Goal: Task Accomplishment & Management: Manage account settings

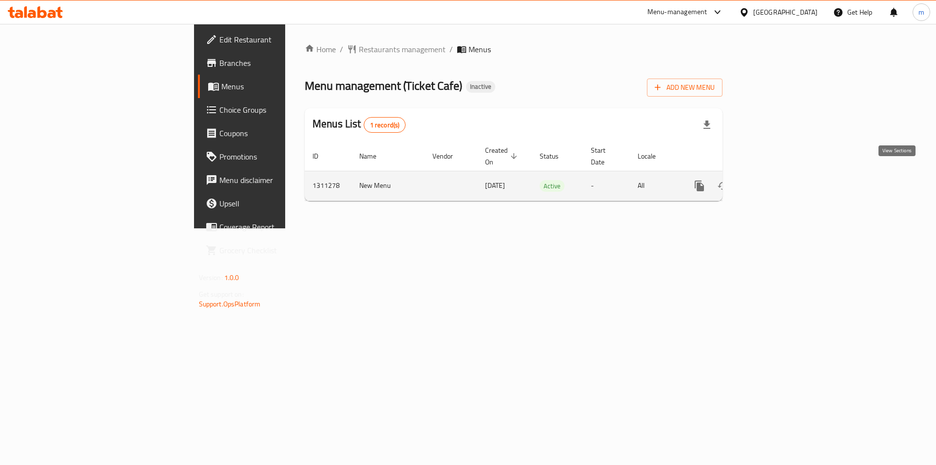
click at [776, 180] on icon "enhanced table" at bounding box center [770, 186] width 12 height 12
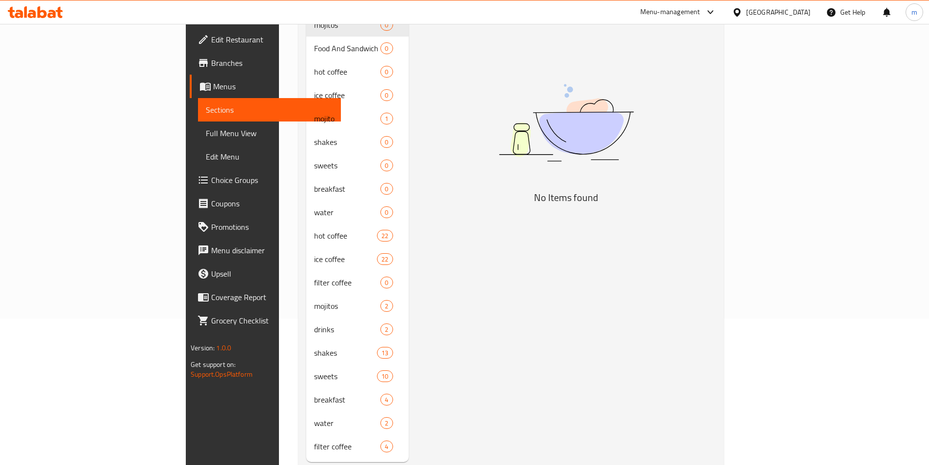
scroll to position [156, 0]
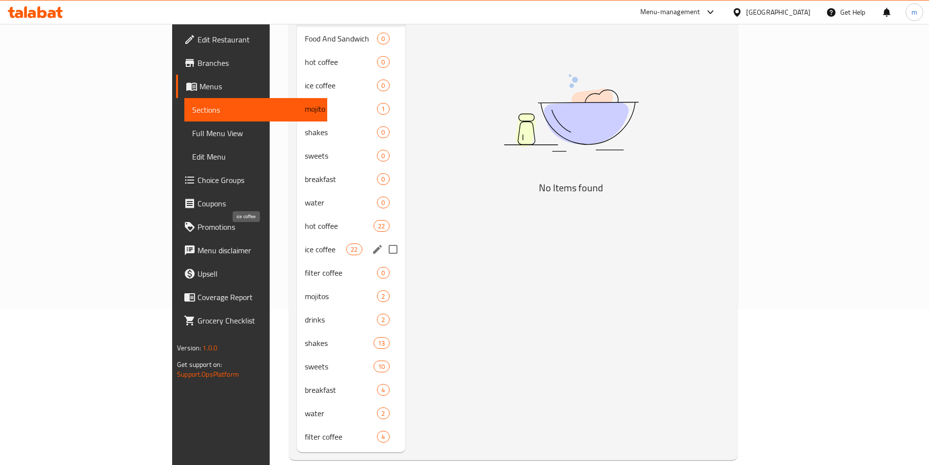
click at [305, 243] on span "ice coffee" at bounding box center [325, 249] width 41 height 12
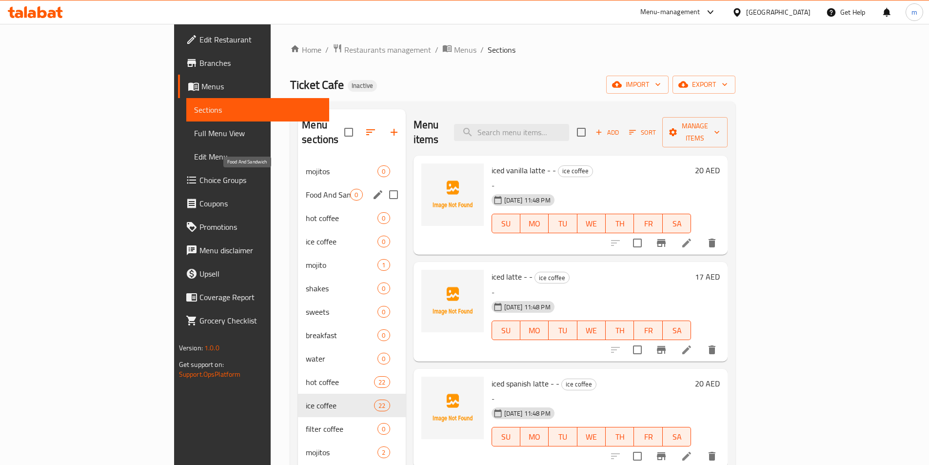
click at [306, 189] on span "Food And Sandwich" at bounding box center [328, 195] width 44 height 12
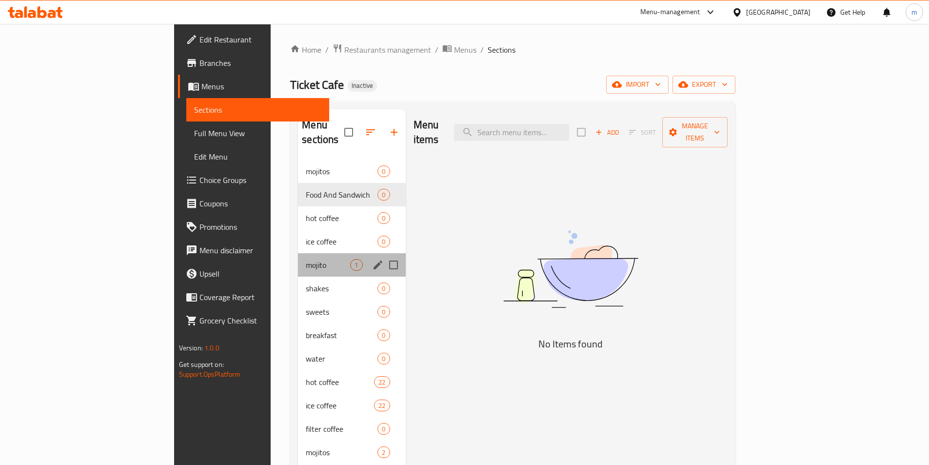
click at [298, 253] on div "mojito 1" at bounding box center [351, 264] width 107 height 23
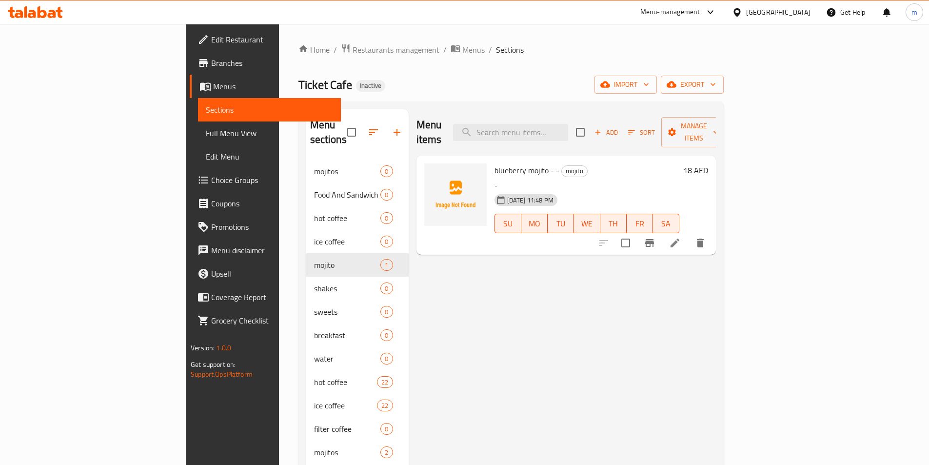
click at [213, 91] on span "Menus" at bounding box center [273, 86] width 120 height 12
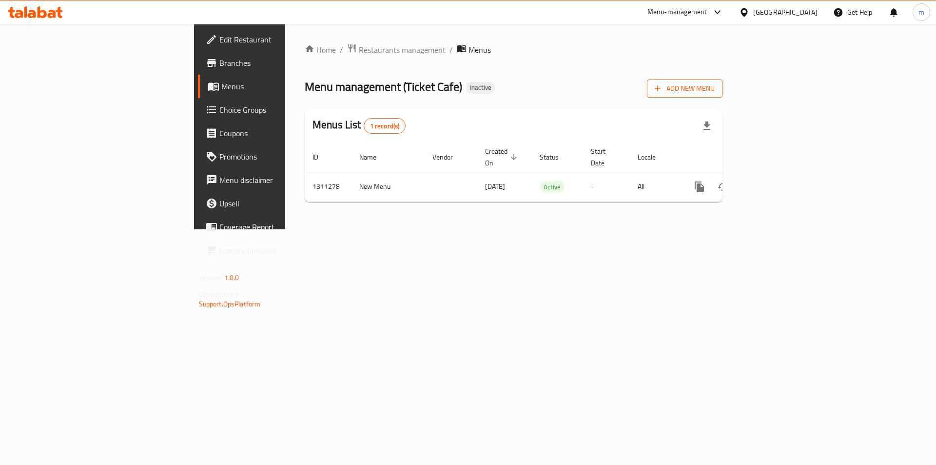
click at [715, 85] on span "Add New Menu" at bounding box center [685, 88] width 60 height 12
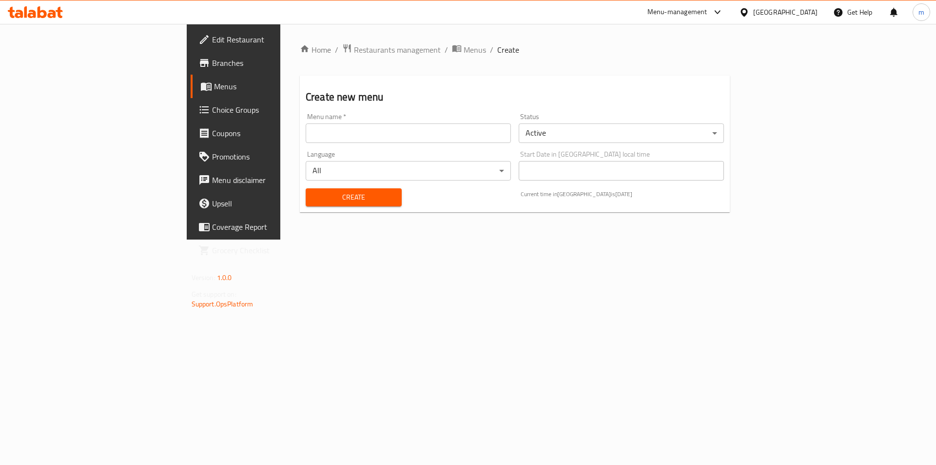
click at [398, 132] on input "text" at bounding box center [408, 133] width 205 height 20
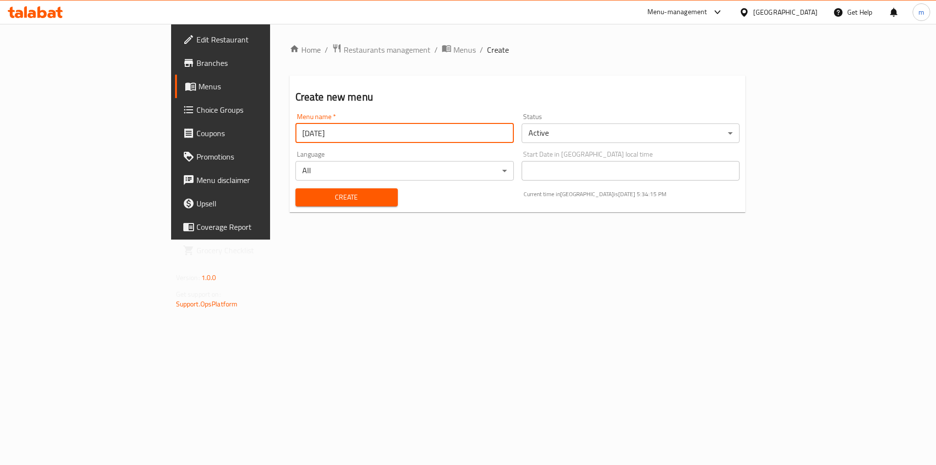
type input "16.9.2025"
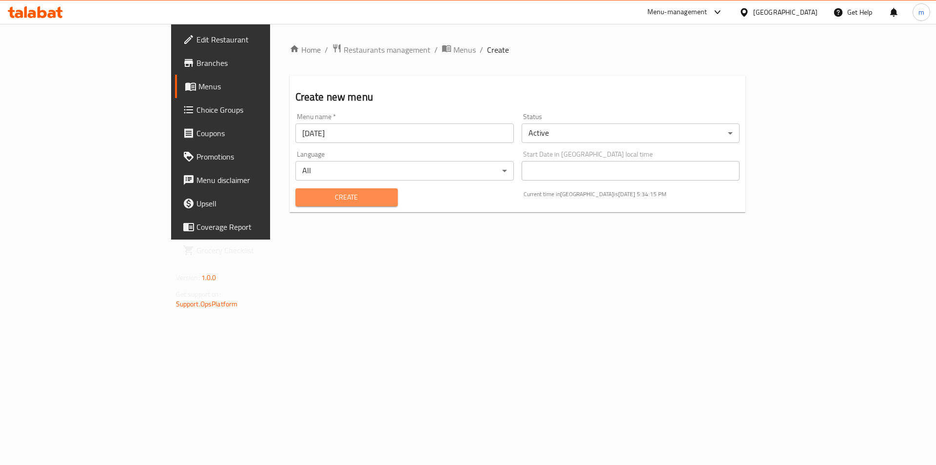
click at [303, 201] on span "Create" at bounding box center [346, 197] width 87 height 12
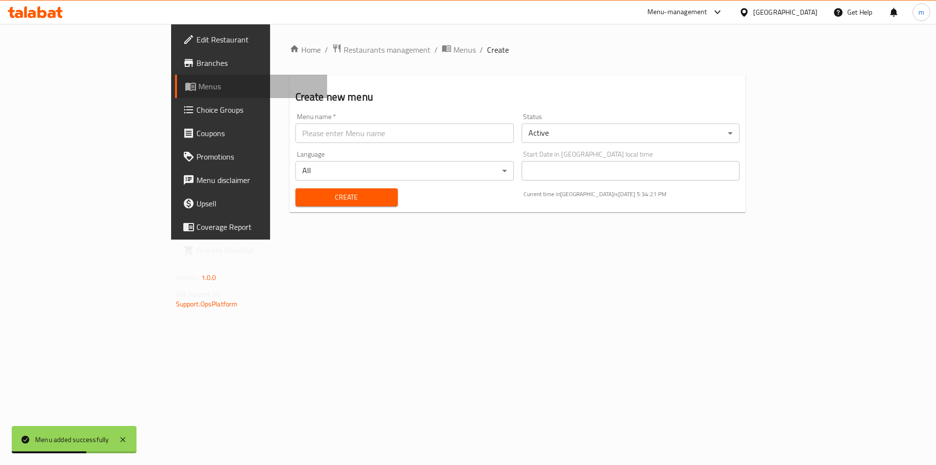
click at [175, 80] on link "Menus" at bounding box center [251, 86] width 153 height 23
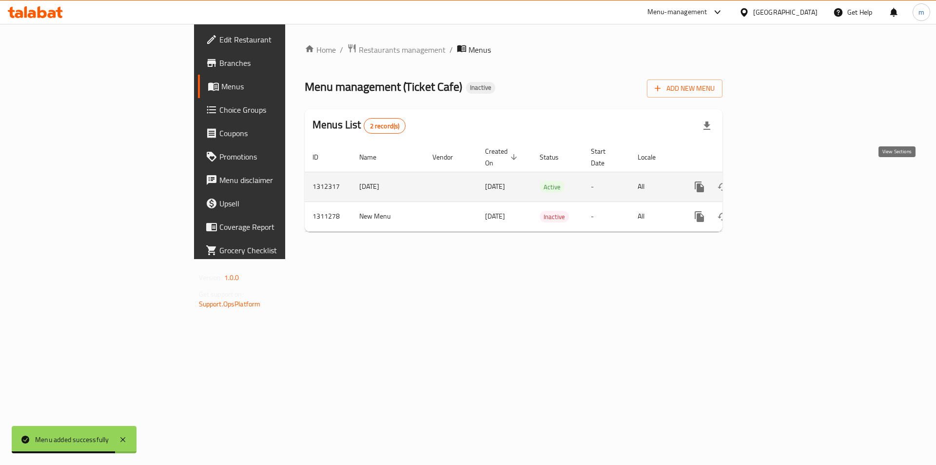
click at [776, 181] on icon "enhanced table" at bounding box center [770, 187] width 12 height 12
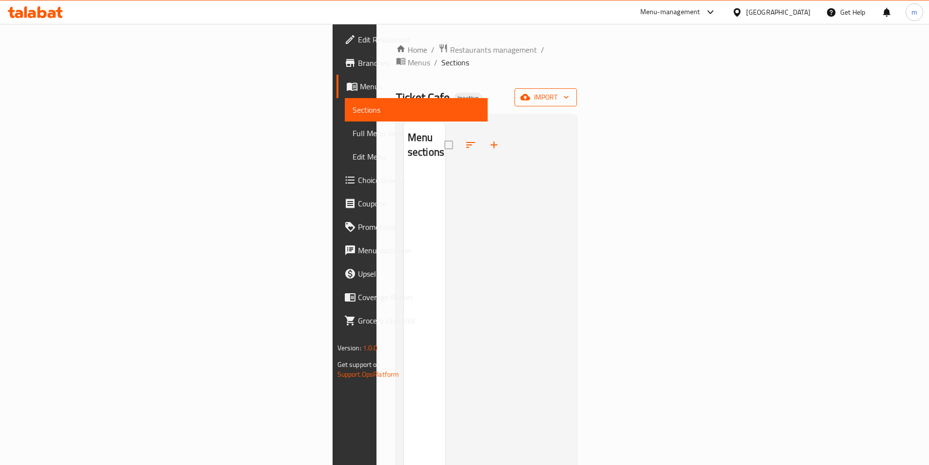
click at [577, 91] on button "import" at bounding box center [546, 97] width 62 height 18
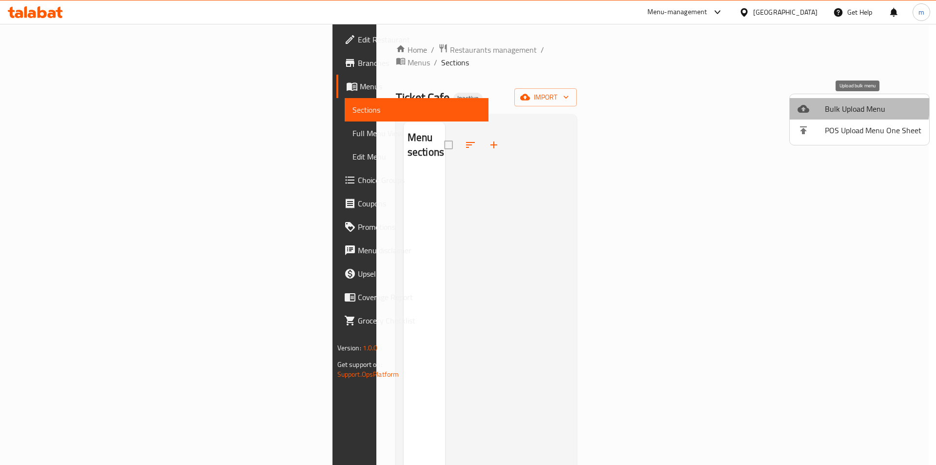
click at [853, 106] on span "Bulk Upload Menu" at bounding box center [873, 109] width 97 height 12
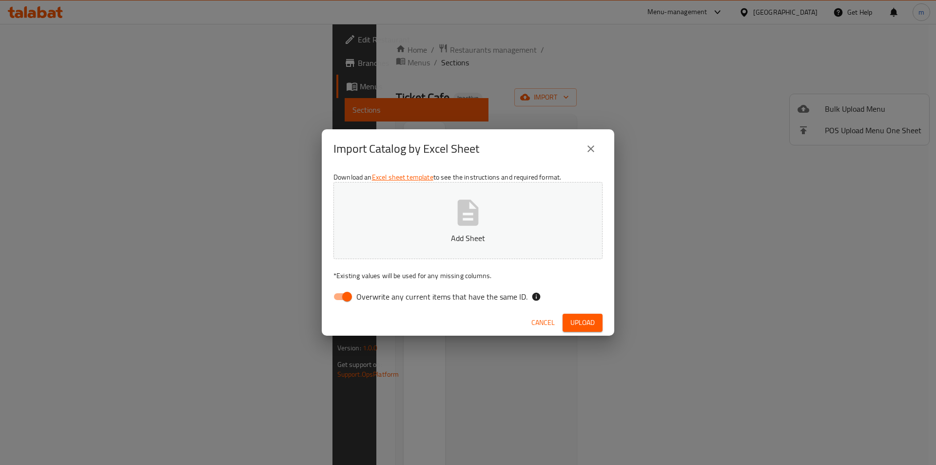
drag, startPoint x: 349, startPoint y: 287, endPoint x: 377, endPoint y: 272, distance: 31.6
click at [348, 287] on input "Overwrite any current items that have the same ID." at bounding box center [347, 296] width 56 height 19
checkbox input "false"
click at [444, 235] on p "Add Sheet" at bounding box center [468, 238] width 239 height 12
click at [587, 321] on span "Upload" at bounding box center [583, 323] width 24 height 12
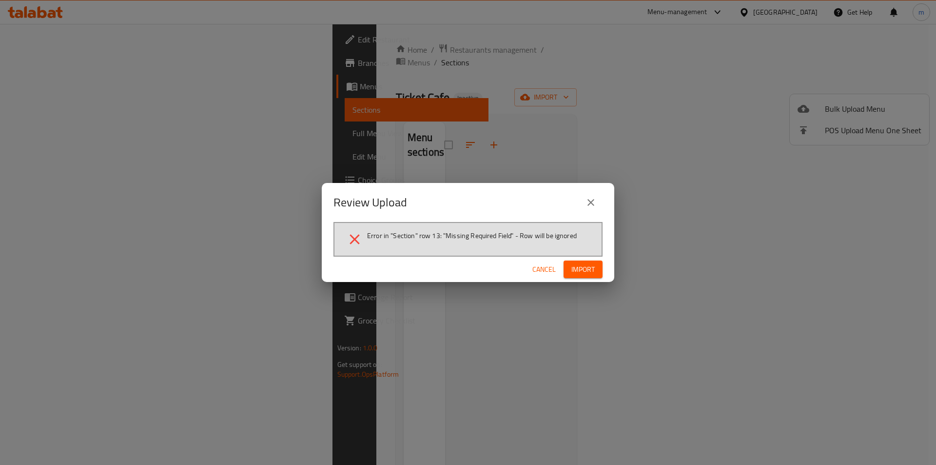
click at [456, 236] on span "Error in "Section" row 13: "Missing Required Field" - Row will be ignored" at bounding box center [472, 236] width 210 height 10
click at [546, 268] on span "Cancel" at bounding box center [544, 269] width 23 height 12
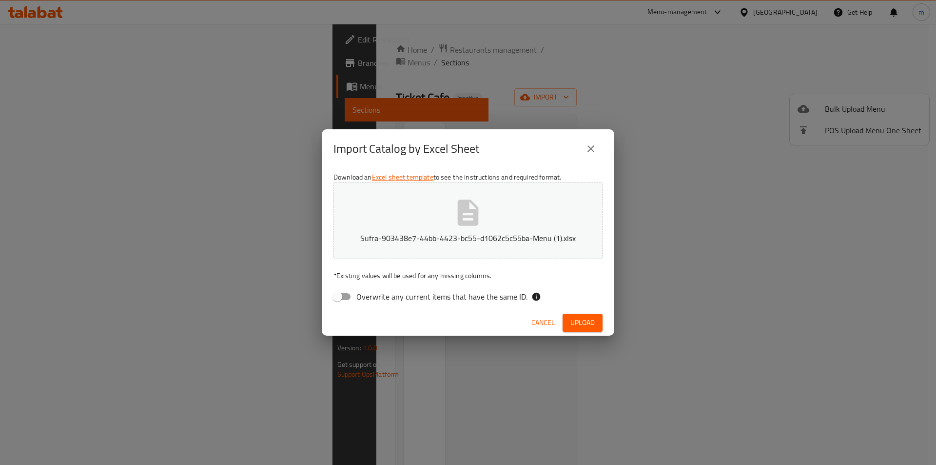
click at [587, 143] on icon "close" at bounding box center [591, 149] width 12 height 12
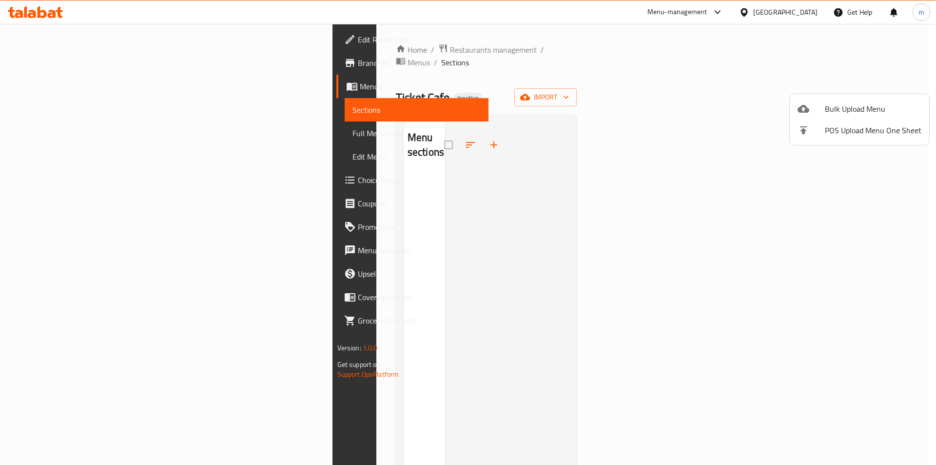
click at [845, 115] on span "Bulk Upload Menu" at bounding box center [873, 109] width 97 height 12
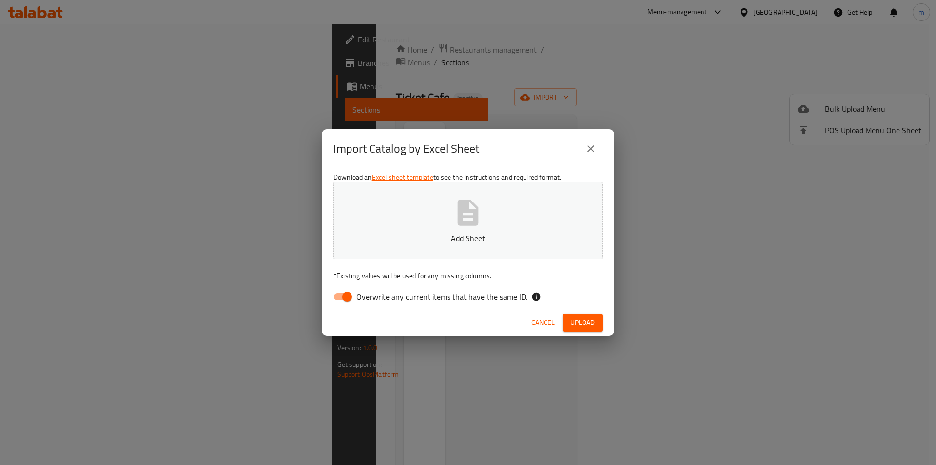
click at [351, 300] on input "Overwrite any current items that have the same ID." at bounding box center [347, 296] width 56 height 19
checkbox input "false"
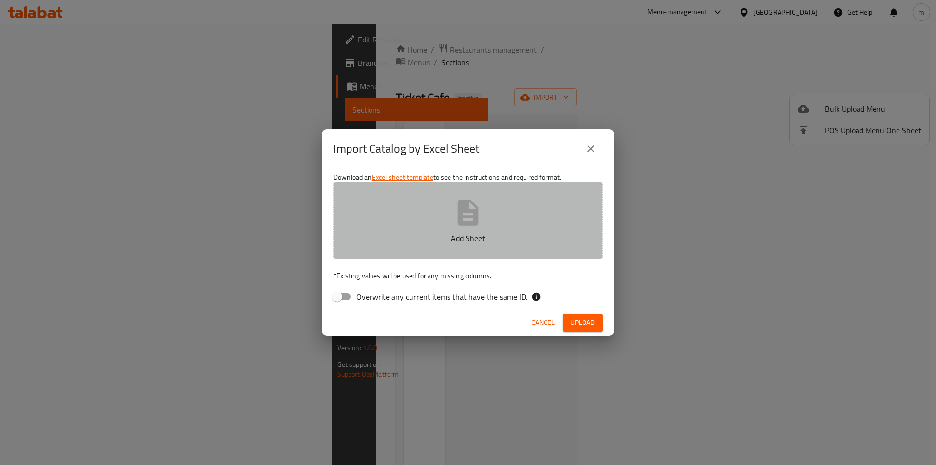
click at [470, 226] on icon "button" at bounding box center [468, 212] width 31 height 31
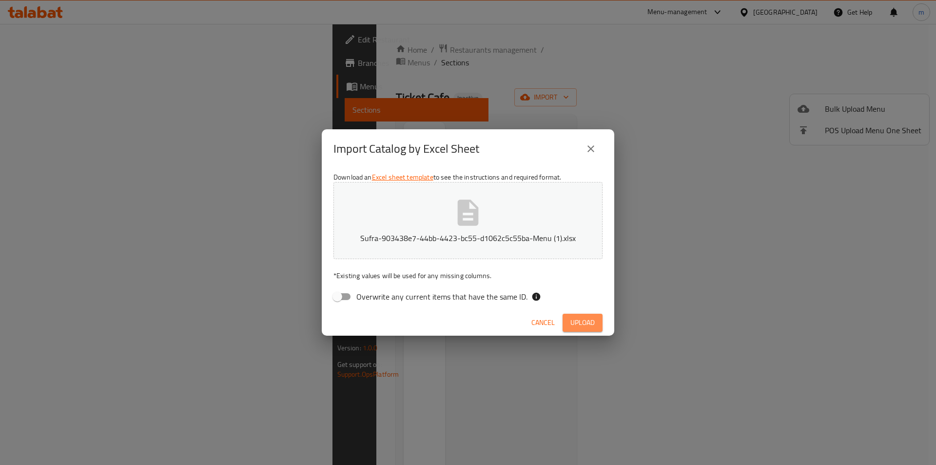
click at [576, 323] on span "Upload" at bounding box center [583, 323] width 24 height 12
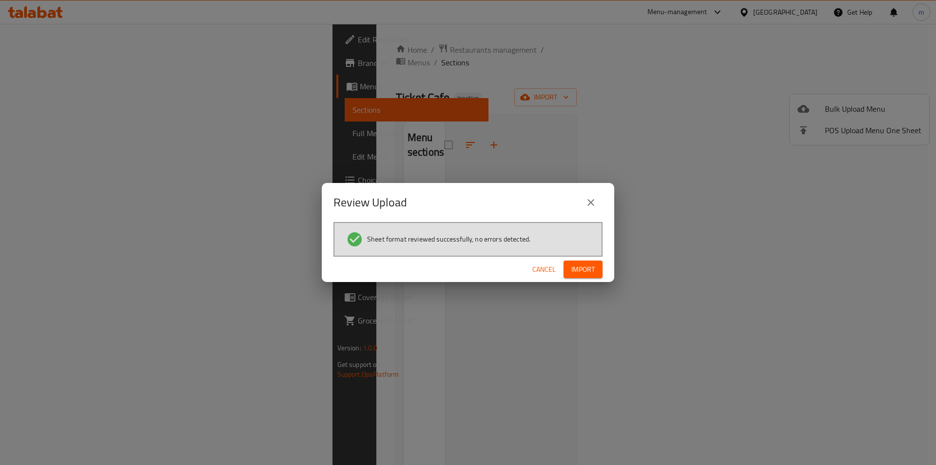
click at [592, 272] on span "Import" at bounding box center [583, 269] width 23 height 12
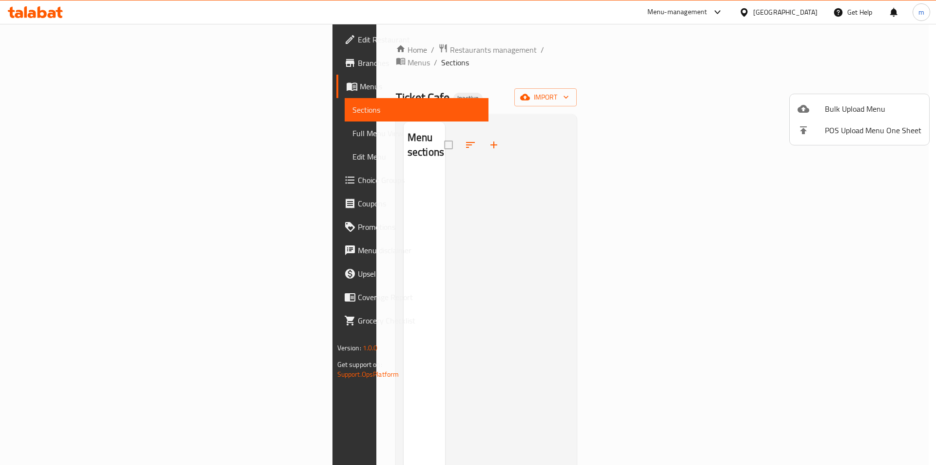
click at [347, 52] on div at bounding box center [468, 232] width 936 height 465
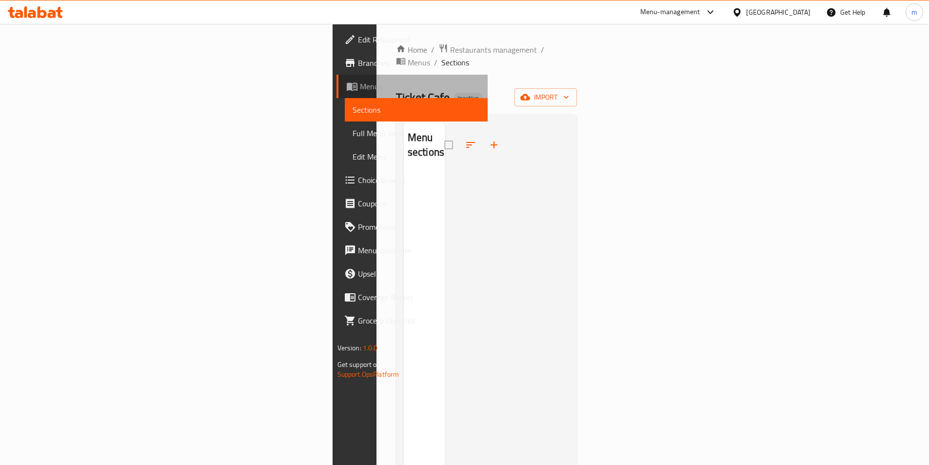
click at [360, 92] on span "Menus" at bounding box center [420, 86] width 120 height 12
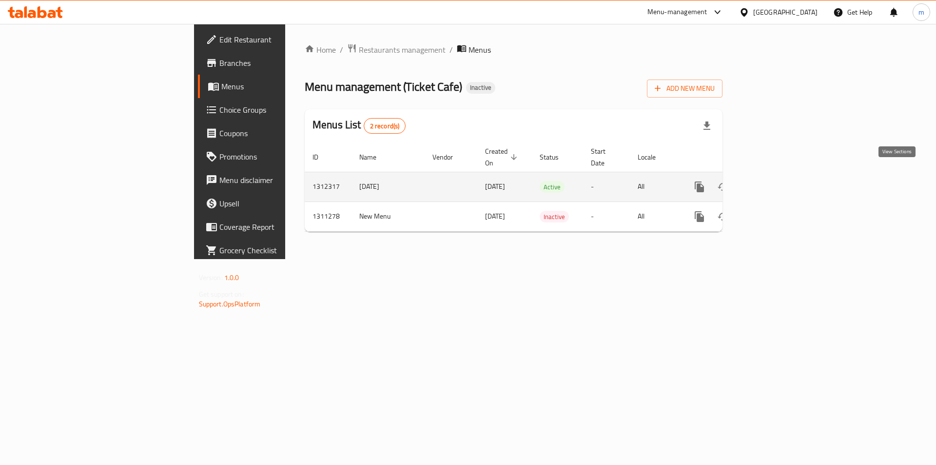
click at [776, 181] on icon "enhanced table" at bounding box center [770, 187] width 12 height 12
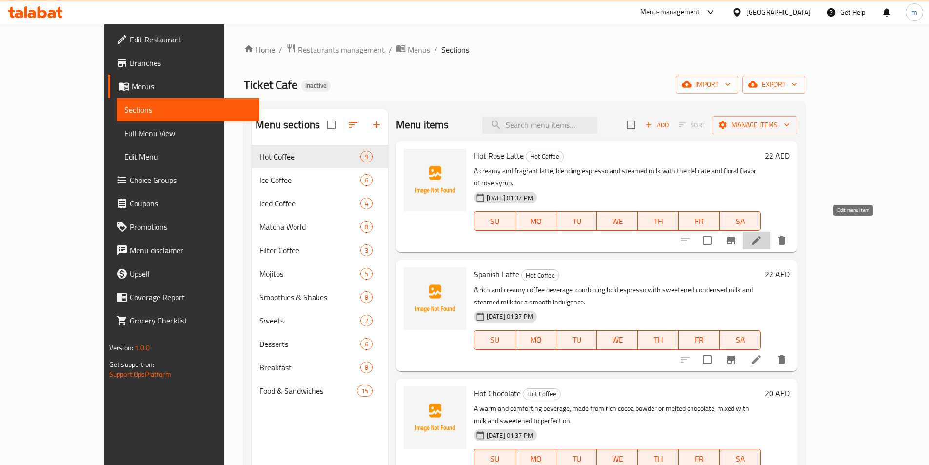
click at [762, 235] on icon at bounding box center [757, 241] width 12 height 12
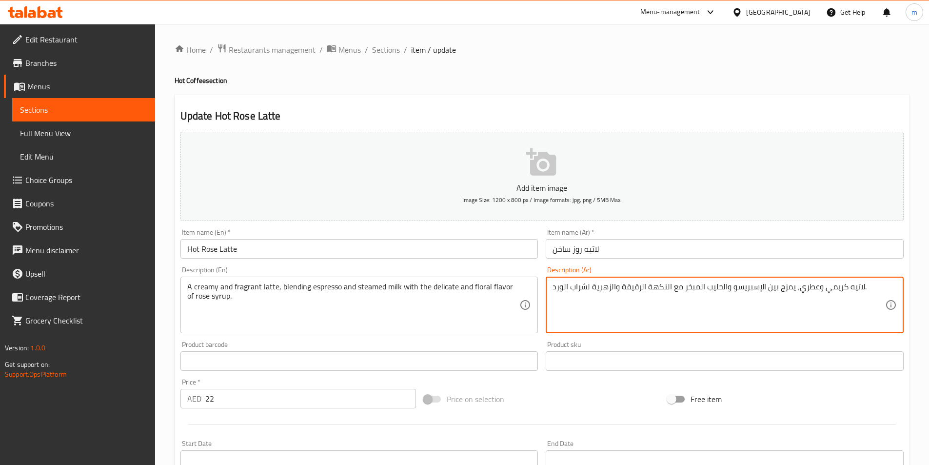
click at [768, 294] on textarea "لاتيه كريمي وعطري، يمزج بين الإسبريسو والحليب المبخر مع النكهة الرقيقة والزهرية…" at bounding box center [719, 305] width 333 height 46
click at [775, 289] on textarea "لاتيه كريمي وعطري، يمزج بين الإسبريسو والحليب المبخر مع النكهة الرقيقة والزهرية…" at bounding box center [719, 305] width 333 height 46
click at [553, 90] on div "Home / Restaurants management / Menus / Sections / item / update Hot Coffee sec…" at bounding box center [542, 356] width 735 height 626
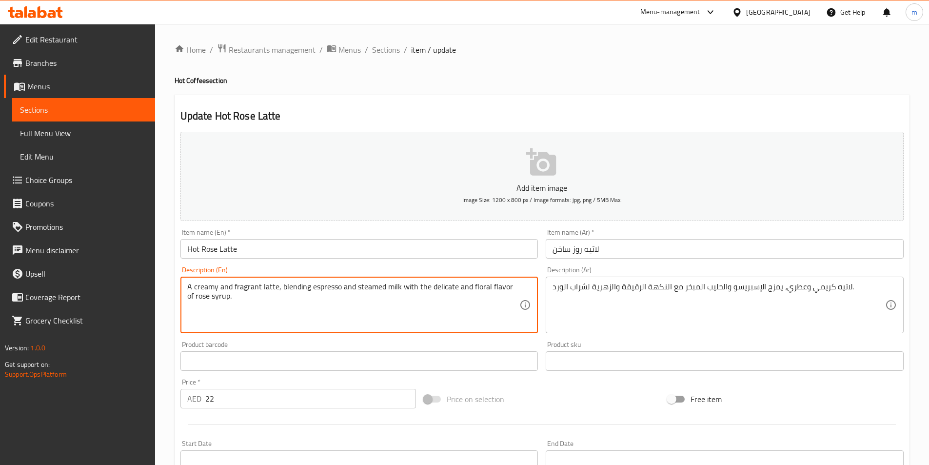
click at [436, 284] on textarea "A creamy and fragrant latte, blending espresso and steamed milk with the delica…" at bounding box center [353, 305] width 333 height 46
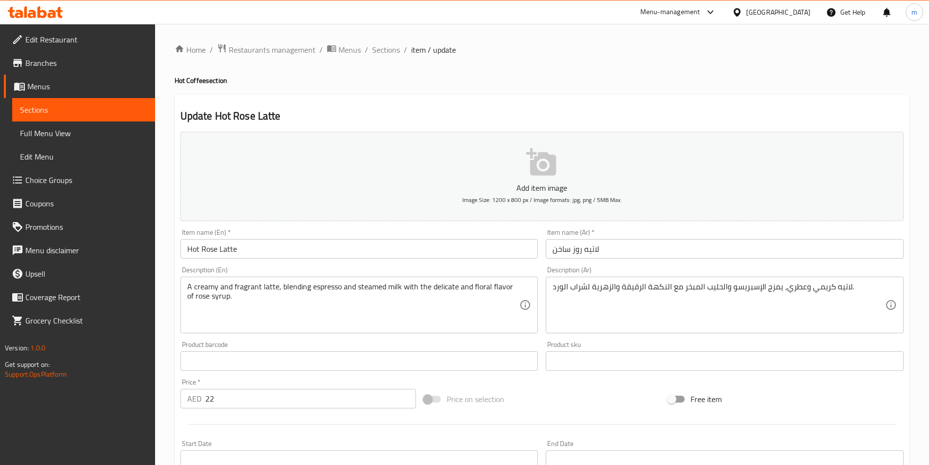
click at [606, 288] on textarea "لاتيه كريمي وعطري، يمزج الإسبريسو والحليب المبخر مع النكهة الرقيقة والزهرية لشر…" at bounding box center [719, 305] width 333 height 46
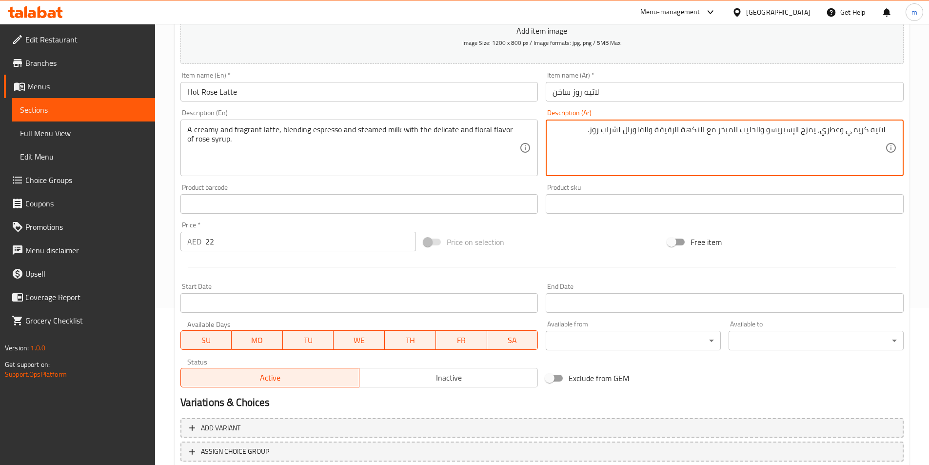
scroll to position [224, 0]
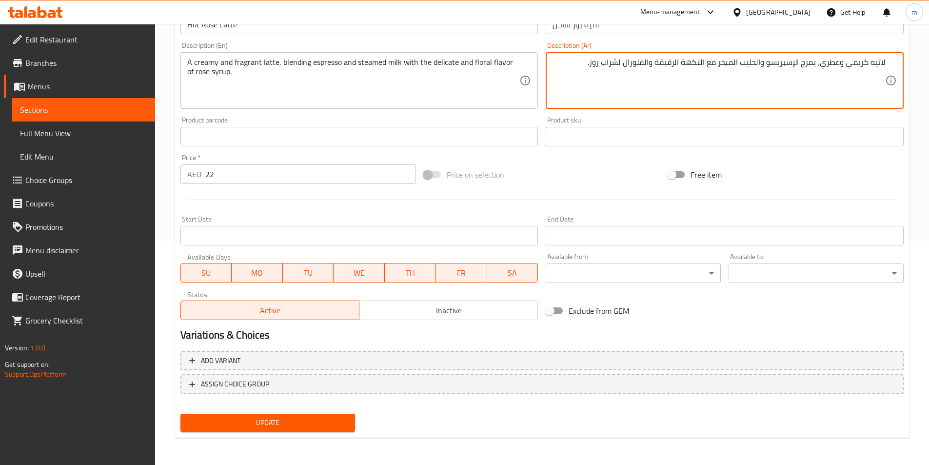
type textarea "لاتيه كريمي وعطري، يمزج الإسبريسو والحليب المبخر مع النكهة الرقيقة والفلورال لش…"
click at [262, 424] on span "Update" at bounding box center [267, 423] width 159 height 12
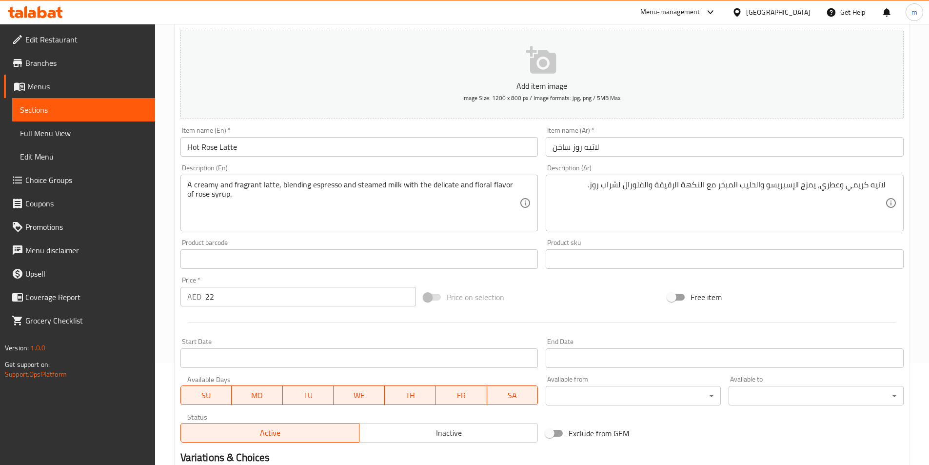
scroll to position [0, 0]
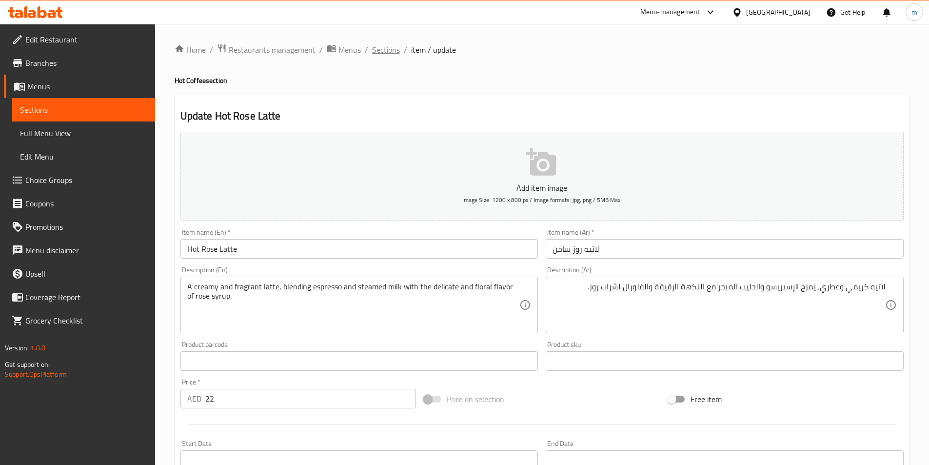
click at [379, 54] on span "Sections" at bounding box center [386, 50] width 28 height 12
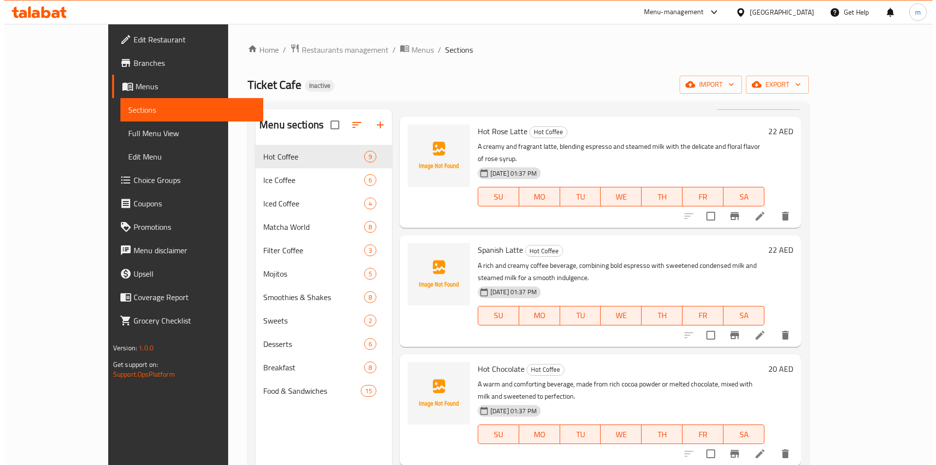
scroll to position [49, 0]
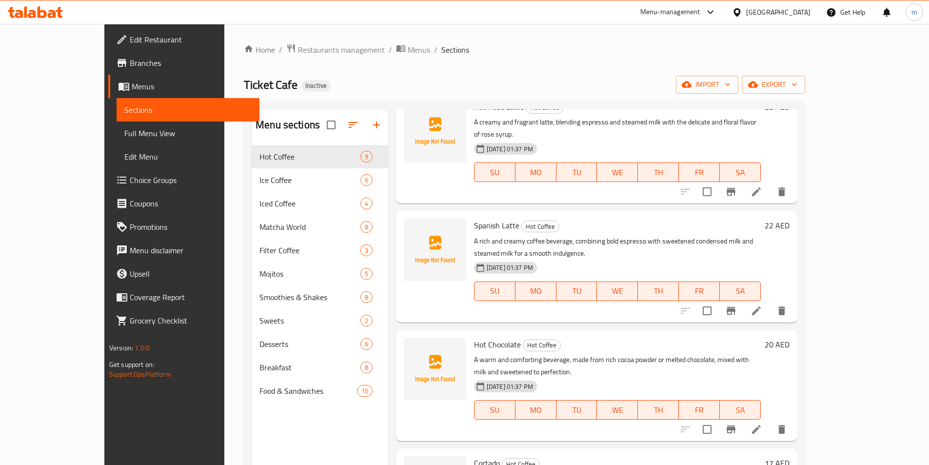
click at [762, 305] on icon at bounding box center [757, 311] width 12 height 12
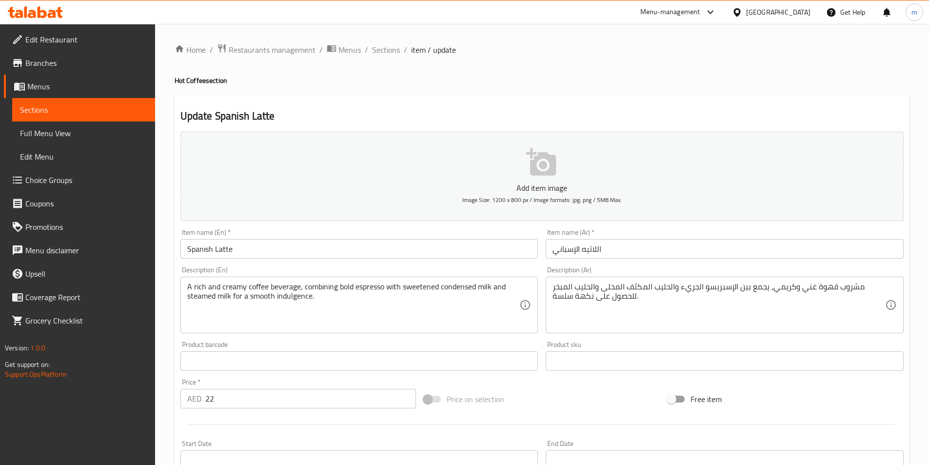
click at [215, 251] on input "Spanish Latte" at bounding box center [359, 249] width 358 height 20
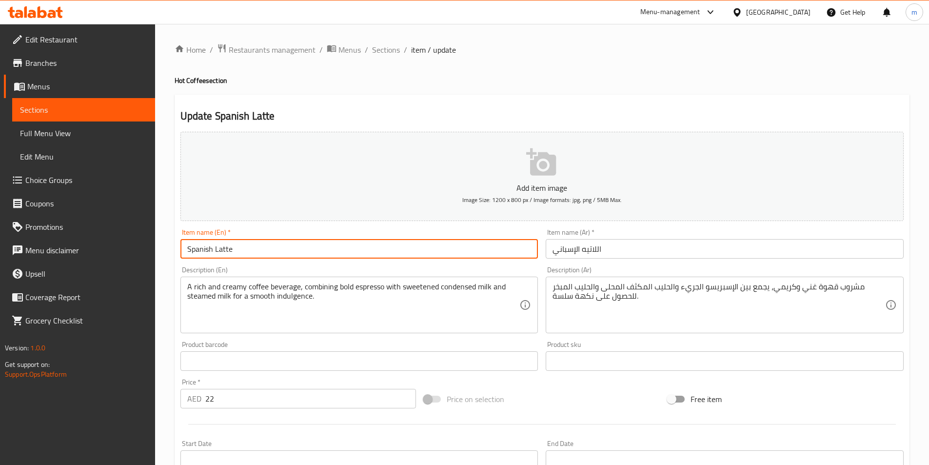
click at [215, 249] on input "Spanish Latte" at bounding box center [359, 249] width 358 height 20
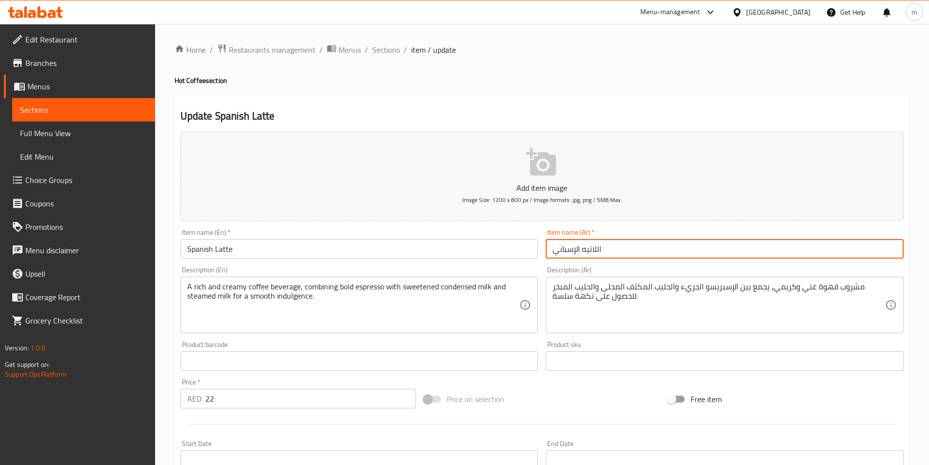
click at [686, 251] on input "اللاتيه الإسباني" at bounding box center [725, 249] width 358 height 20
paste input "لاتيه ا"
type input "لاتيه اسباني"
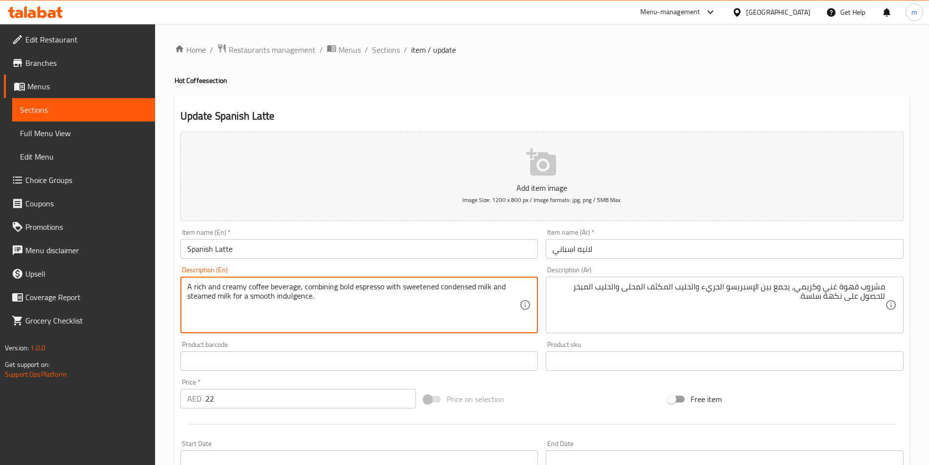
click at [349, 287] on textarea "A rich and creamy coffee beverage, combining bold espresso with sweetened conde…" at bounding box center [353, 305] width 333 height 46
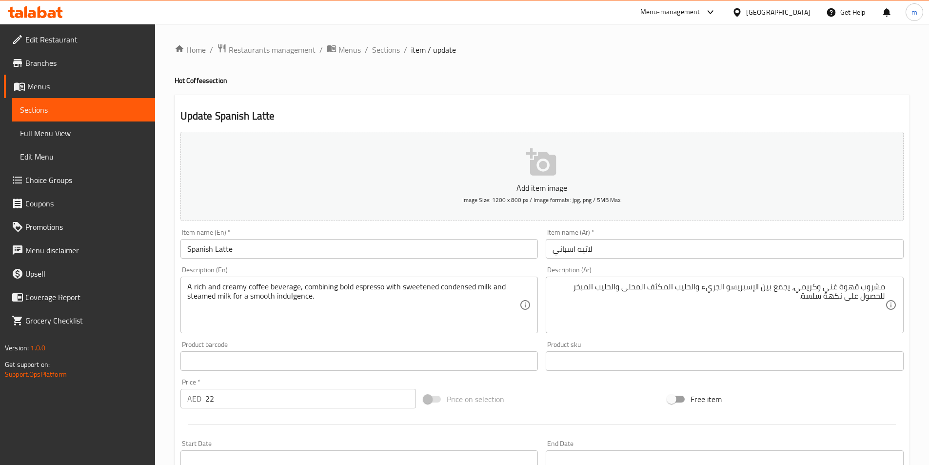
click at [614, 95] on div "Update Spanish Latte Add item image Image Size: 1200 x 800 px / Image formats: …" at bounding box center [542, 379] width 735 height 568
click at [531, 82] on h4 "Hot Coffee section" at bounding box center [542, 81] width 735 height 10
click at [549, 76] on h4 "Hot Coffee section" at bounding box center [542, 81] width 735 height 10
click at [540, 302] on div "Description (En) A rich and creamy coffee beverage, combining bold espresso wit…" at bounding box center [360, 299] width 366 height 75
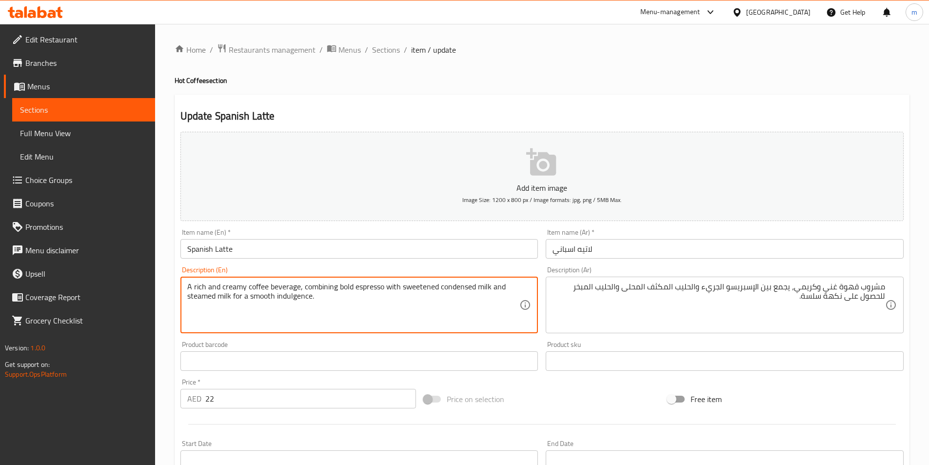
drag, startPoint x: 233, startPoint y: 295, endPoint x: 312, endPoint y: 308, distance: 80.6
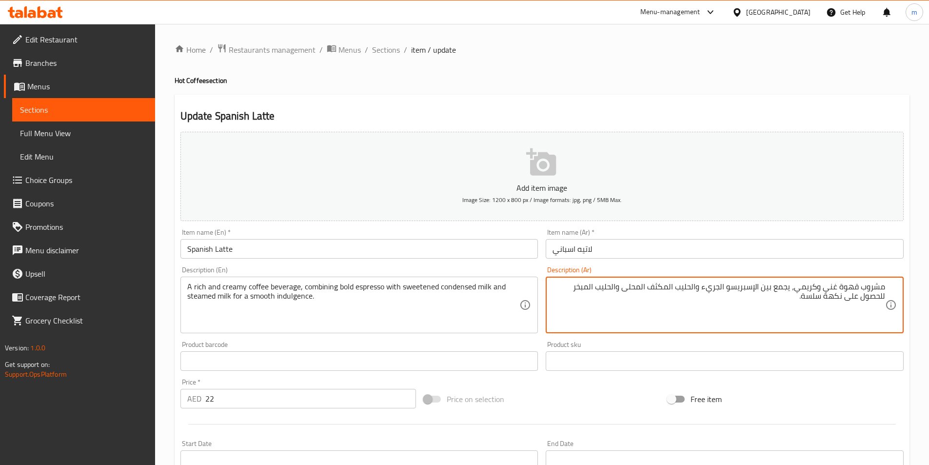
drag, startPoint x: 846, startPoint y: 304, endPoint x: 882, endPoint y: 310, distance: 36.1
click at [839, 298] on textarea "مشروب قهوة غني وكريمي، يجمع بين الإسبريسو الجريء والحليب المكثف المحلى والحليب …" at bounding box center [719, 305] width 333 height 46
click at [849, 300] on textarea "مشروب قهوة غني وكريمي، يجمع بين الإسبريسو الجريء والحليب المكثف المحلى والحليب …" at bounding box center [719, 305] width 333 height 46
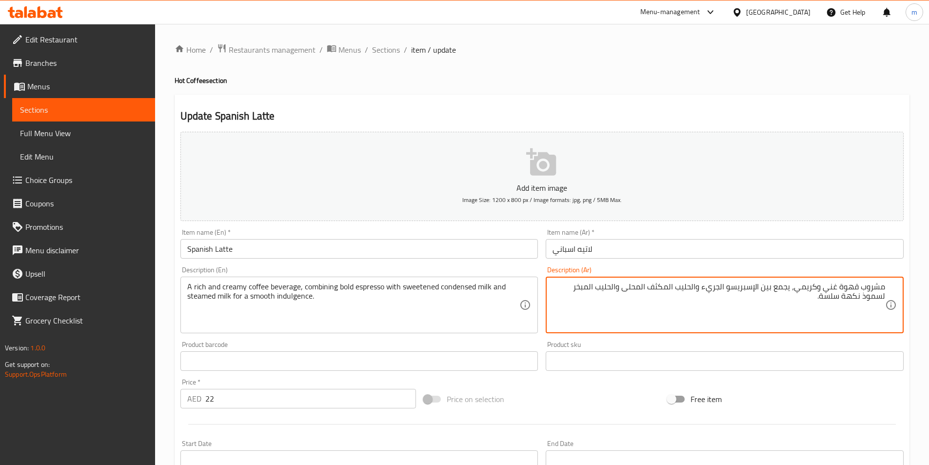
click at [825, 302] on textarea "مشروب قهوة غني وكريمي، يجمع بين الإسبريسو الجريء والحليب المكثف المحلى والحليب …" at bounding box center [719, 305] width 333 height 46
click at [823, 300] on textarea "مشروب قهوة غني وكريمي، يجمع بين الإسبريسو الجريء والحليب المكثف المحلى والحليب …" at bounding box center [719, 305] width 333 height 46
drag, startPoint x: 820, startPoint y: 301, endPoint x: 826, endPoint y: 302, distance: 6.4
click at [819, 301] on textarea "مشروب قهوة غني وكريمي، يجمع بين الإسبريسو الجريء والحليب المكثف المحلى والحليب …" at bounding box center [719, 305] width 333 height 46
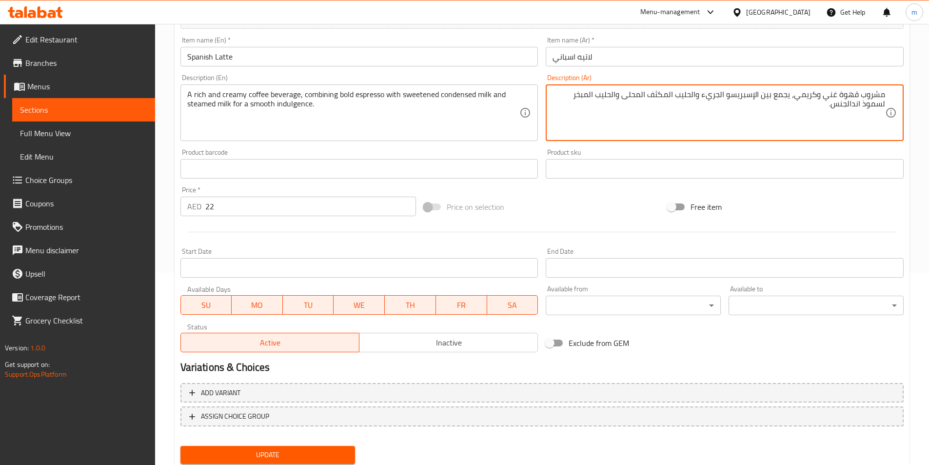
scroll to position [224, 0]
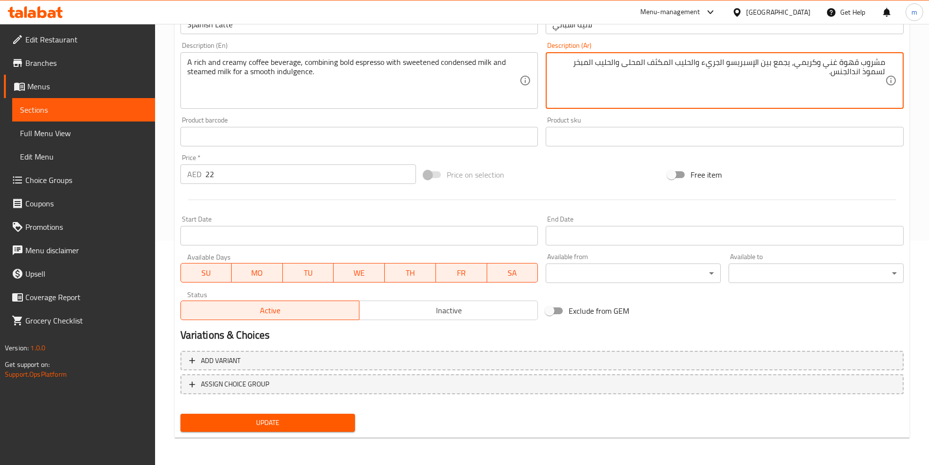
type textarea "مشروب قهوة غني وكريمي، يجمع بين الإسبريسو الجريء والحليب المكثف المحلى والحليب …"
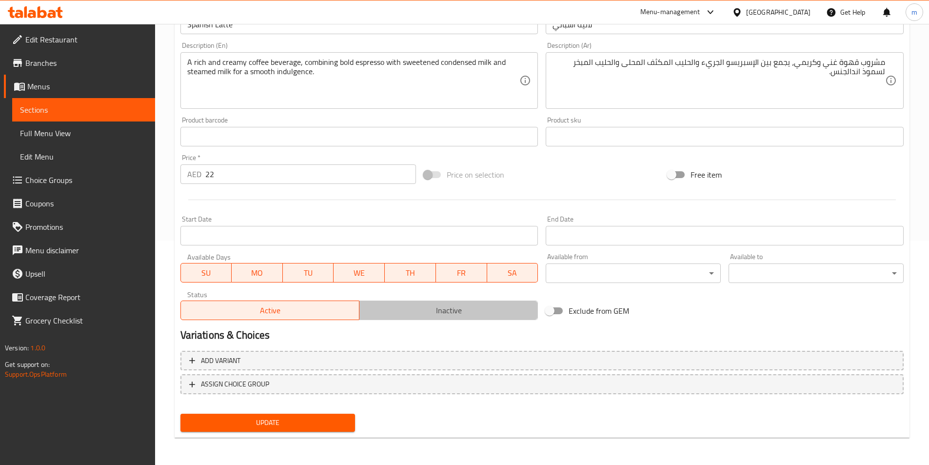
click at [432, 311] on span "Inactive" at bounding box center [448, 310] width 171 height 14
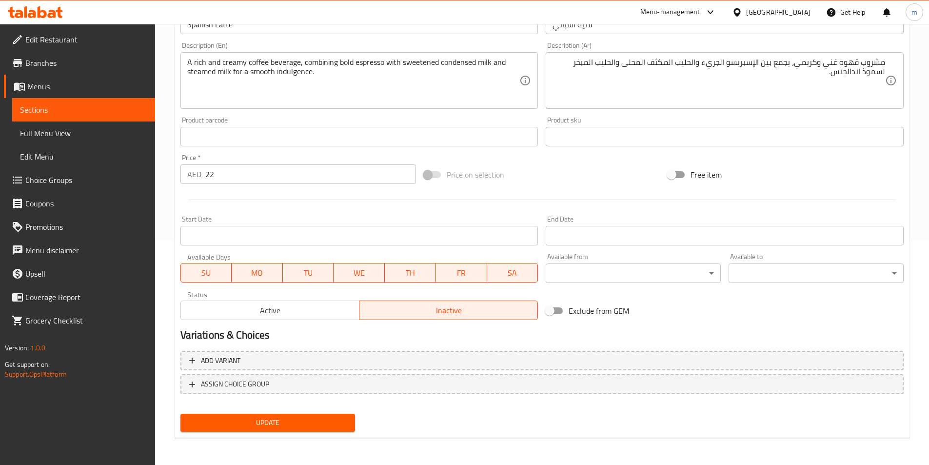
click at [327, 304] on span "Active" at bounding box center [270, 310] width 171 height 14
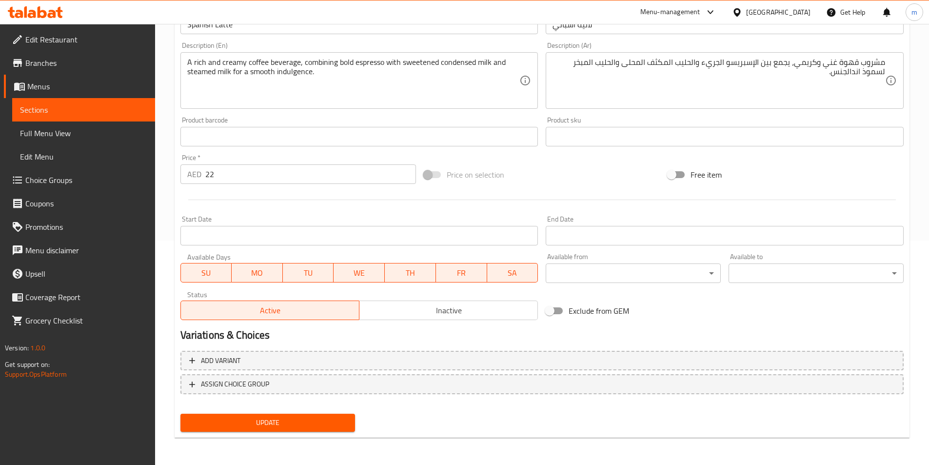
click at [433, 325] on div "Variations & Choices" at bounding box center [542, 335] width 731 height 22
click at [235, 412] on div "Update" at bounding box center [268, 423] width 183 height 26
drag, startPoint x: 239, startPoint y: 428, endPoint x: 244, endPoint y: 424, distance: 6.6
click at [242, 427] on span "Update" at bounding box center [267, 423] width 159 height 12
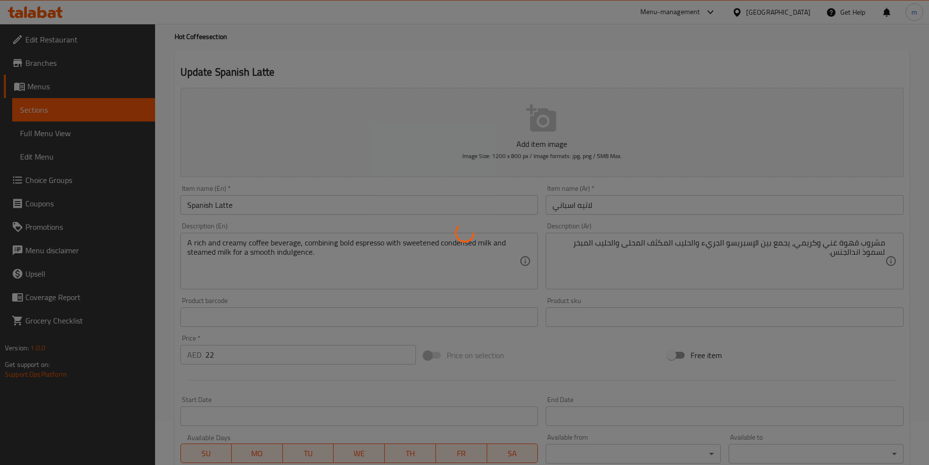
scroll to position [0, 0]
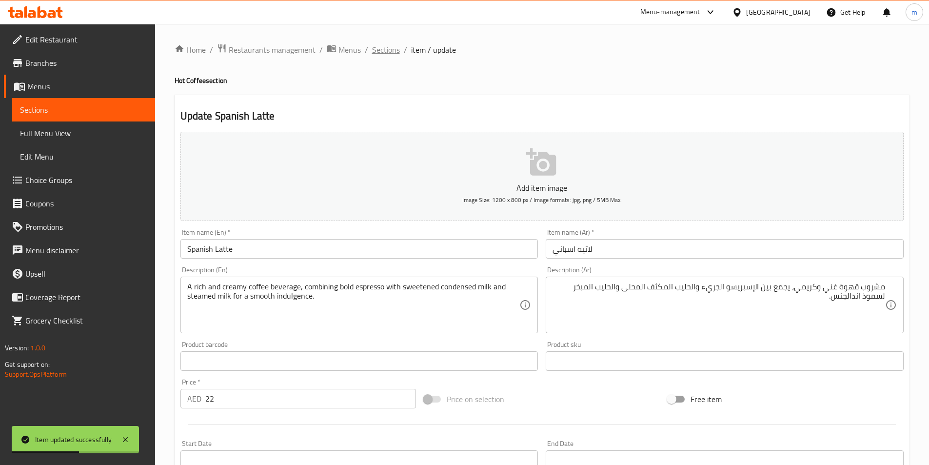
click at [386, 46] on span "Sections" at bounding box center [386, 50] width 28 height 12
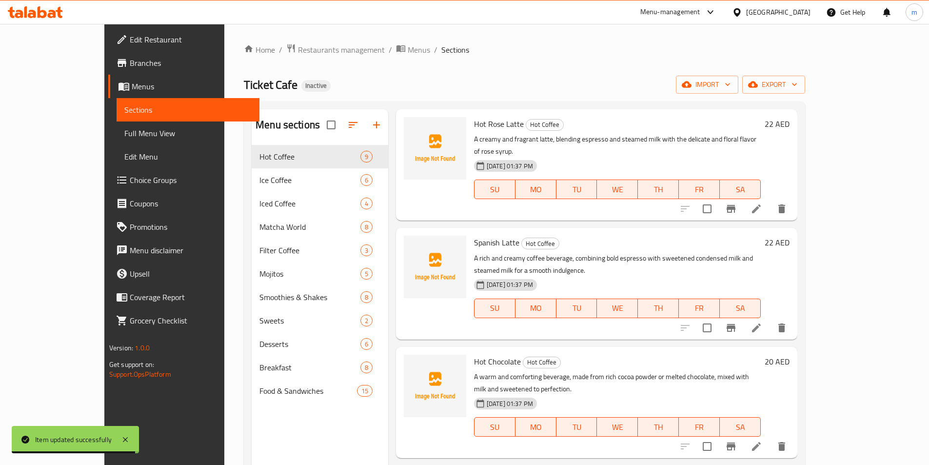
scroll to position [49, 0]
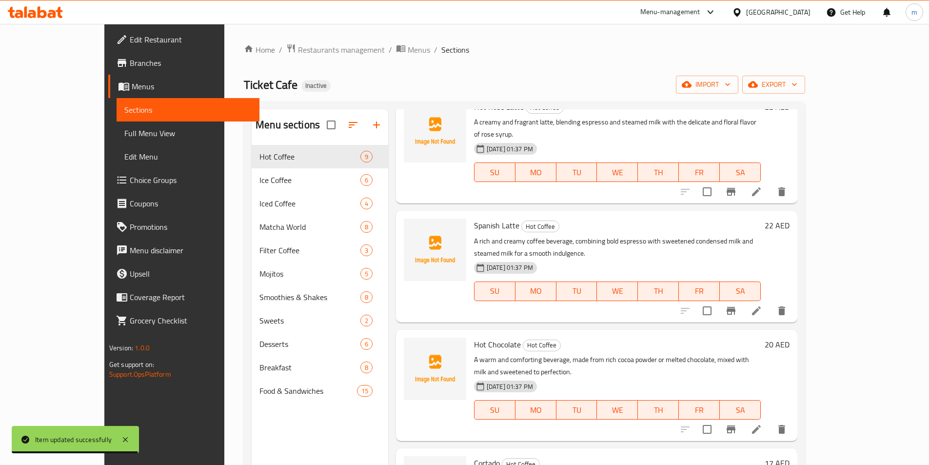
click at [474, 337] on span "Hot Chocolate" at bounding box center [497, 344] width 47 height 15
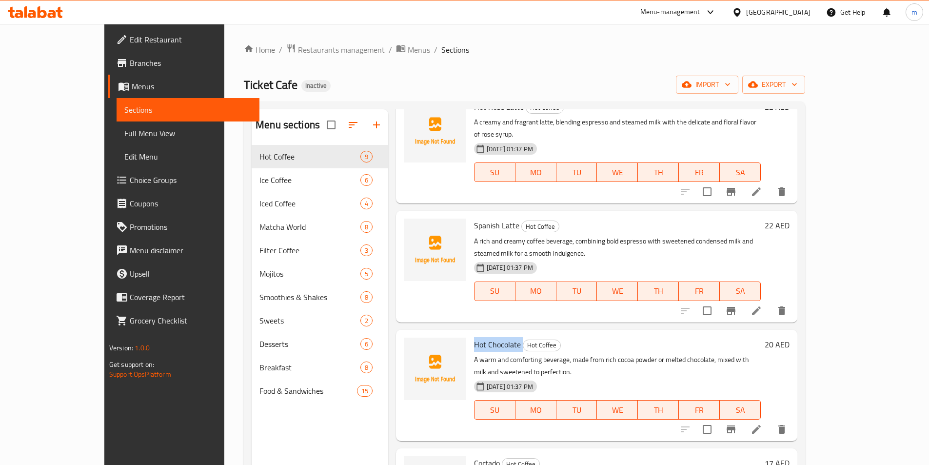
click at [474, 337] on span "Hot Chocolate" at bounding box center [497, 344] width 47 height 15
copy h6 "Hot Chocolate"
click at [770, 420] on li at bounding box center [756, 429] width 27 height 18
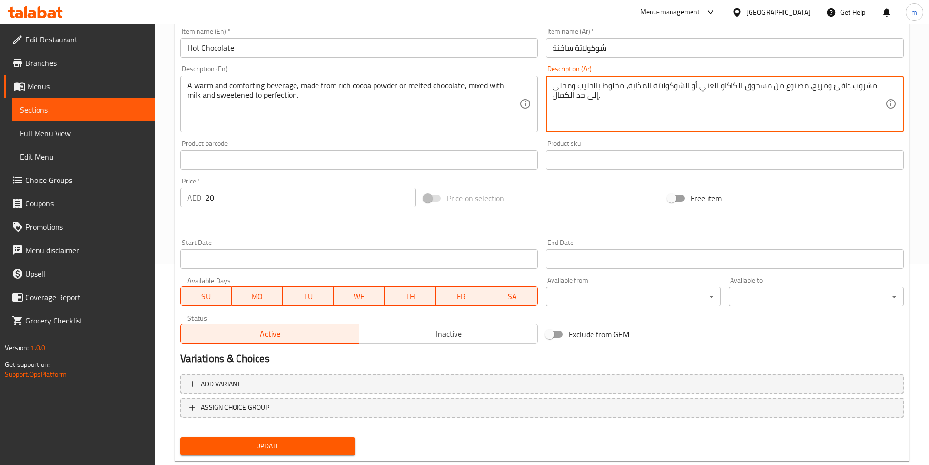
scroll to position [224, 0]
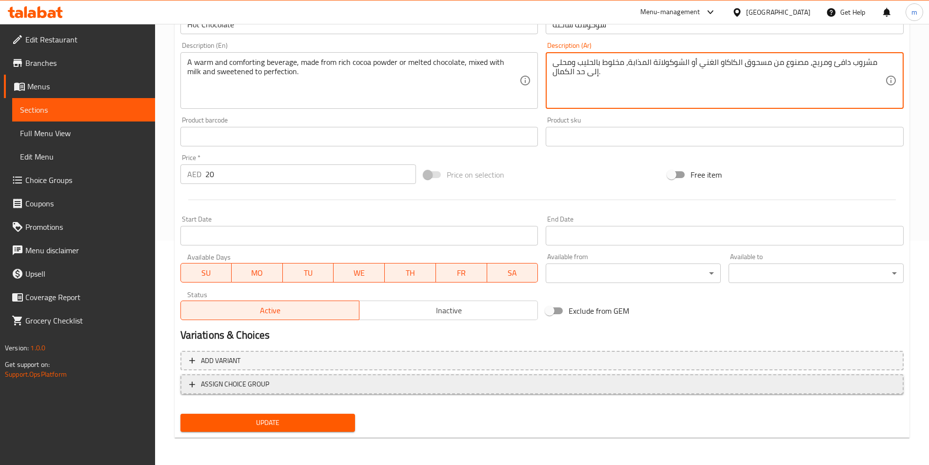
click at [256, 388] on span "ASSIGN CHOICE GROUP" at bounding box center [235, 384] width 68 height 12
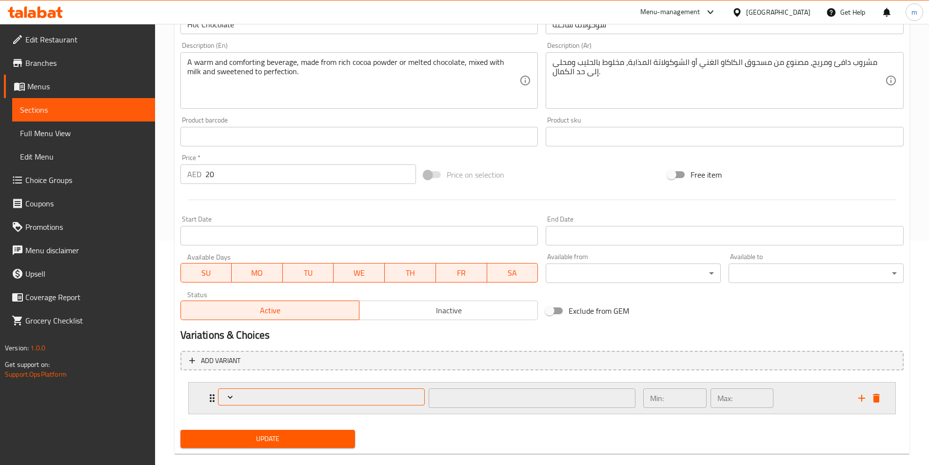
click at [301, 394] on span "Expand" at bounding box center [321, 397] width 200 height 10
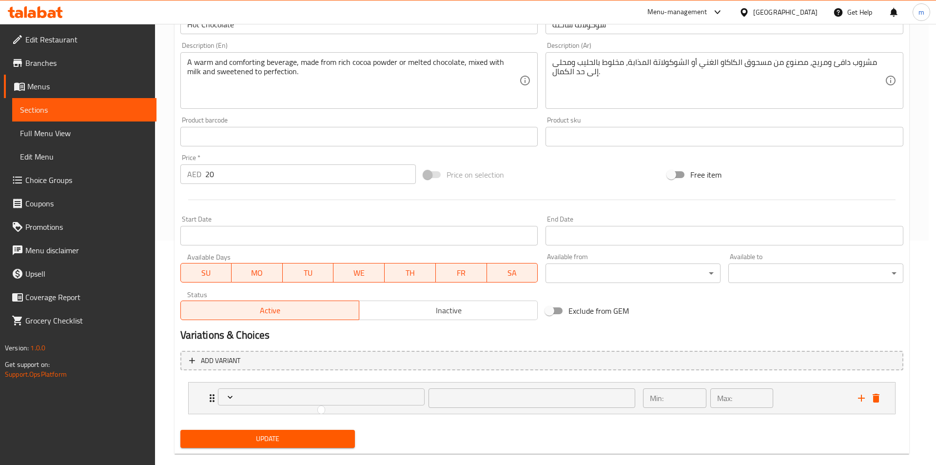
click at [861, 396] on div at bounding box center [468, 232] width 936 height 465
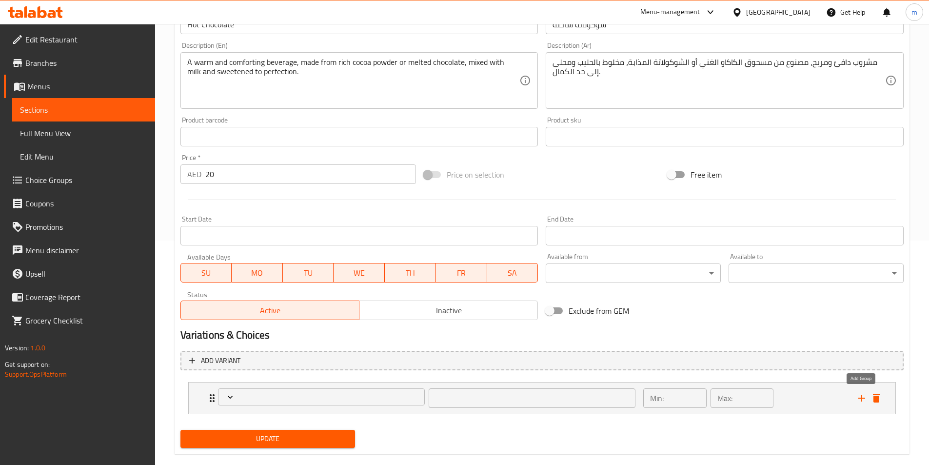
click at [861, 396] on icon "add" at bounding box center [862, 398] width 12 height 12
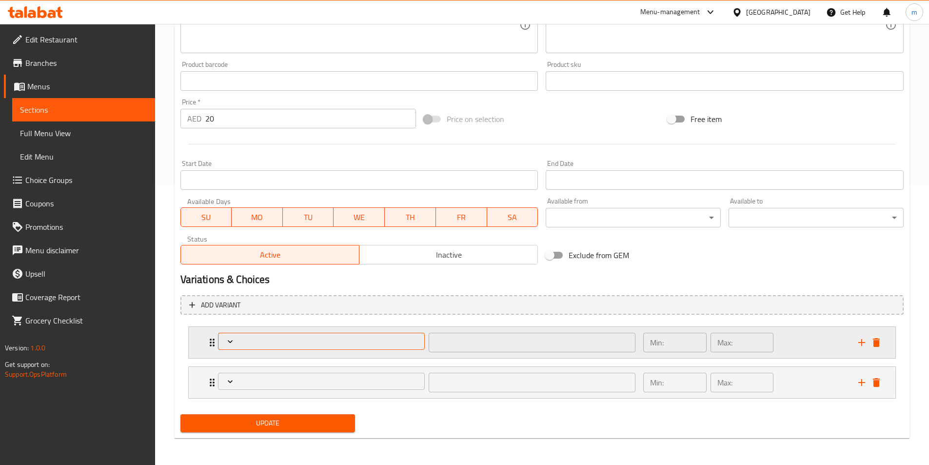
scroll to position [280, 0]
click at [460, 356] on div "​" at bounding box center [427, 341] width 430 height 31
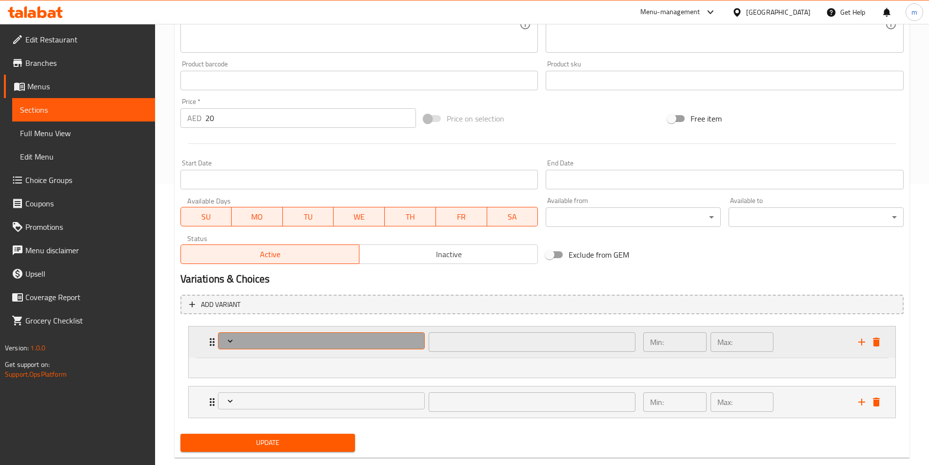
click at [372, 345] on span "Expand" at bounding box center [321, 341] width 200 height 10
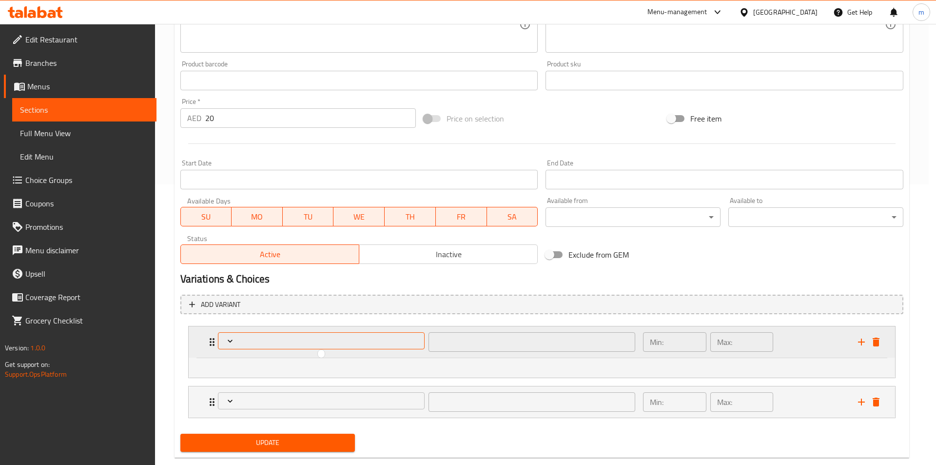
drag, startPoint x: 235, startPoint y: 343, endPoint x: 228, endPoint y: 343, distance: 7.3
click at [232, 343] on div at bounding box center [468, 232] width 936 height 465
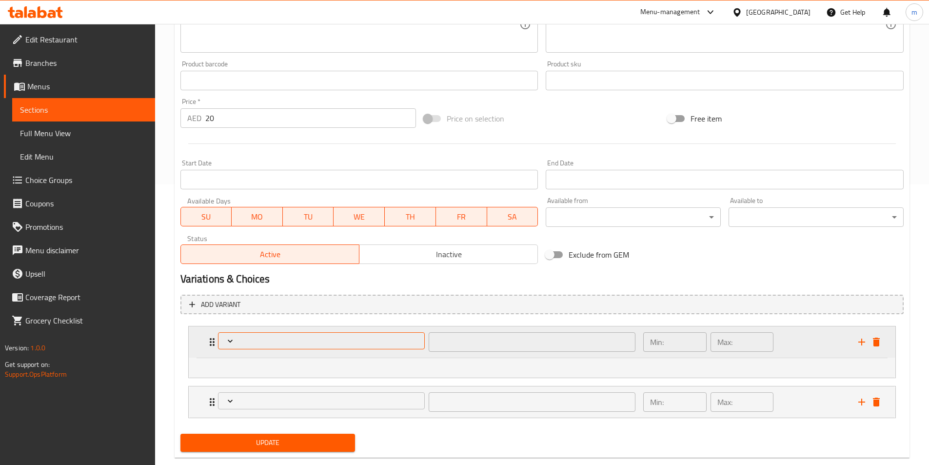
click at [219, 341] on button "Expand" at bounding box center [321, 340] width 207 height 17
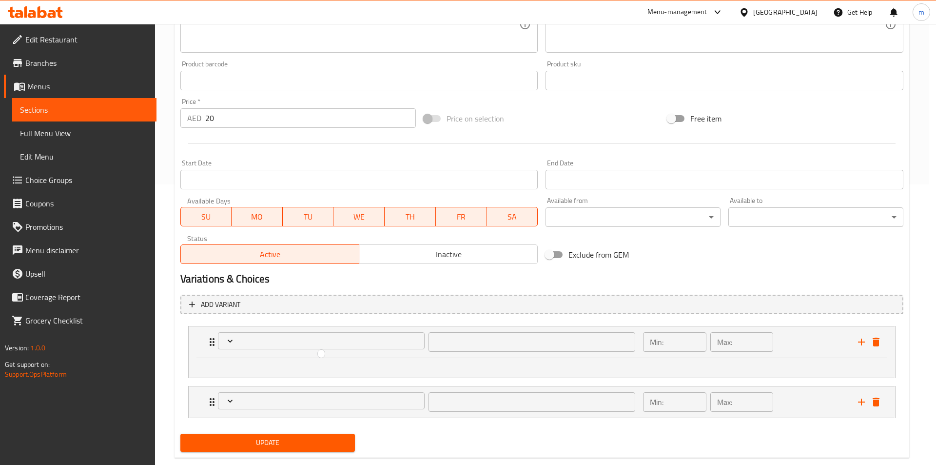
click at [244, 339] on div at bounding box center [468, 232] width 936 height 465
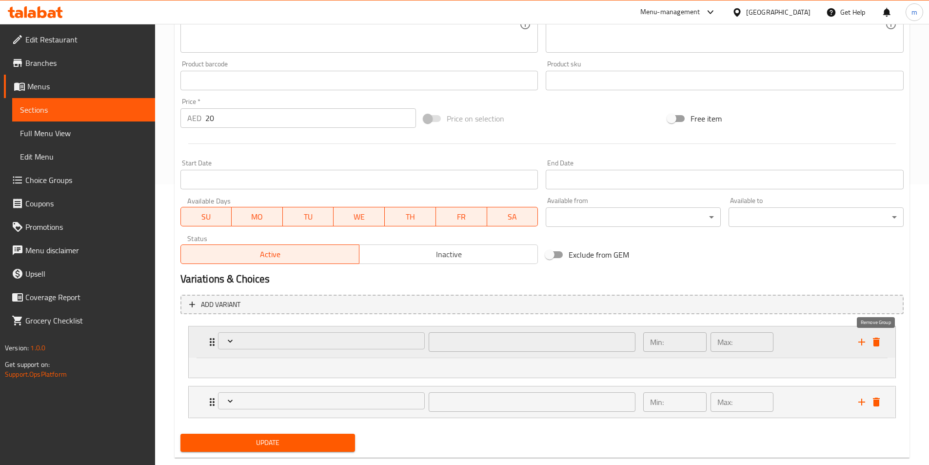
click at [874, 347] on icon "delete" at bounding box center [877, 342] width 12 height 12
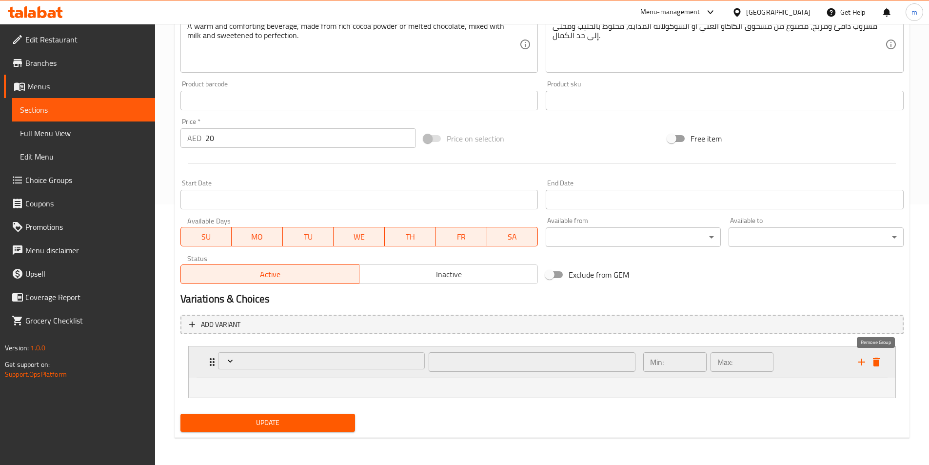
click at [867, 362] on icon "add" at bounding box center [862, 362] width 12 height 12
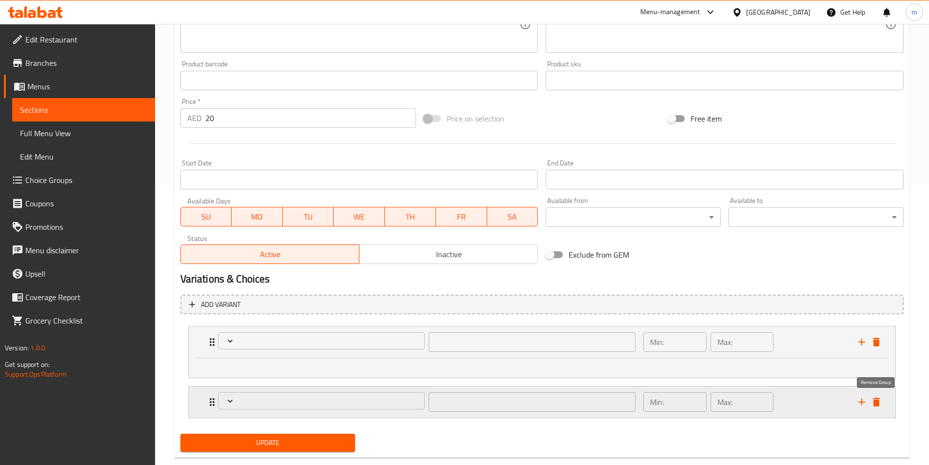
click at [875, 405] on icon "delete" at bounding box center [876, 401] width 7 height 9
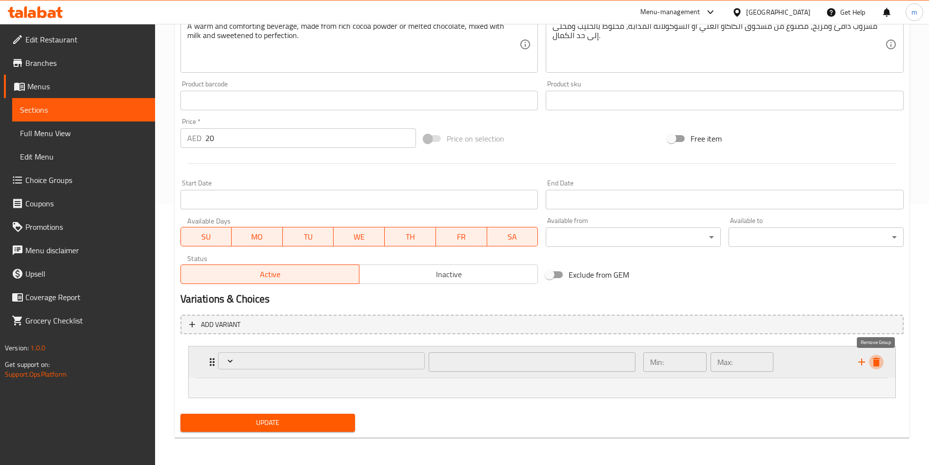
click at [875, 359] on icon "delete" at bounding box center [877, 362] width 12 height 12
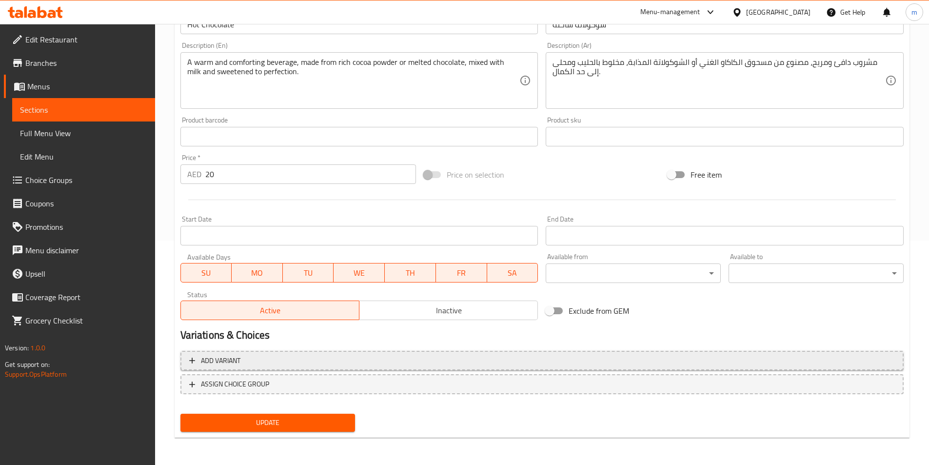
click at [345, 362] on span "Add variant" at bounding box center [542, 361] width 706 height 12
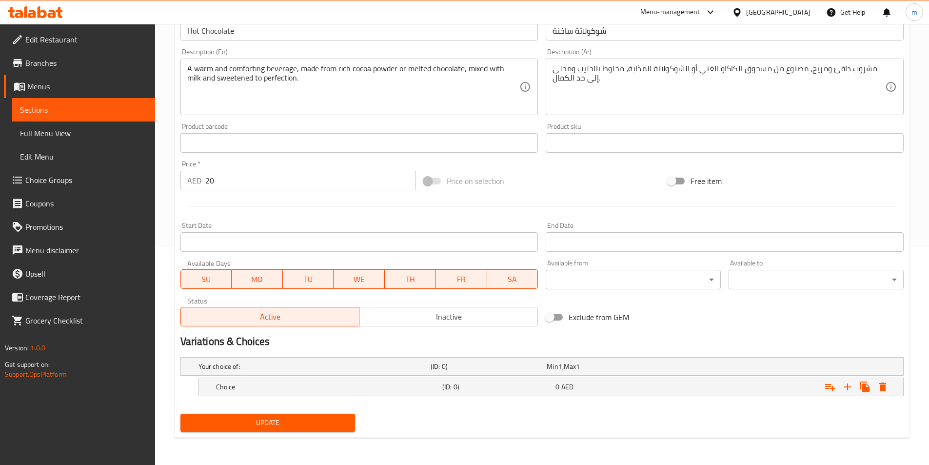
scroll to position [218, 0]
click at [335, 388] on h5 "Choice" at bounding box center [327, 387] width 222 height 10
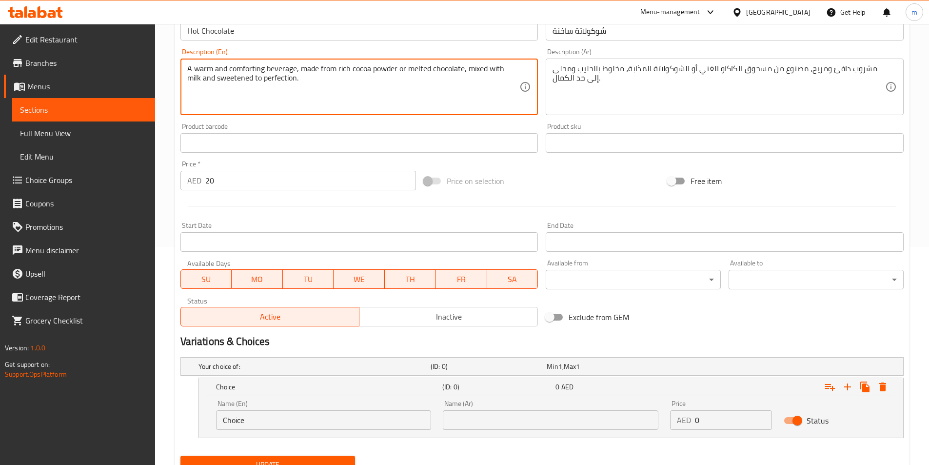
drag, startPoint x: 350, startPoint y: 69, endPoint x: 381, endPoint y: 83, distance: 33.6
click at [393, 73] on textarea "A warm and comforting beverage, made from rich cocoa powder or melted chocolate…" at bounding box center [353, 87] width 333 height 46
drag, startPoint x: 354, startPoint y: 64, endPoint x: 363, endPoint y: 69, distance: 10.3
click at [363, 69] on textarea "A warm and comforting beverage, made from rich cocoa powder or melted chocolate…" at bounding box center [353, 87] width 333 height 46
click at [363, 74] on textarea "A warm and comforting beverage, made from rich cocoa powder or melted chocolate…" at bounding box center [353, 87] width 333 height 46
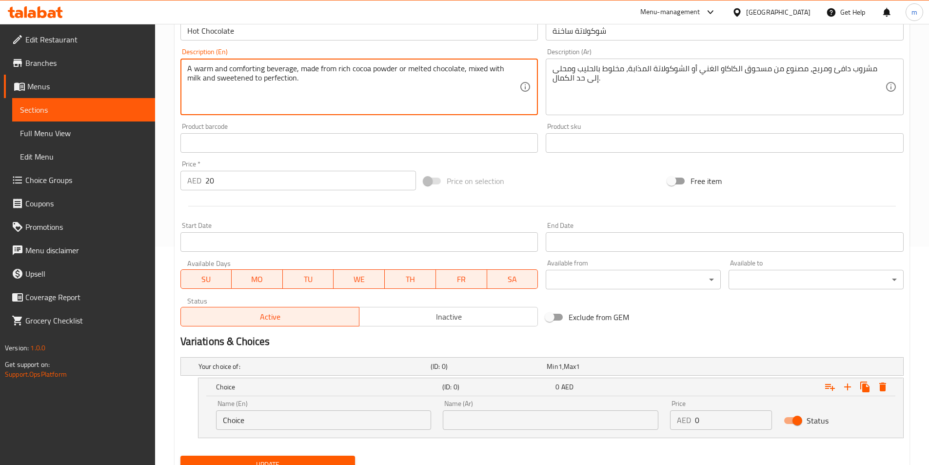
drag, startPoint x: 352, startPoint y: 69, endPoint x: 395, endPoint y: 73, distance: 43.6
click at [395, 73] on textarea "A warm and comforting beverage, made from rich cocoa powder or melted chocolate…" at bounding box center [353, 87] width 333 height 46
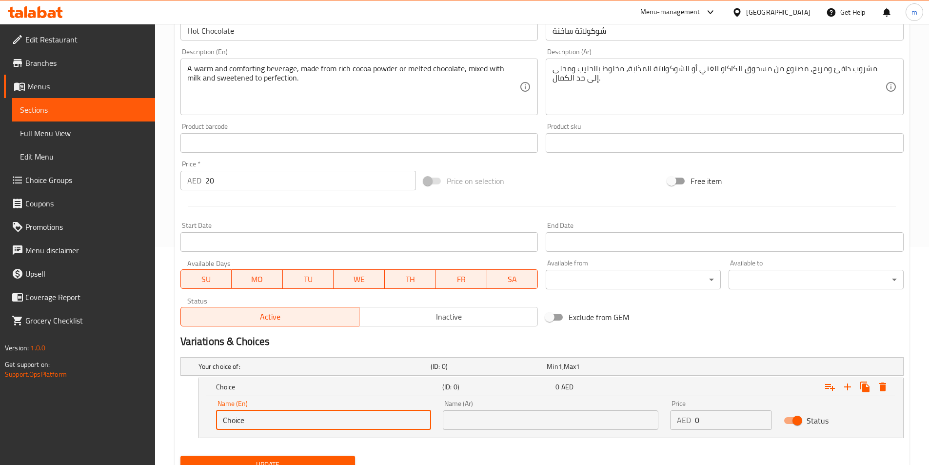
click at [302, 422] on input "Choice" at bounding box center [324, 420] width 216 height 20
click at [302, 421] on input "Choice" at bounding box center [324, 420] width 216 height 20
paste input "cocoa powder"
type input "cocoa powder"
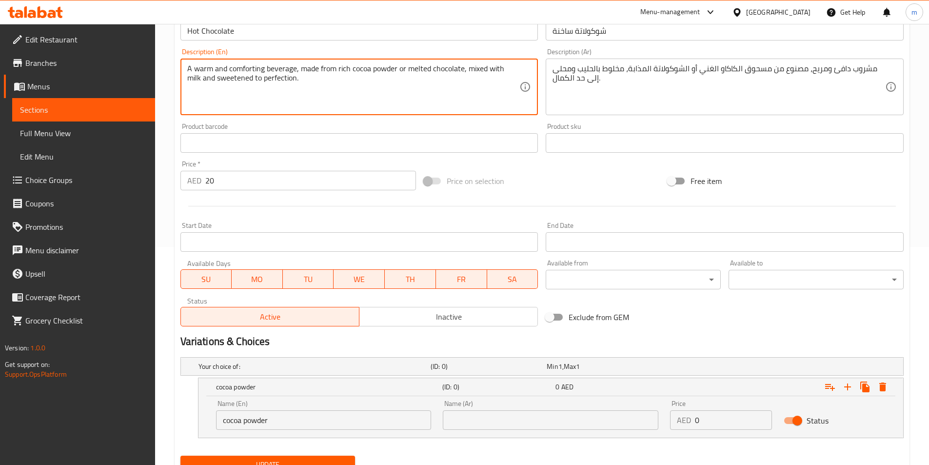
drag, startPoint x: 406, startPoint y: 70, endPoint x: 463, endPoint y: 72, distance: 57.1
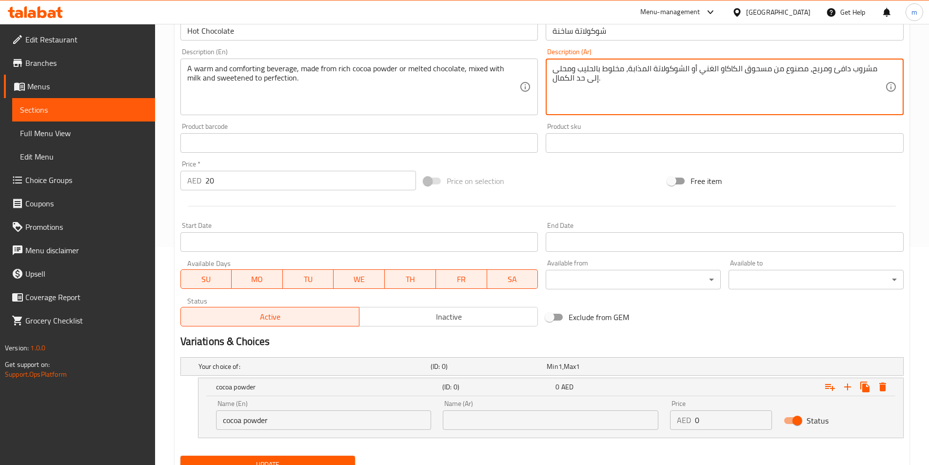
drag, startPoint x: 771, startPoint y: 72, endPoint x: 721, endPoint y: 67, distance: 50.5
click at [520, 416] on input "text" at bounding box center [551, 420] width 216 height 20
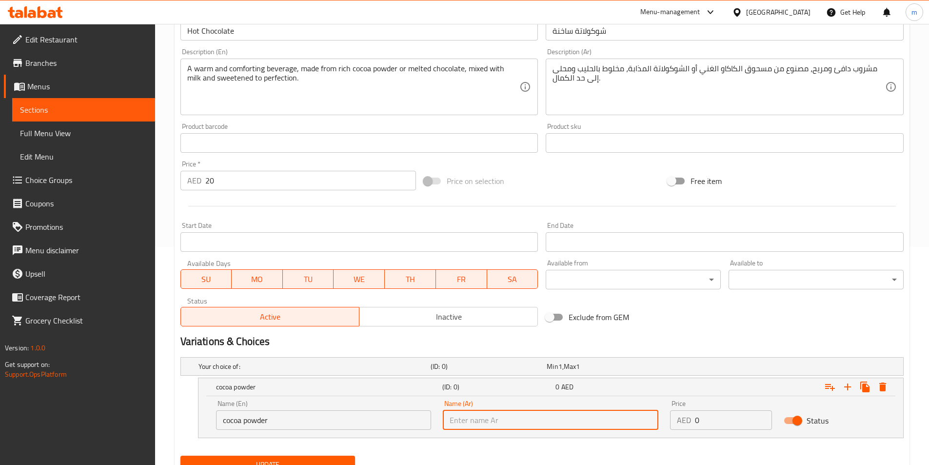
paste input "مسحوق الكاكاو"
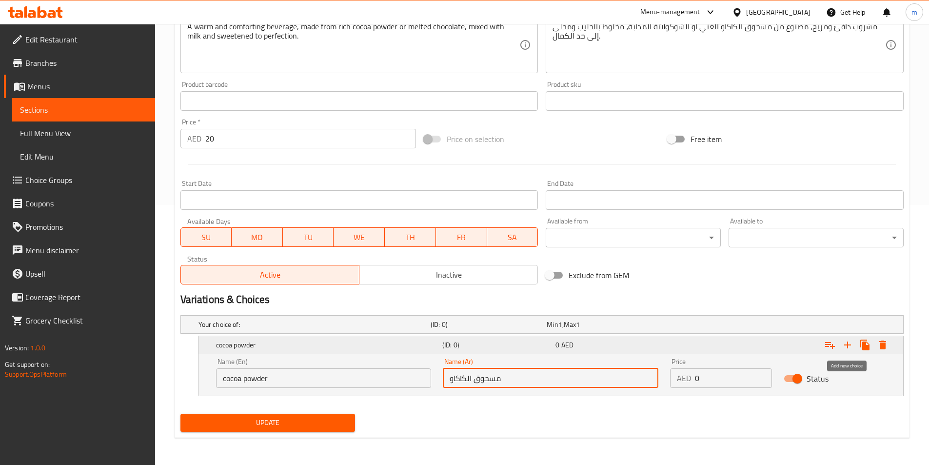
type input "مسحوق الكاكاو"
click at [850, 343] on icon "Expand" at bounding box center [848, 345] width 12 height 12
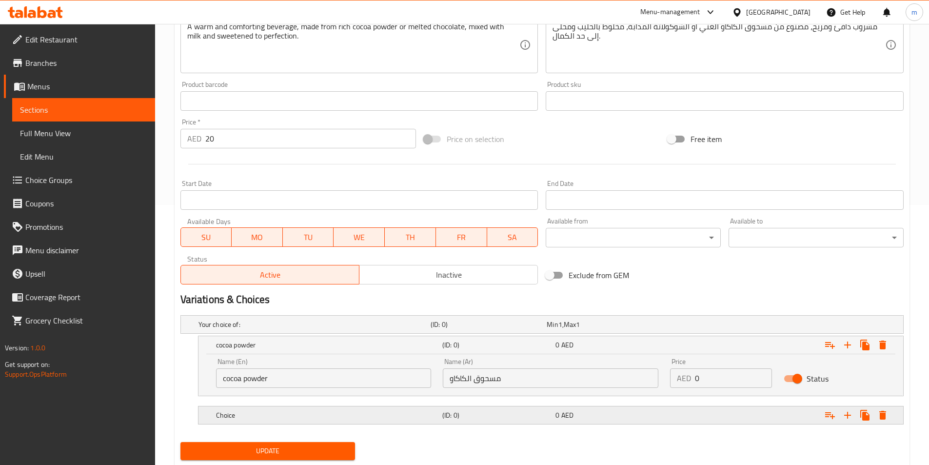
click at [392, 419] on h5 "Choice" at bounding box center [327, 415] width 222 height 10
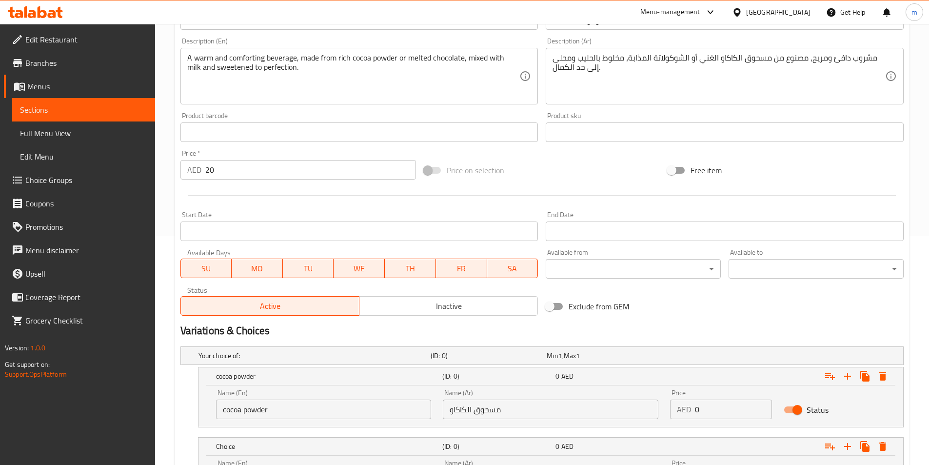
scroll to position [211, 0]
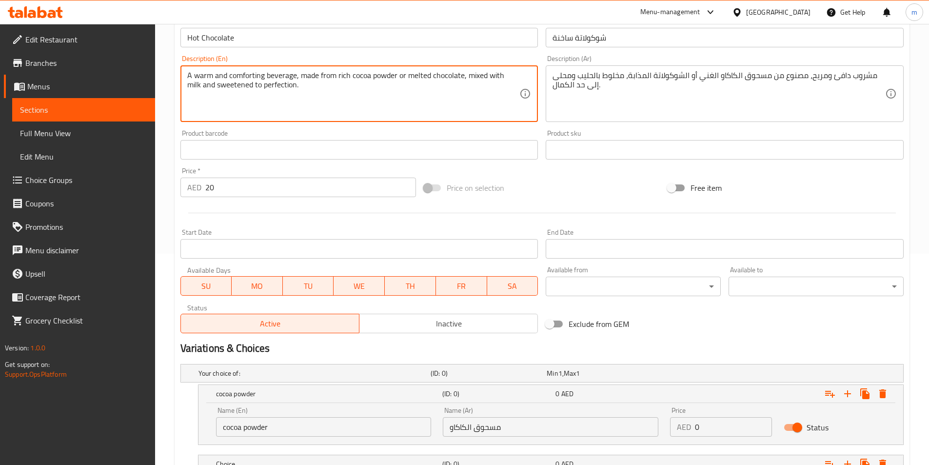
drag, startPoint x: 407, startPoint y: 76, endPoint x: 461, endPoint y: 78, distance: 54.6
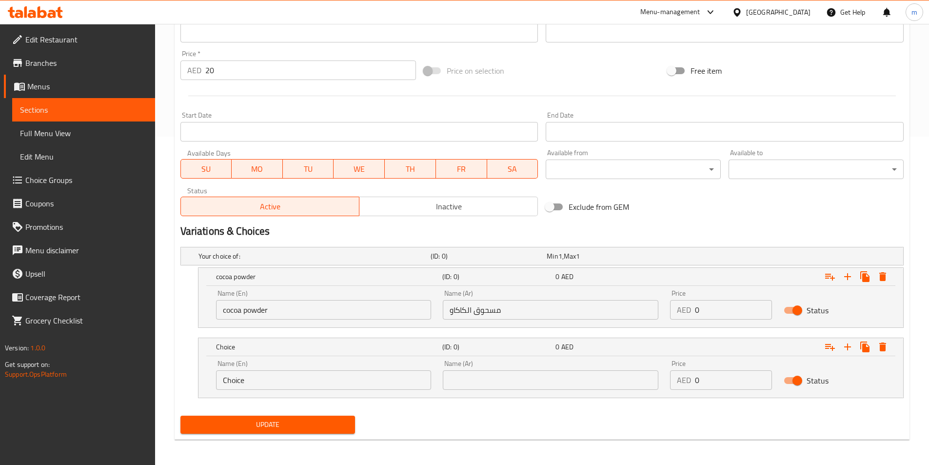
scroll to position [330, 0]
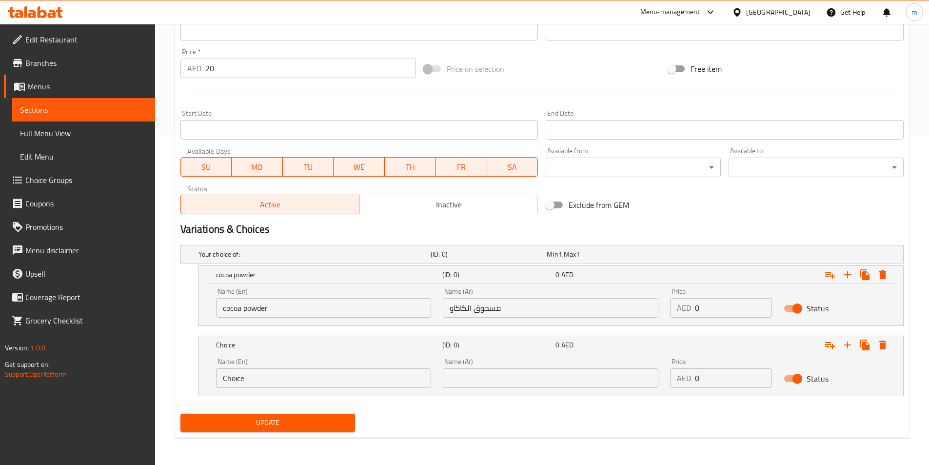
click at [324, 373] on input "Choice" at bounding box center [324, 378] width 216 height 20
click at [326, 374] on input "Choice" at bounding box center [324, 378] width 216 height 20
paste input "melted chocolat"
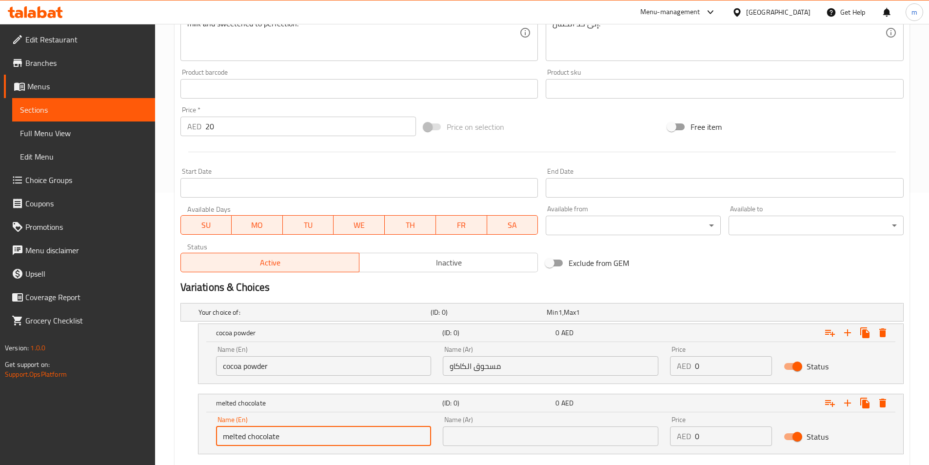
scroll to position [184, 0]
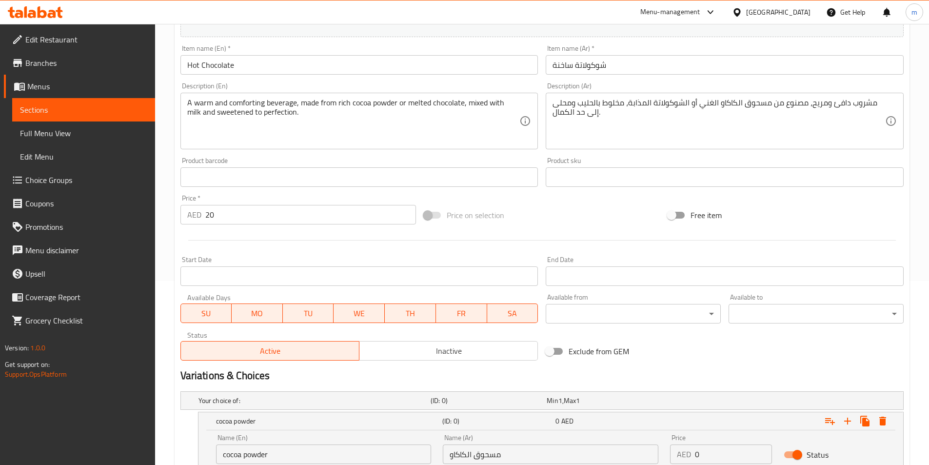
type input "melted chocolate"
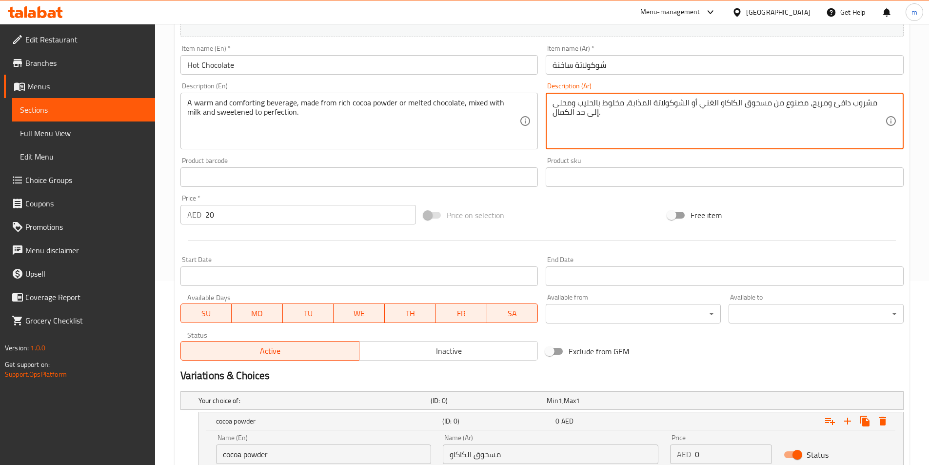
drag, startPoint x: 687, startPoint y: 100, endPoint x: 678, endPoint y: 105, distance: 9.9
drag, startPoint x: 678, startPoint y: 105, endPoint x: 668, endPoint y: 105, distance: 10.7
click at [678, 105] on textarea "مشروب دافئ ومريح، مصنوع من مسحوق الكاكاو الغني أو الشوكولاتة المذابة، مخلوط بال…" at bounding box center [719, 121] width 333 height 46
drag, startPoint x: 631, startPoint y: 100, endPoint x: 689, endPoint y: 109, distance: 58.7
click at [689, 109] on textarea "مشروب دافئ ومريح، مصنوع من مسحوق الكاكاو الغني أو الشوكولاتة المذابة، مخلوط بال…" at bounding box center [719, 121] width 333 height 46
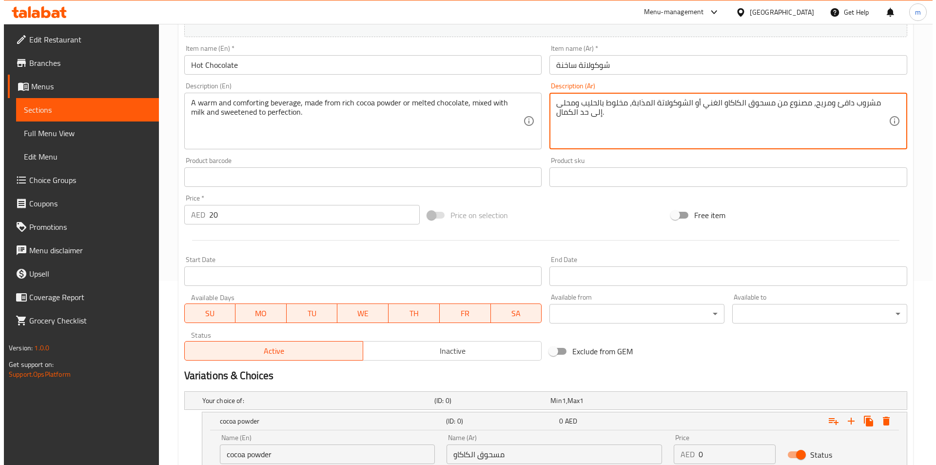
scroll to position [330, 0]
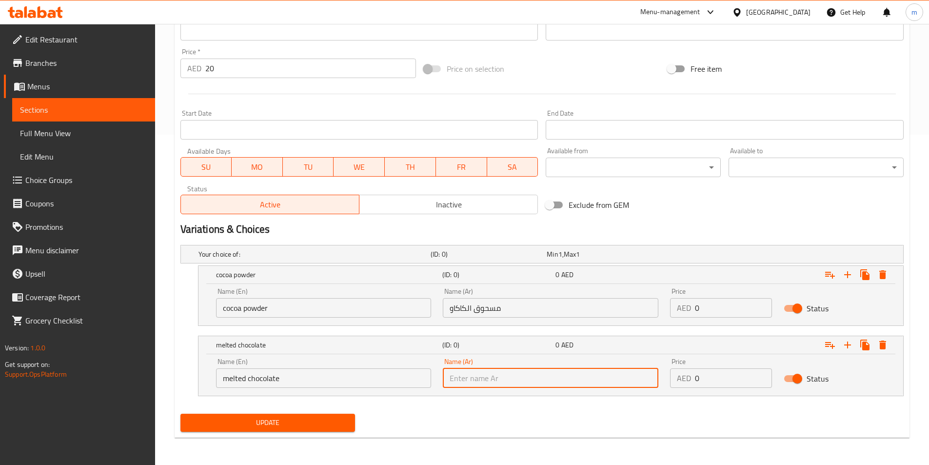
click at [562, 377] on input "text" at bounding box center [551, 378] width 216 height 20
paste input "الشوكولاتة المذابة"
type input "الشوكولاتة المذابة"
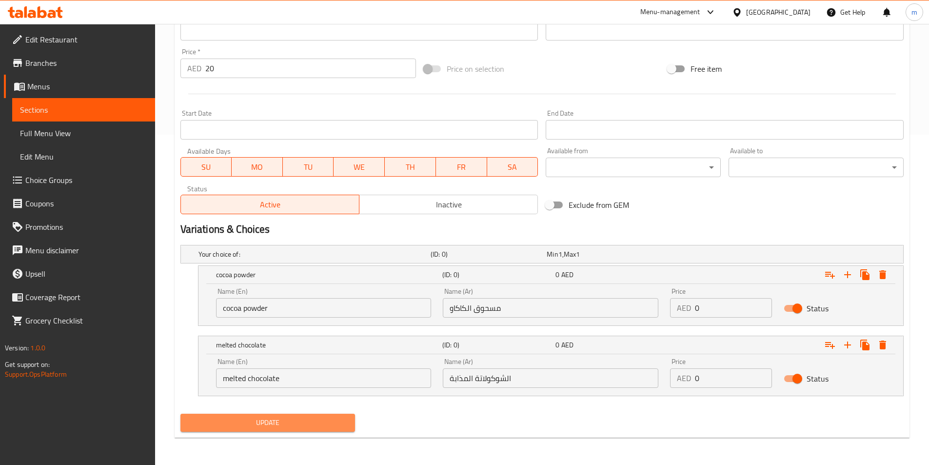
click at [283, 423] on span "Update" at bounding box center [267, 423] width 159 height 12
drag, startPoint x: 196, startPoint y: 251, endPoint x: 244, endPoint y: 256, distance: 49.0
click at [244, 256] on div "Your choice of: (ID: 0) Min 1 , Max 1" at bounding box center [542, 254] width 722 height 18
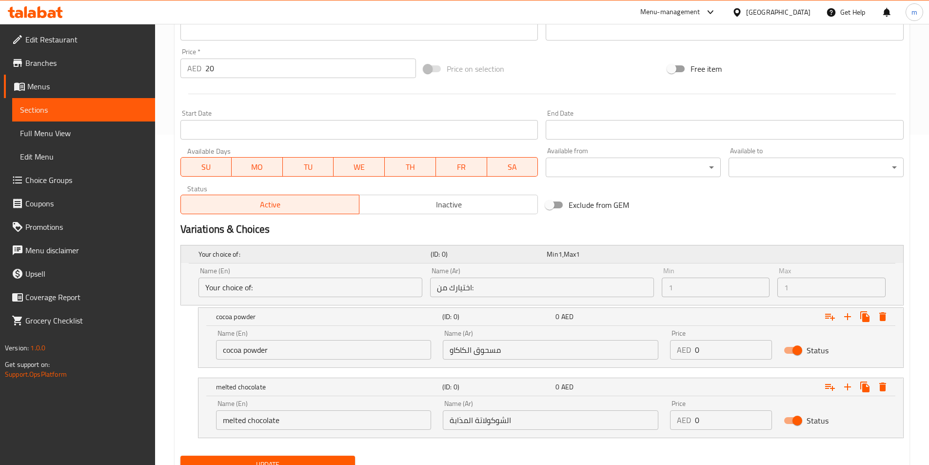
click at [401, 257] on h5 "Your choice of:" at bounding box center [313, 254] width 228 height 10
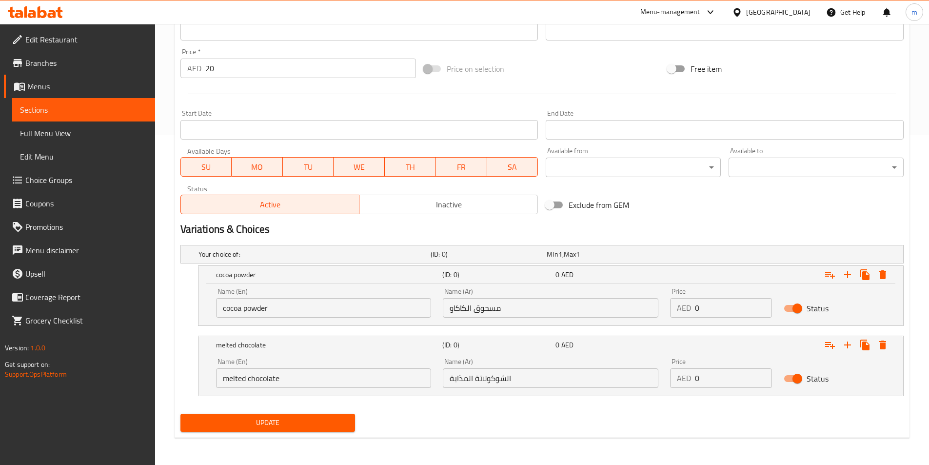
click at [310, 307] on input "cocoa powder" at bounding box center [324, 308] width 216 height 20
click at [569, 312] on input "مسحوق الكاكاو" at bounding box center [551, 308] width 216 height 20
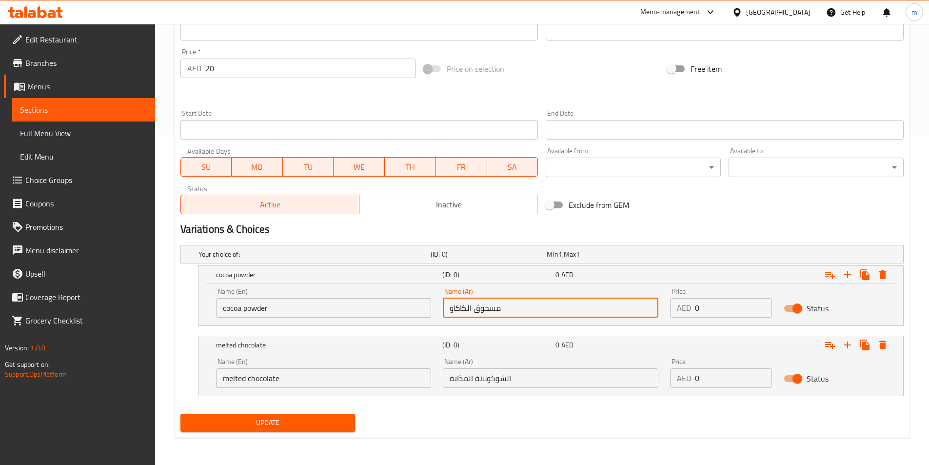
click at [569, 312] on input "مسحوق الكاكاو" at bounding box center [551, 308] width 216 height 20
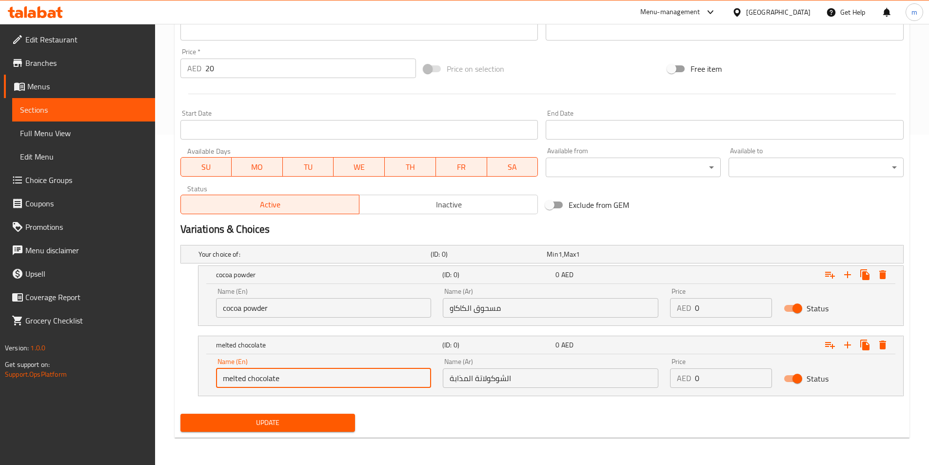
click at [287, 376] on input "melted chocolate" at bounding box center [324, 378] width 216 height 20
click at [289, 376] on input "melted chocolate" at bounding box center [324, 378] width 216 height 20
click at [290, 377] on input "melted chocolate" at bounding box center [324, 378] width 216 height 20
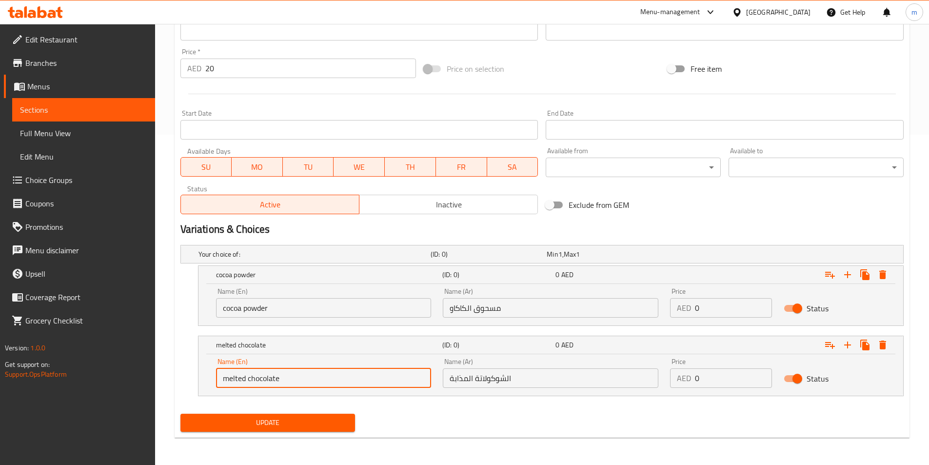
click at [290, 377] on input "melted chocolate" at bounding box center [324, 378] width 216 height 20
click at [481, 372] on input "الشوكولاتة المذابة" at bounding box center [551, 378] width 216 height 20
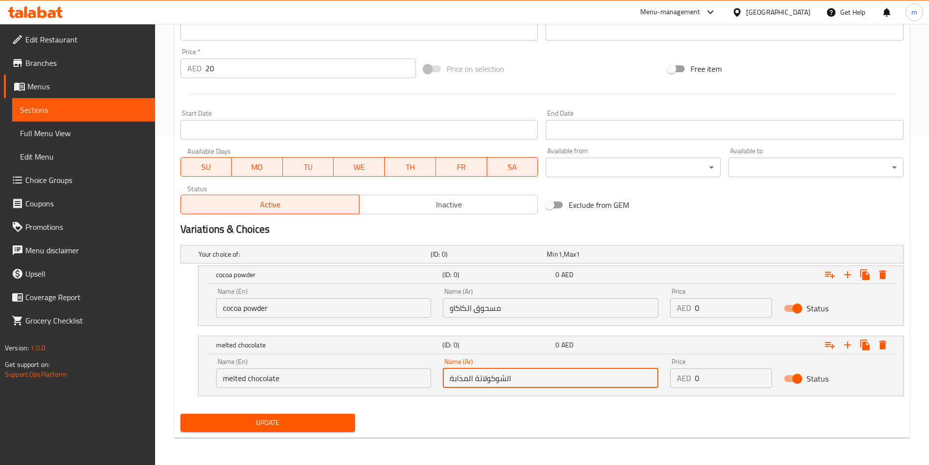
click at [481, 372] on input "الشوكولاتة المذابة" at bounding box center [551, 378] width 216 height 20
click at [882, 273] on icon "Expand" at bounding box center [882, 274] width 7 height 9
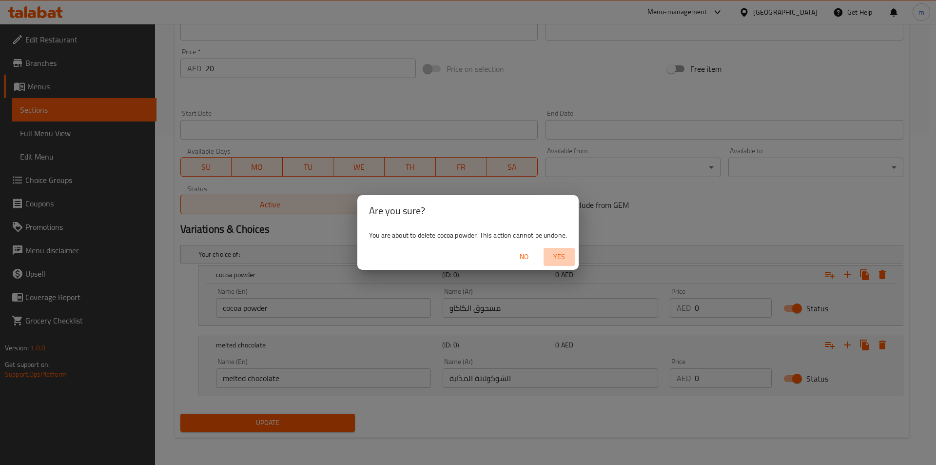
click at [559, 254] on span "Yes" at bounding box center [559, 257] width 23 height 12
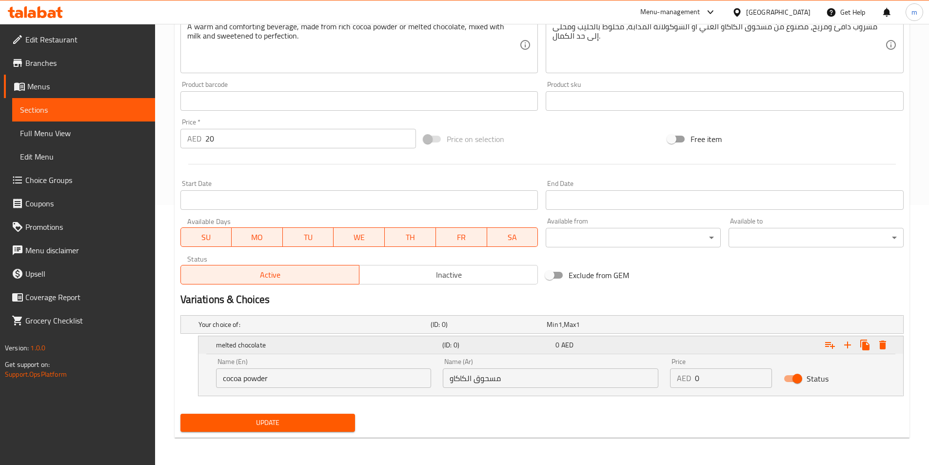
click at [883, 345] on icon "Expand" at bounding box center [882, 344] width 7 height 9
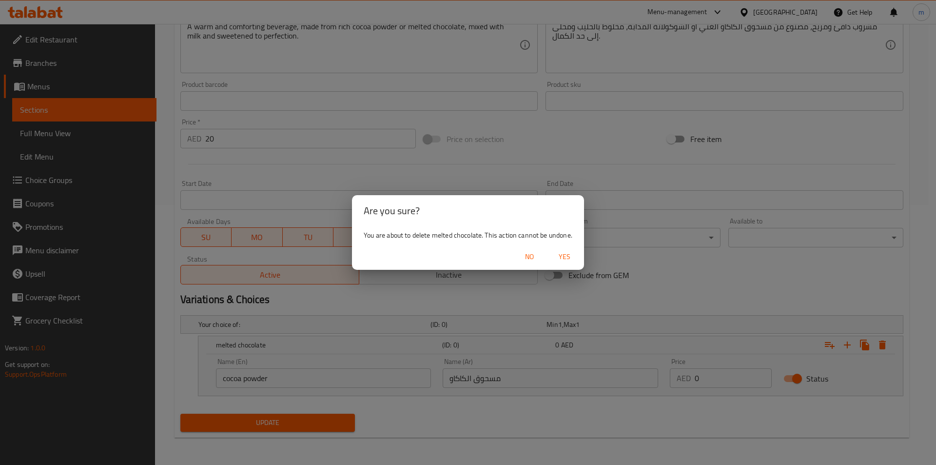
click at [569, 259] on span "Yes" at bounding box center [564, 257] width 23 height 12
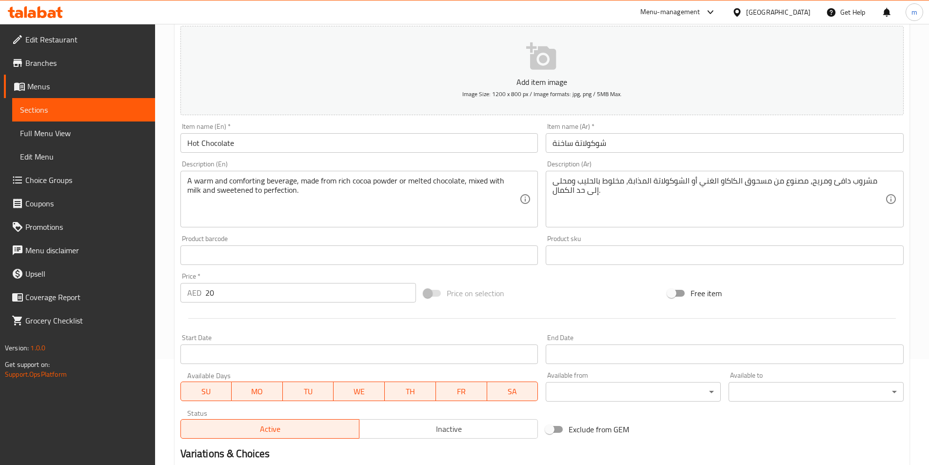
scroll to position [0, 0]
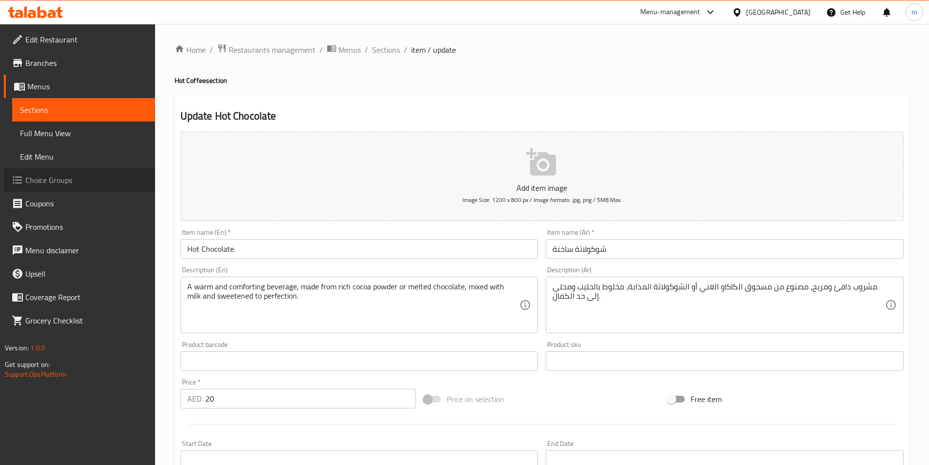
click at [60, 184] on span "Choice Groups" at bounding box center [86, 180] width 122 height 12
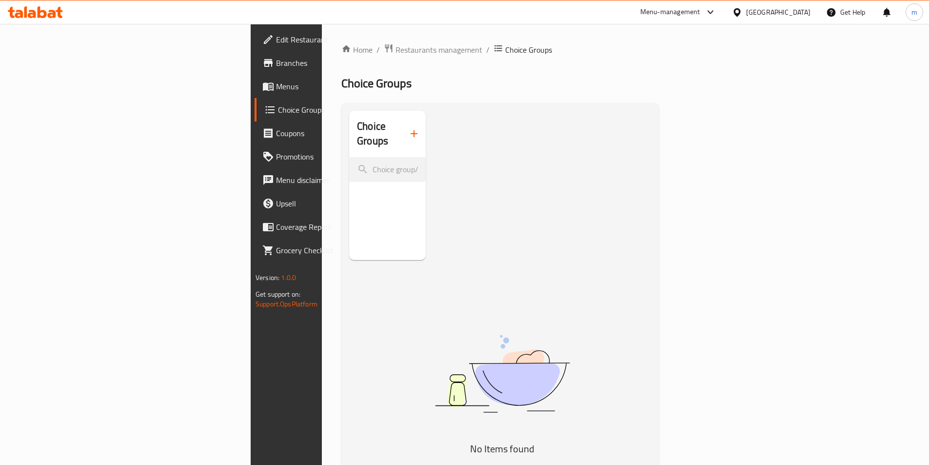
click at [408, 128] on icon "button" at bounding box center [414, 134] width 12 height 12
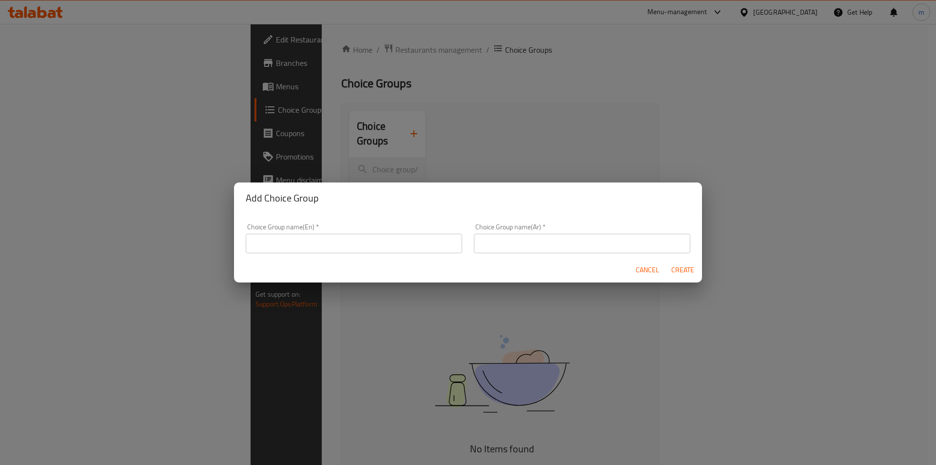
click at [288, 249] on input "text" at bounding box center [354, 244] width 217 height 20
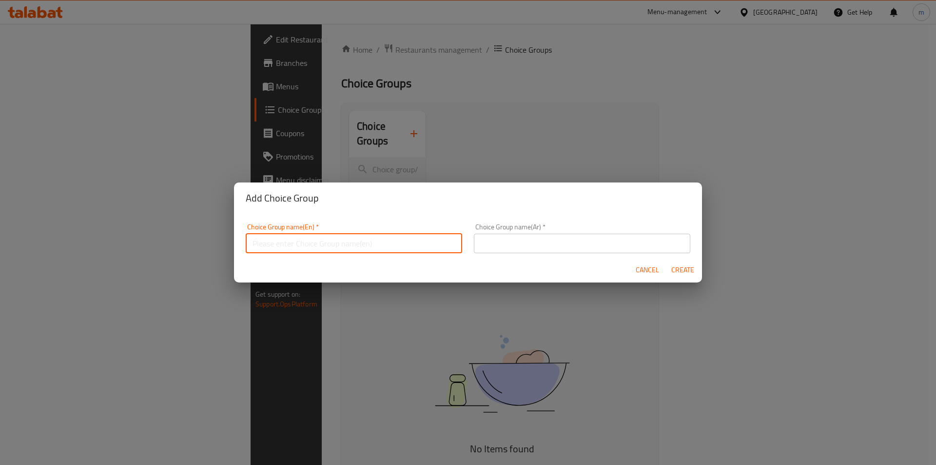
type input "Your Choice of:00"
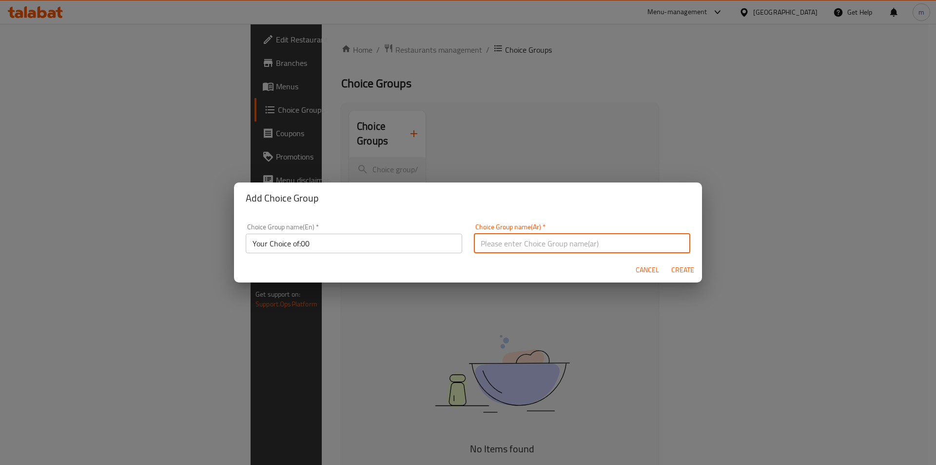
click at [511, 250] on input "text" at bounding box center [582, 244] width 217 height 20
type input "اختيارك من:"
click at [680, 268] on span "Create" at bounding box center [682, 270] width 23 height 12
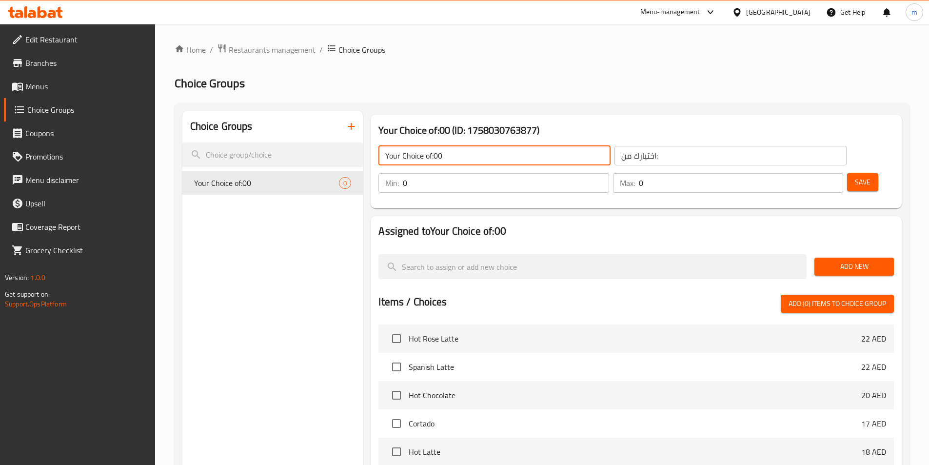
click at [474, 152] on input "Your Choice of:00" at bounding box center [494, 156] width 232 height 20
type input "Your Choice of:"
click at [609, 173] on input "0" at bounding box center [506, 183] width 206 height 20
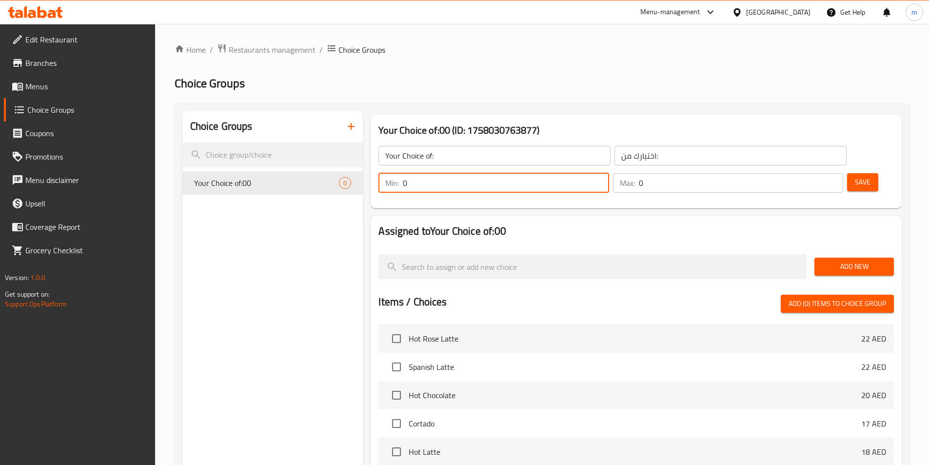
drag, startPoint x: 749, startPoint y: 152, endPoint x: 776, endPoint y: 161, distance: 29.5
click at [609, 173] on input "0" at bounding box center [506, 183] width 206 height 20
click at [805, 173] on input "0" at bounding box center [741, 183] width 204 height 20
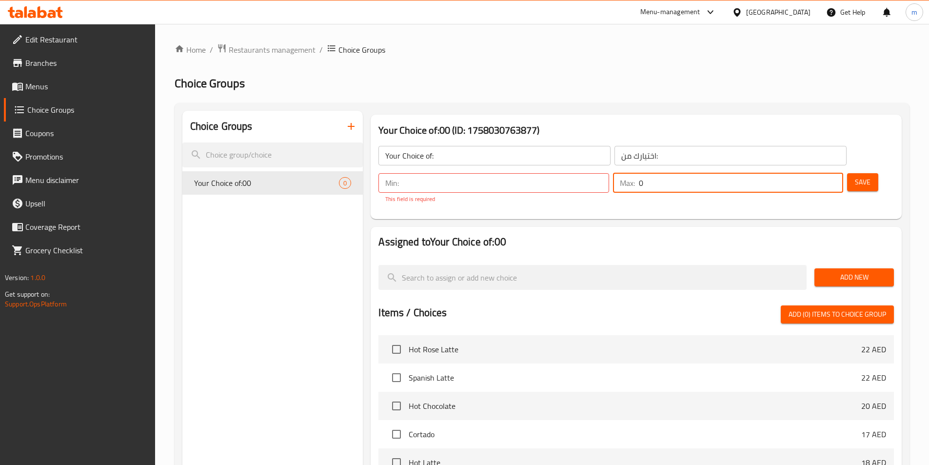
click at [805, 173] on input "0" at bounding box center [741, 183] width 204 height 20
click at [609, 173] on div "Min: ​" at bounding box center [493, 183] width 230 height 20
type input "1"
click at [851, 259] on div "Assigned to Your Choice of:00 Add New Items / Choices Add (0) items to choice g…" at bounding box center [636, 422] width 531 height 391
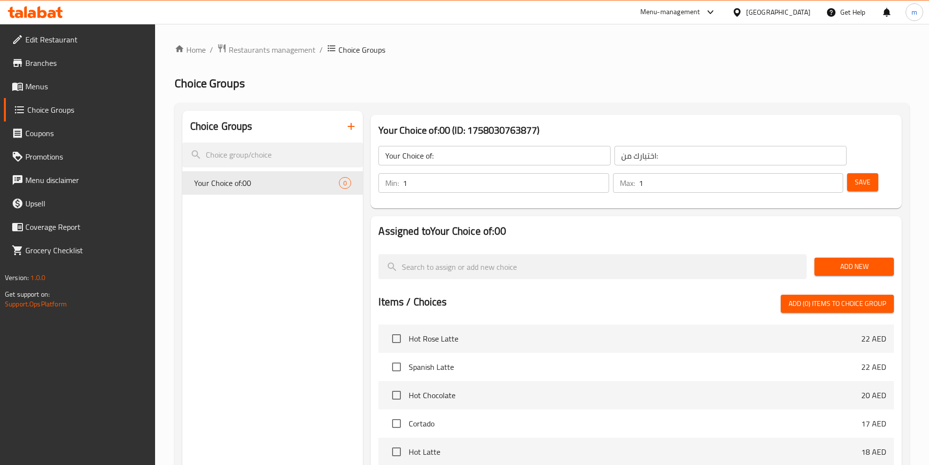
click at [837, 260] on span "Add New" at bounding box center [854, 266] width 64 height 12
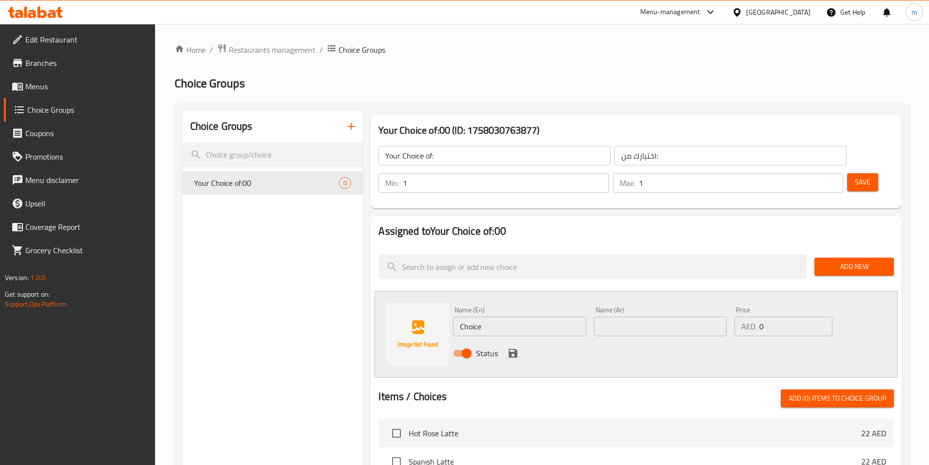
click at [485, 317] on input "Choice" at bounding box center [519, 327] width 133 height 20
paste input "cocoa powder"
type input "cocoa powder"
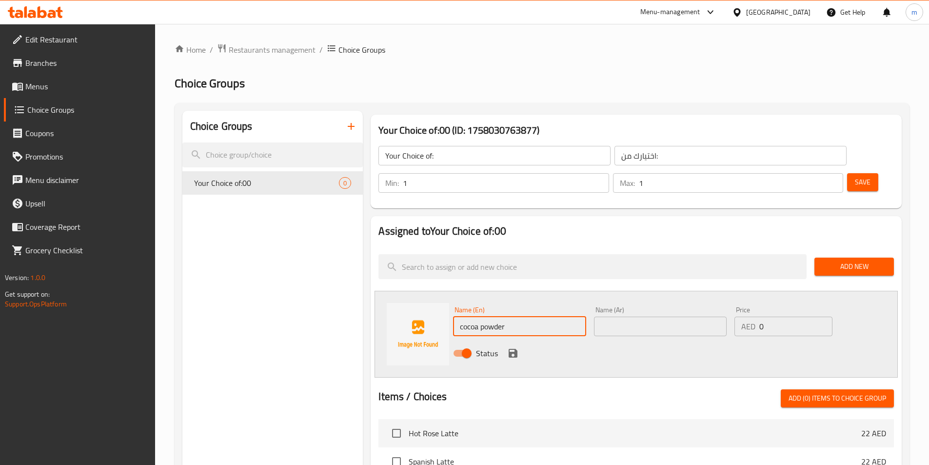
click at [627, 317] on input "text" at bounding box center [660, 327] width 133 height 20
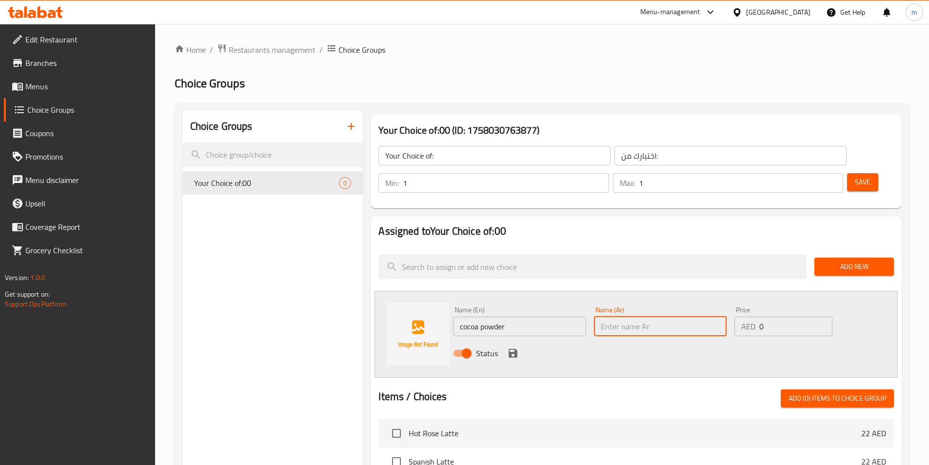
click at [627, 317] on input "text" at bounding box center [660, 327] width 133 height 20
paste input "مسحوق الكاكاو"
type input "مسحوق الكاكاو"
click at [512, 347] on icon "save" at bounding box center [513, 353] width 12 height 12
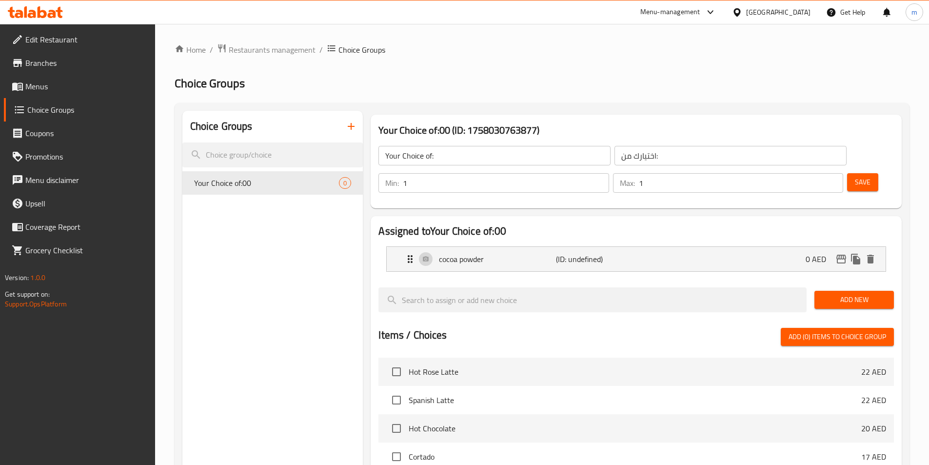
click at [858, 283] on div "Add New" at bounding box center [854, 299] width 87 height 33
click at [860, 294] on span "Add New" at bounding box center [854, 300] width 64 height 12
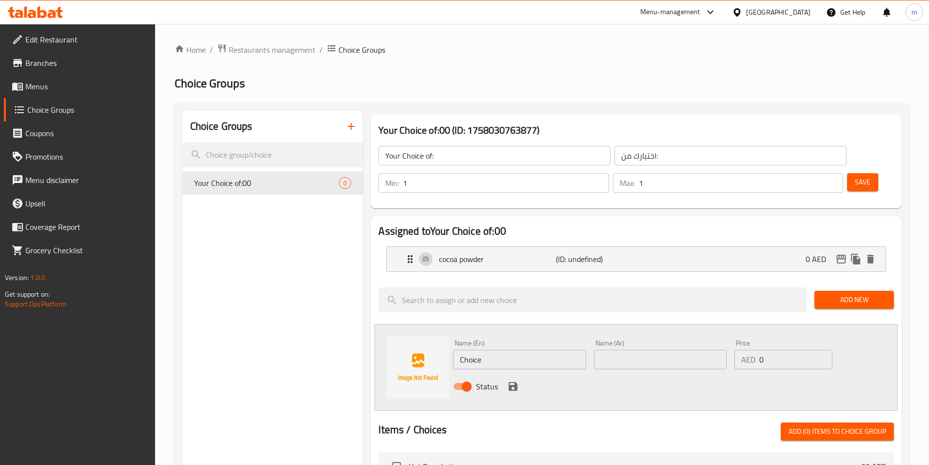
click at [466, 343] on div "Name (En) Choice Name (En)" at bounding box center [519, 355] width 140 height 38
click at [471, 350] on input "Choice" at bounding box center [519, 360] width 133 height 20
click at [554, 350] on input "Choice" at bounding box center [519, 360] width 133 height 20
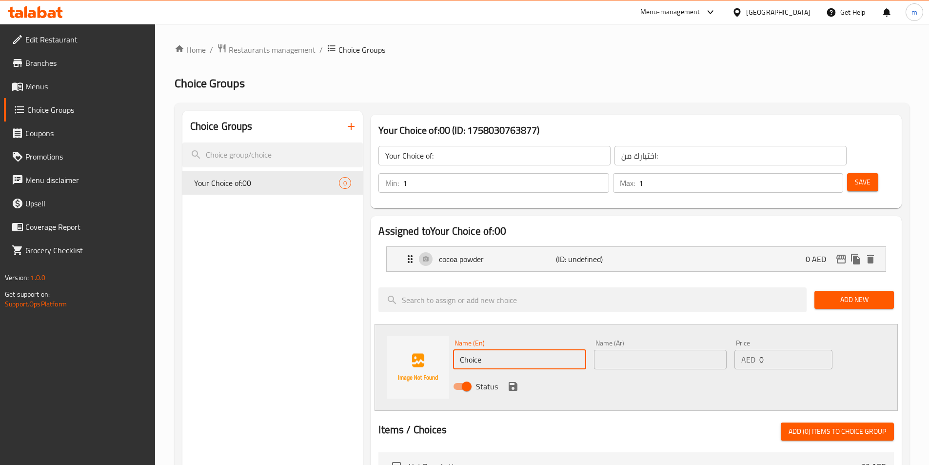
click at [554, 350] on input "Choice" at bounding box center [519, 360] width 133 height 20
paste input "melted chocolat"
type input "melted chocolate"
click at [594, 350] on input "text" at bounding box center [660, 360] width 133 height 20
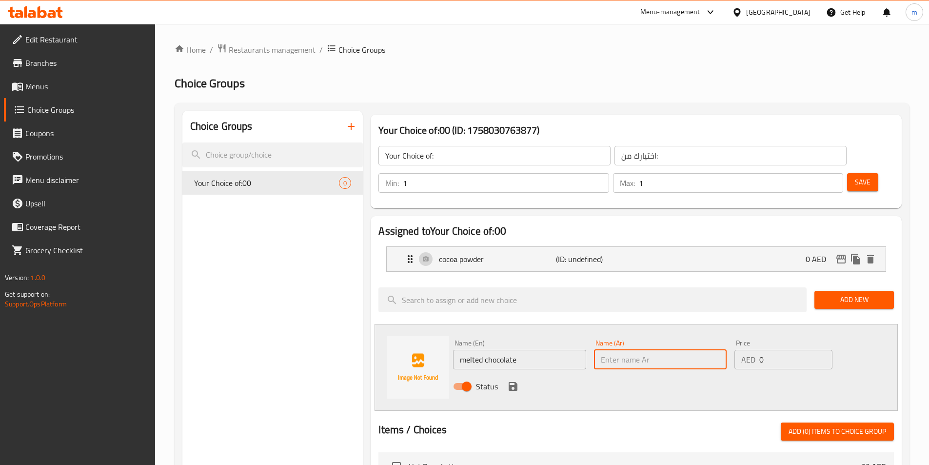
click at [598, 350] on input "text" at bounding box center [660, 360] width 133 height 20
paste input "الشوكولاتة المذابة"
type input "الشوكولاتة المذابة"
click at [512, 380] on icon "save" at bounding box center [513, 386] width 12 height 12
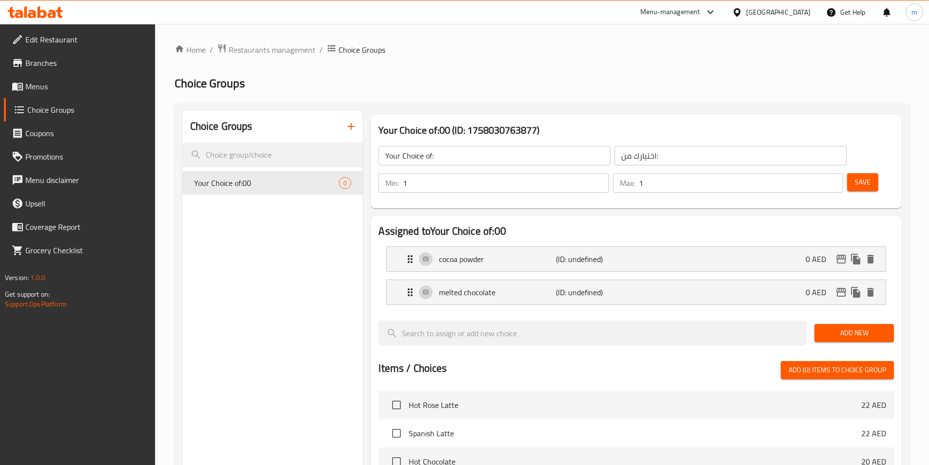
click at [855, 176] on span "Save" at bounding box center [863, 182] width 16 height 12
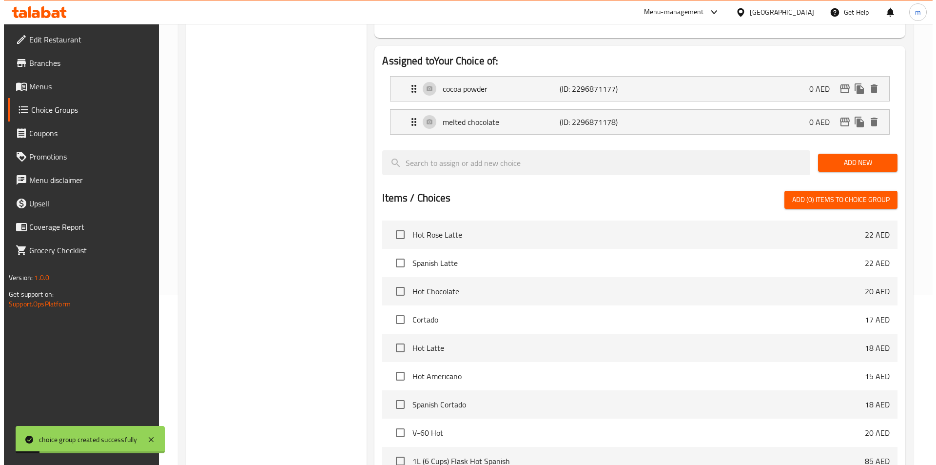
scroll to position [281, 0]
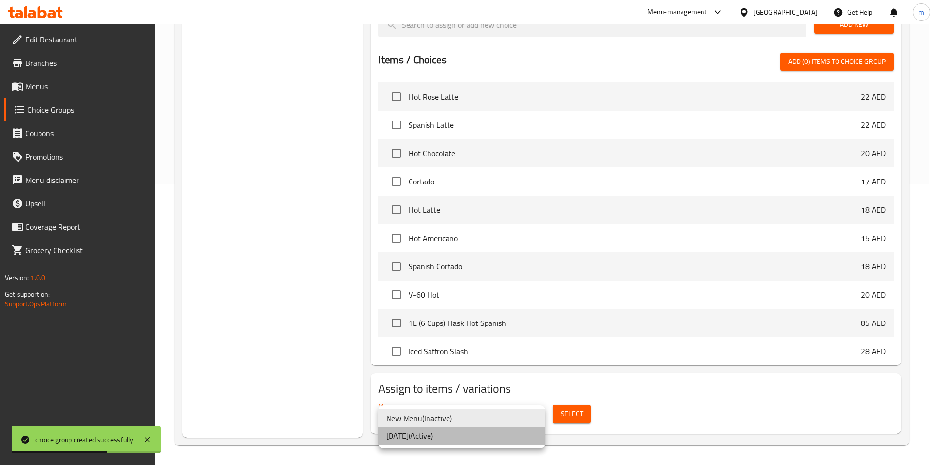
click at [461, 434] on li "16.9.2025 ( Active )" at bounding box center [461, 436] width 167 height 18
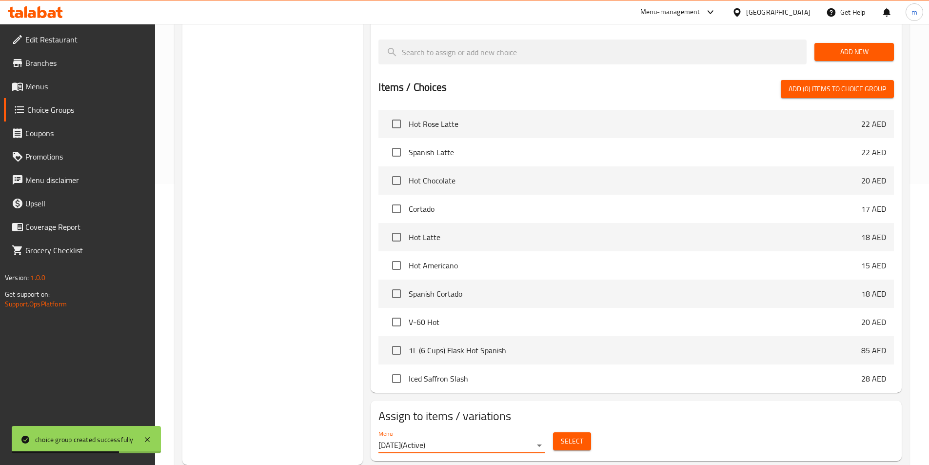
click at [567, 435] on span "Select" at bounding box center [572, 441] width 22 height 12
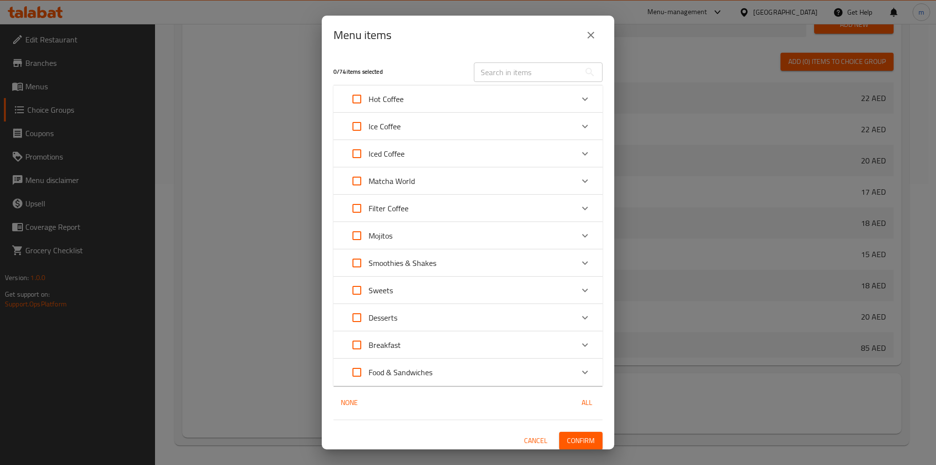
click at [579, 97] on icon "Expand" at bounding box center [585, 99] width 12 height 12
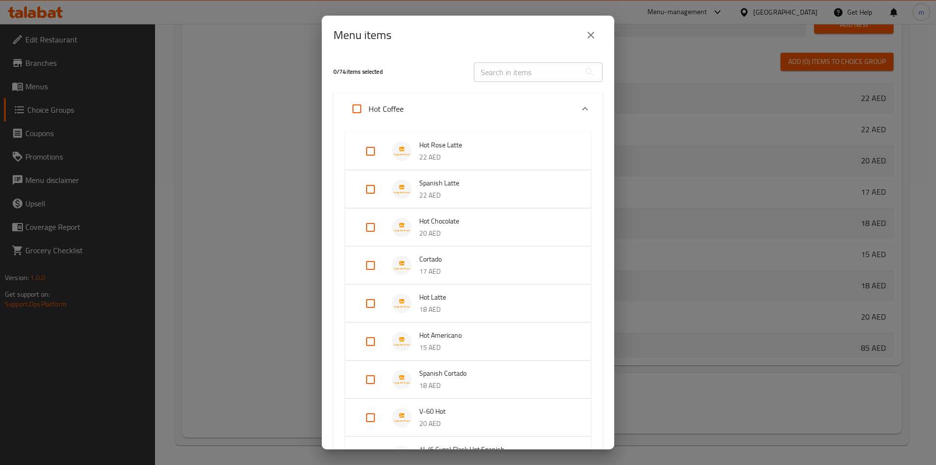
click at [373, 227] on input "Expand" at bounding box center [370, 227] width 23 height 23
checkbox input "true"
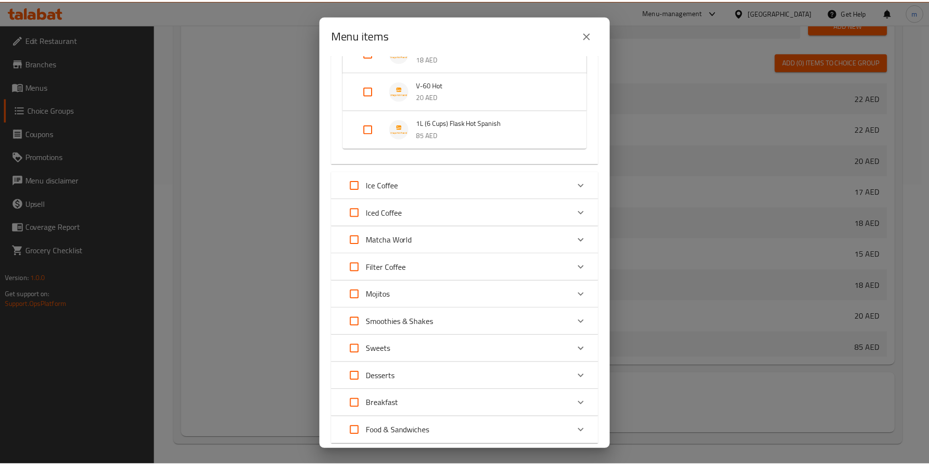
scroll to position [405, 0]
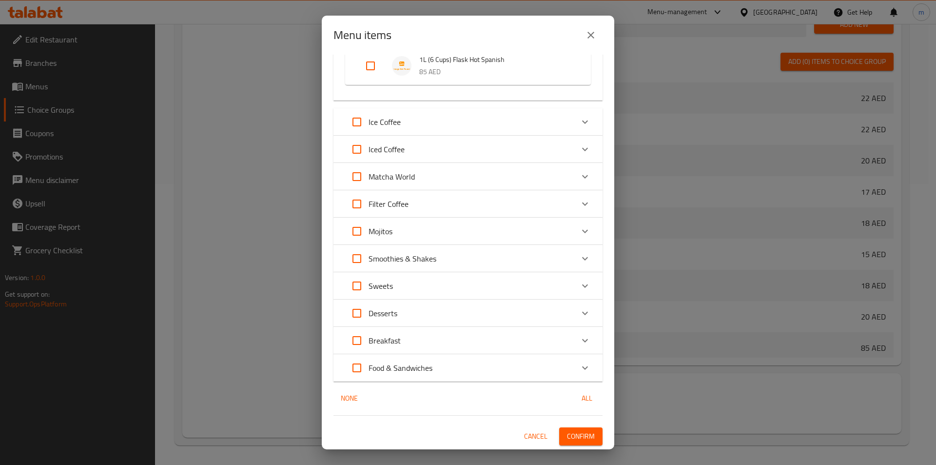
click at [567, 432] on span "Confirm" at bounding box center [581, 436] width 28 height 12
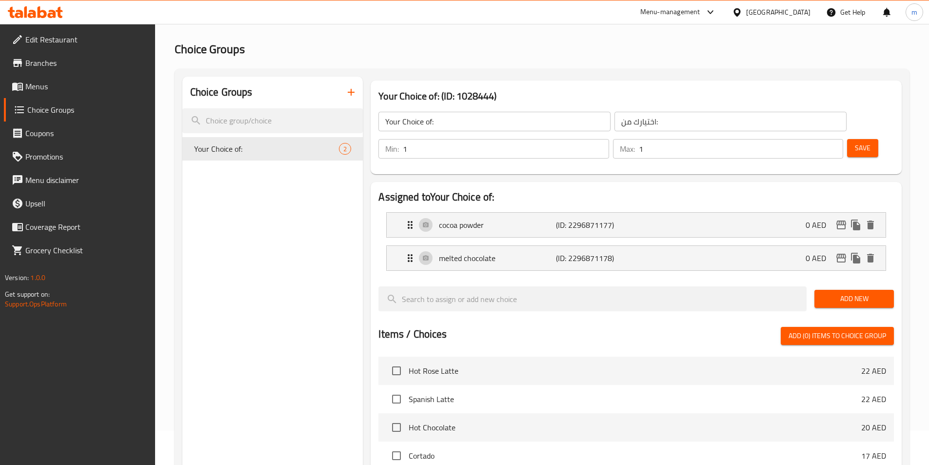
scroll to position [0, 0]
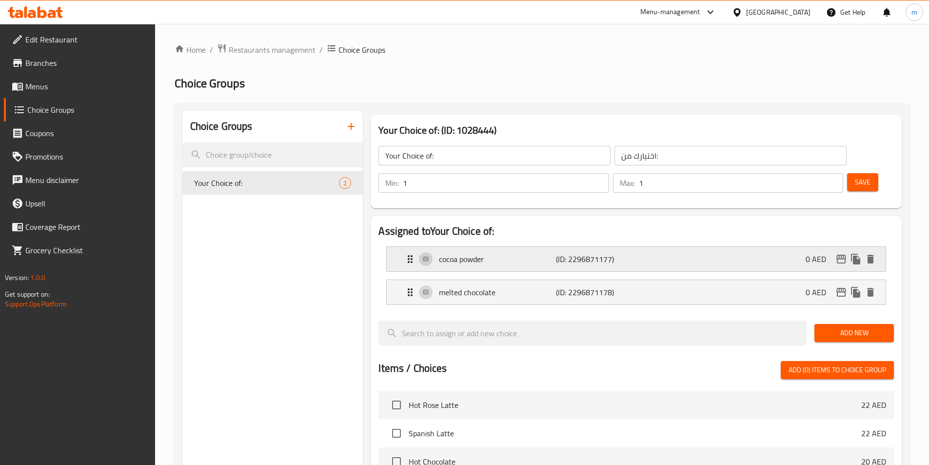
click at [535, 253] on p "cocoa powder" at bounding box center [497, 259] width 117 height 12
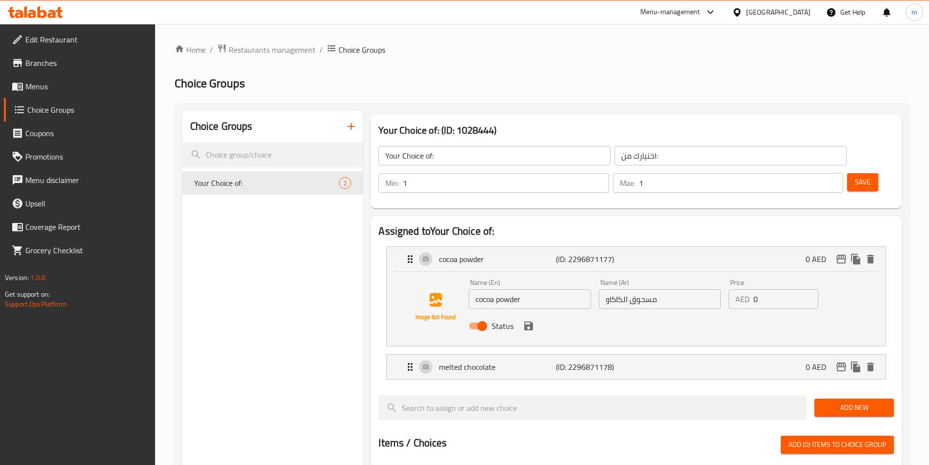
click at [646, 289] on input "مسحوق الكاكاو" at bounding box center [660, 299] width 122 height 20
click at [532, 313] on div "Status" at bounding box center [660, 326] width 390 height 26
click at [528, 320] on icon "save" at bounding box center [529, 326] width 12 height 12
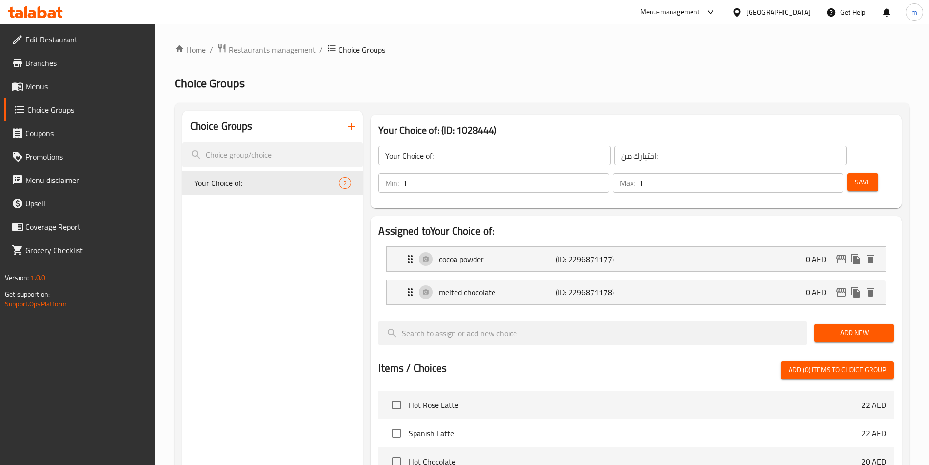
type input "بودرة الكاكاو"
click at [590, 253] on p "(ID: 2296871177)" at bounding box center [595, 259] width 78 height 12
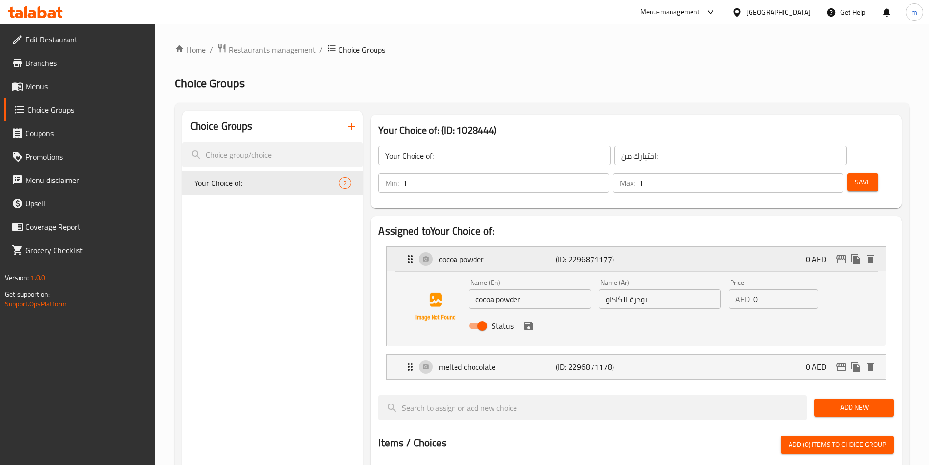
click at [665, 247] on div "cocoa powder (ID: 2296871177) 0 AED" at bounding box center [639, 259] width 470 height 24
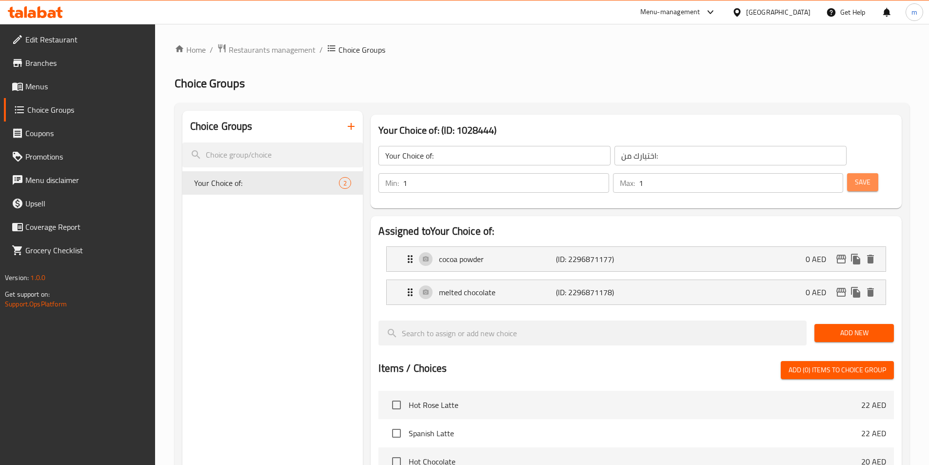
click at [855, 176] on span "Save" at bounding box center [863, 182] width 16 height 12
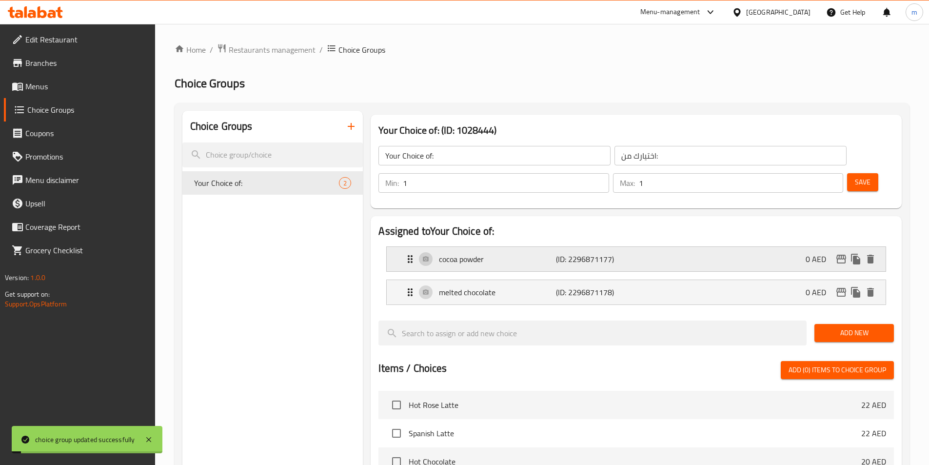
click at [649, 247] on div "cocoa powder (ID: 2296871177) 0 AED" at bounding box center [639, 259] width 470 height 24
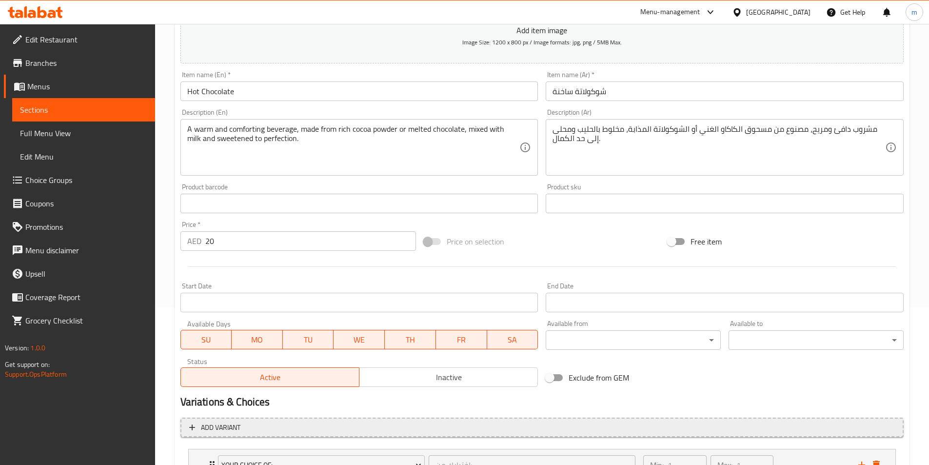
scroll to position [240, 0]
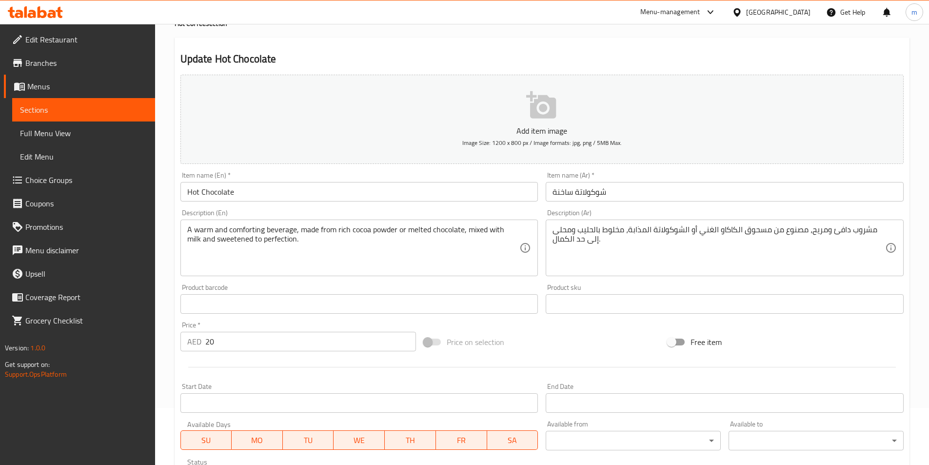
scroll to position [240, 0]
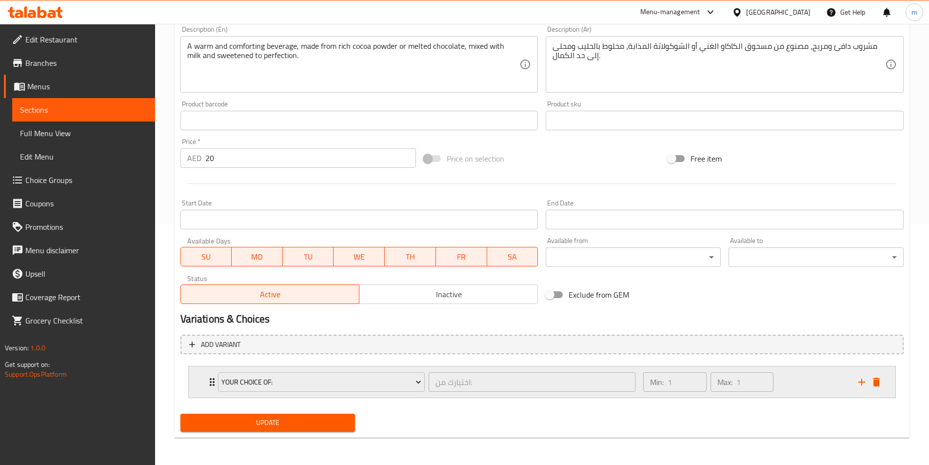
click at [210, 384] on icon "Expand" at bounding box center [212, 382] width 12 height 12
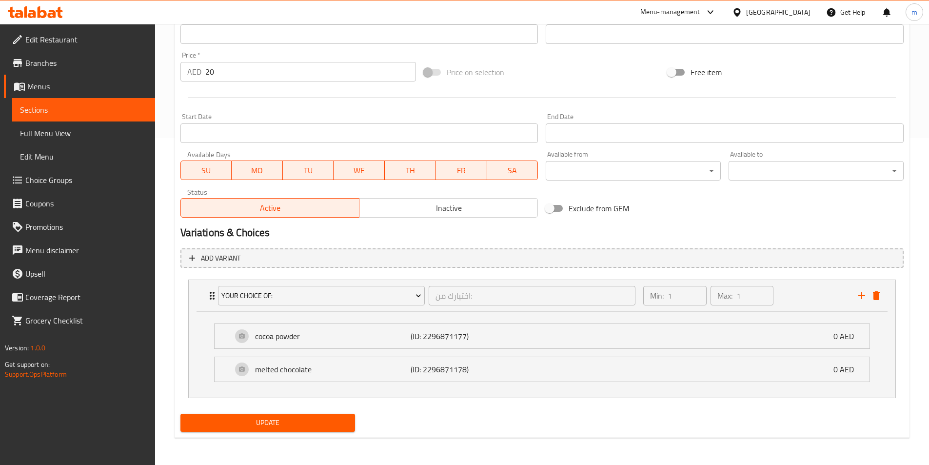
scroll to position [0, 0]
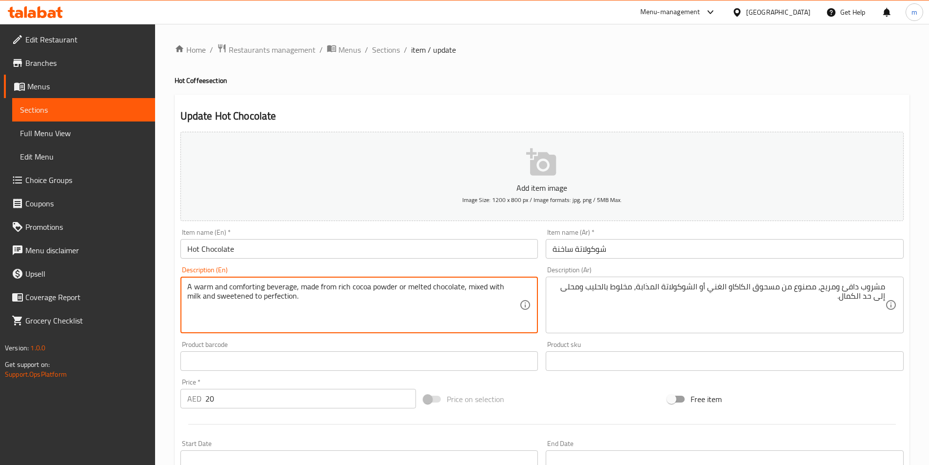
drag, startPoint x: 396, startPoint y: 290, endPoint x: 351, endPoint y: 284, distance: 45.7
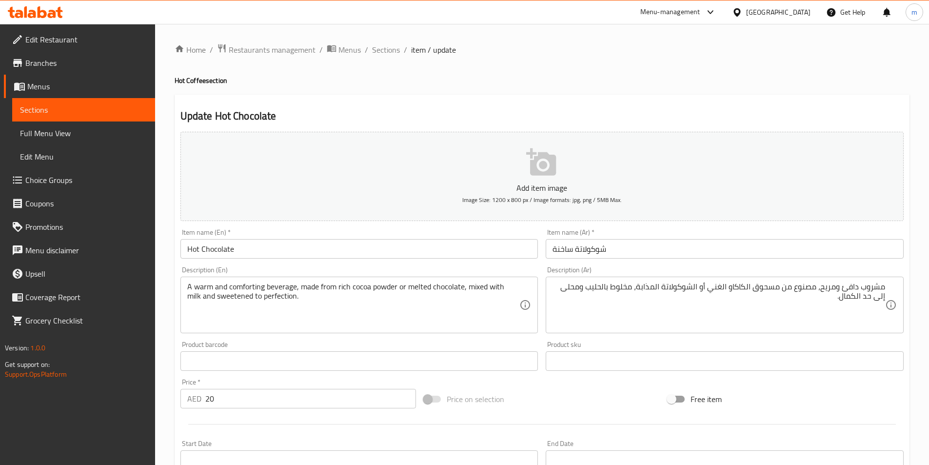
click at [770, 280] on div "مشروب دافئ ومريح، مصنوع من مسحوق الكاكاو الغني أو الشوكولاتة المذابة، مخلوط بال…" at bounding box center [725, 305] width 358 height 57
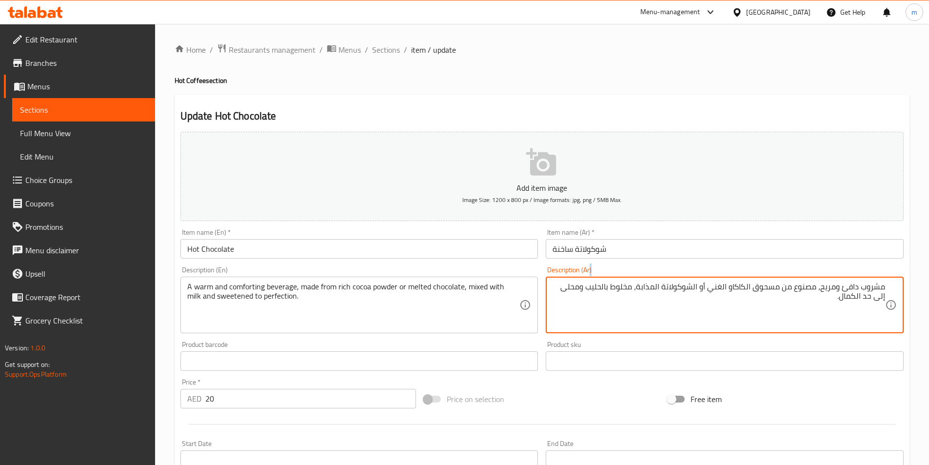
click at [769, 280] on div "مشروب دافئ ومريح، مصنوع من مسحوق الكاكاو الغني أو الشوكولاتة المذابة، مخلوط بال…" at bounding box center [725, 305] width 358 height 57
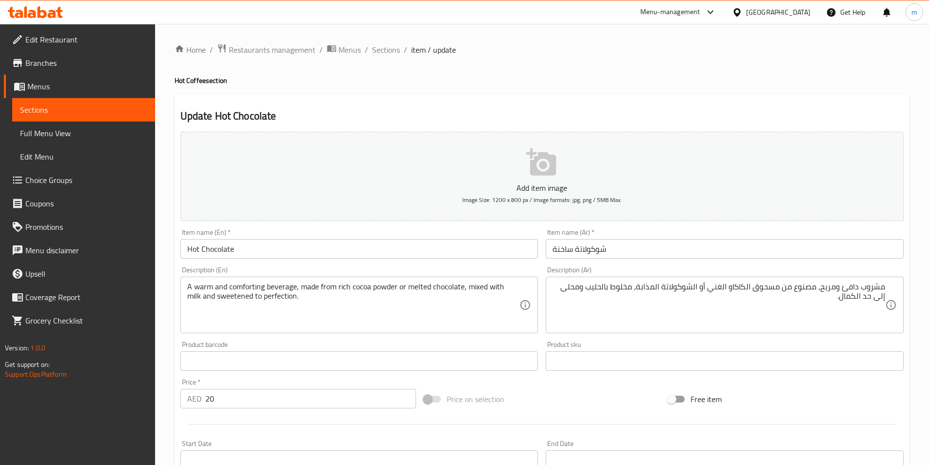
drag, startPoint x: 753, startPoint y: 278, endPoint x: 770, endPoint y: 284, distance: 18.4
click at [754, 278] on div "مشروب دافئ ومريح، مصنوع من مسحوق الكاكاو الغني أو الشوكولاتة المذابة، مخلوط بال…" at bounding box center [725, 305] width 358 height 57
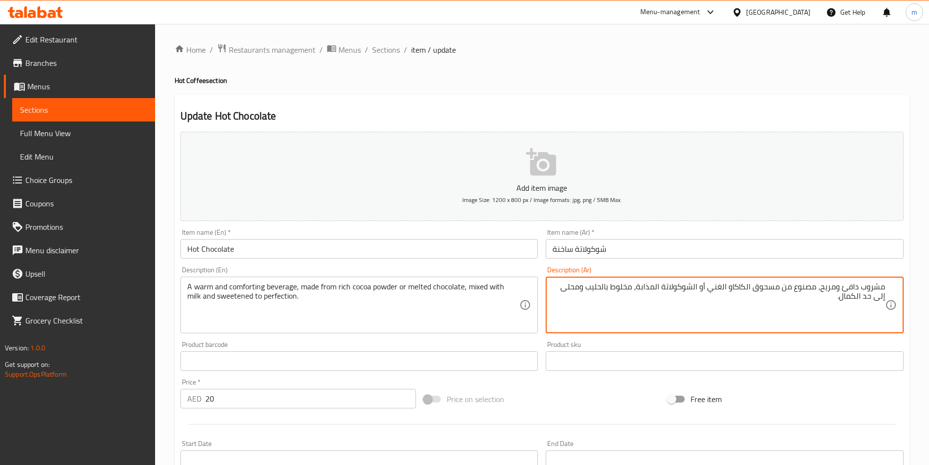
click at [770, 284] on textarea "مشروب دافئ ومريح، مصنوع من مسحوق الكاكاو الغني أو الشوكولاتة المذابة، مخلوط بال…" at bounding box center [719, 305] width 333 height 46
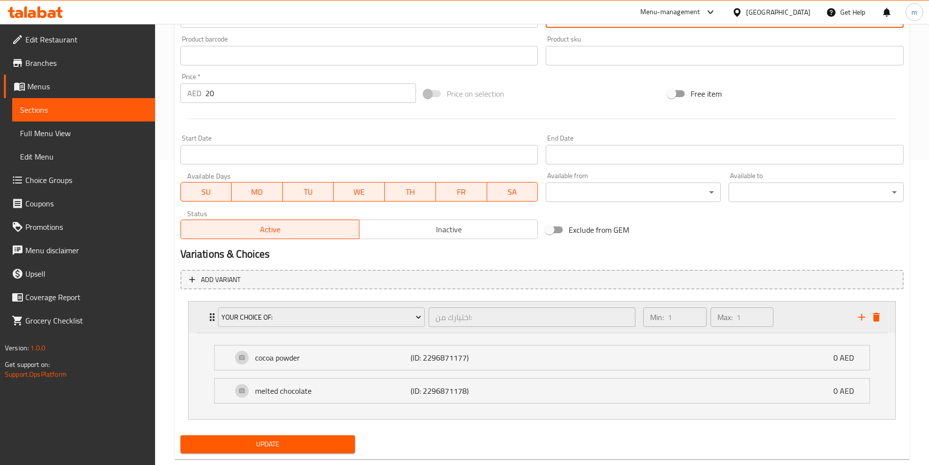
scroll to position [327, 0]
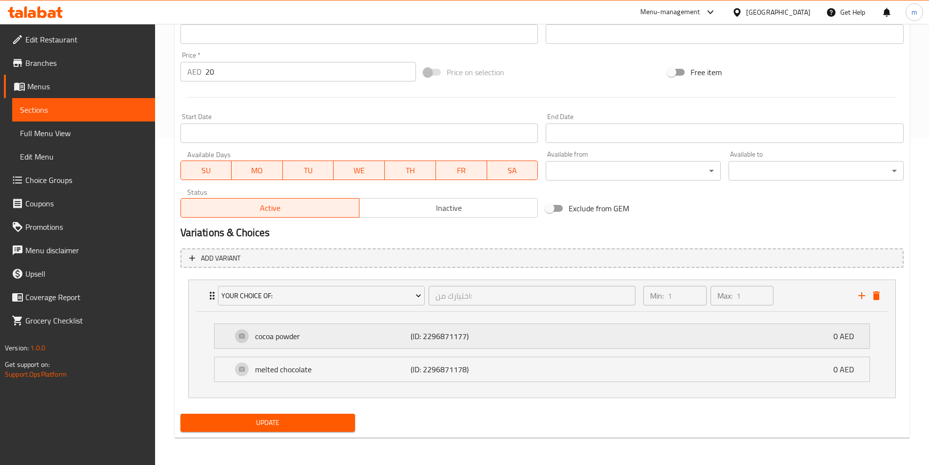
click at [356, 342] on p "cocoa powder" at bounding box center [333, 336] width 156 height 12
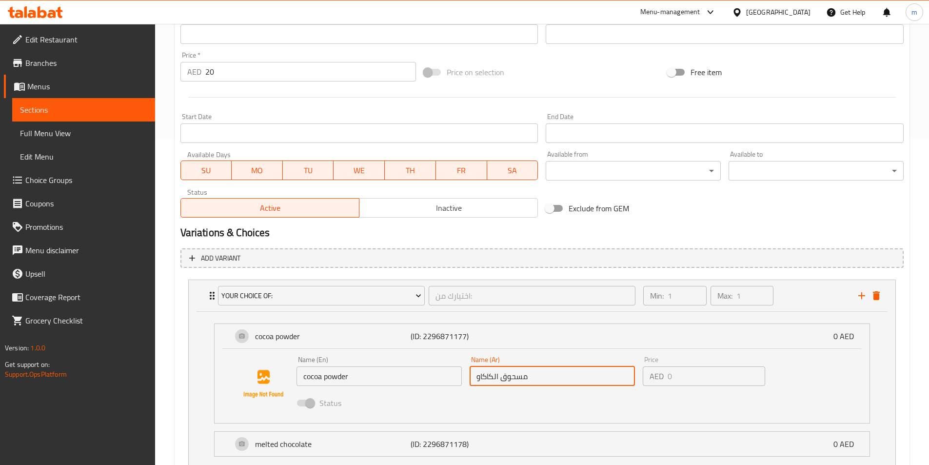
click at [520, 376] on input "مسحوق الكاكاو" at bounding box center [552, 376] width 165 height 20
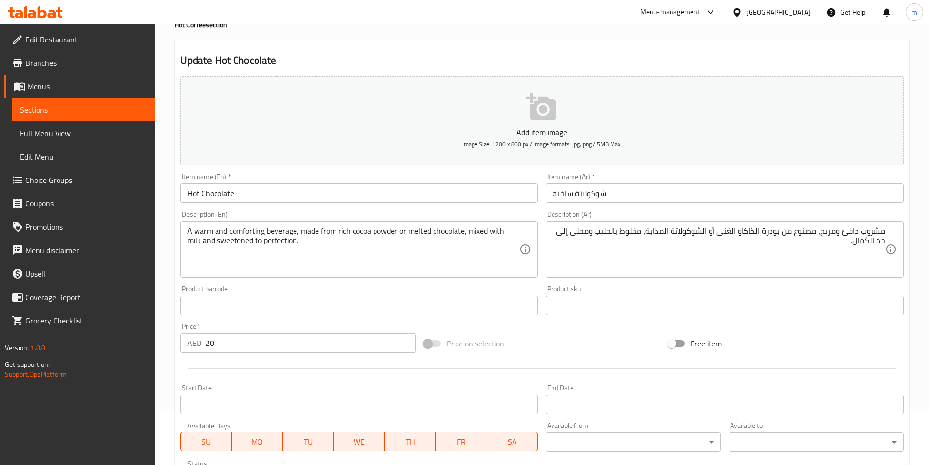
scroll to position [0, 0]
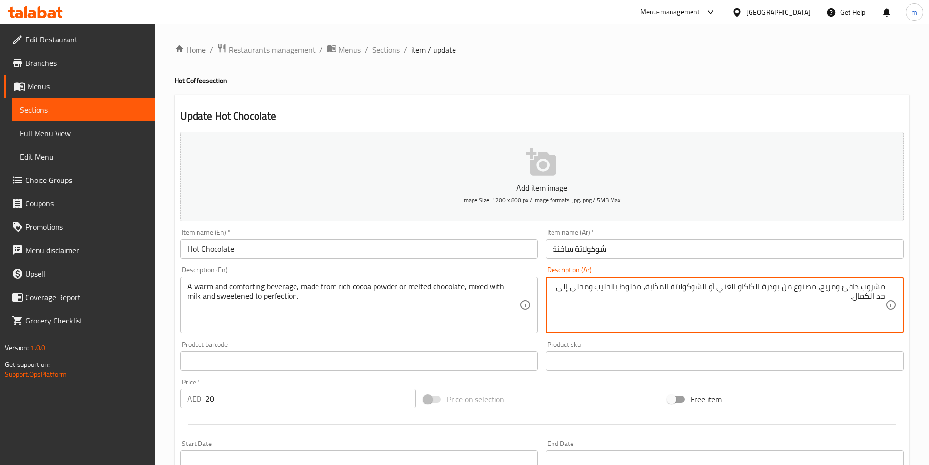
click at [716, 290] on textarea "مشروب دافئ ومريح، مصنوع من بودرة الكاكاو الغني أو الشوكولاتة المذابة، مخلوط بال…" at bounding box center [719, 305] width 333 height 46
click at [779, 303] on textarea "مشروب دافئ ومريح، مصنوع من بودرة الكاكاو الغني أو الشوكولاتة المذابة، مخلوط بال…" at bounding box center [719, 305] width 333 height 46
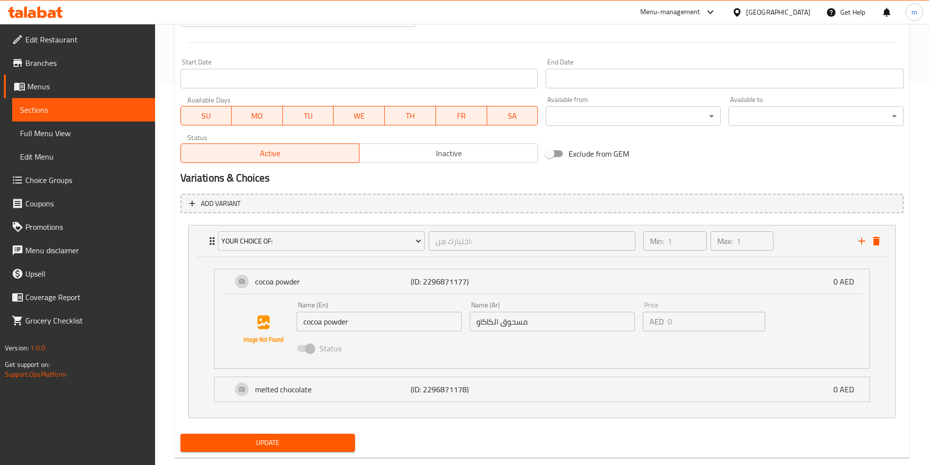
scroll to position [401, 0]
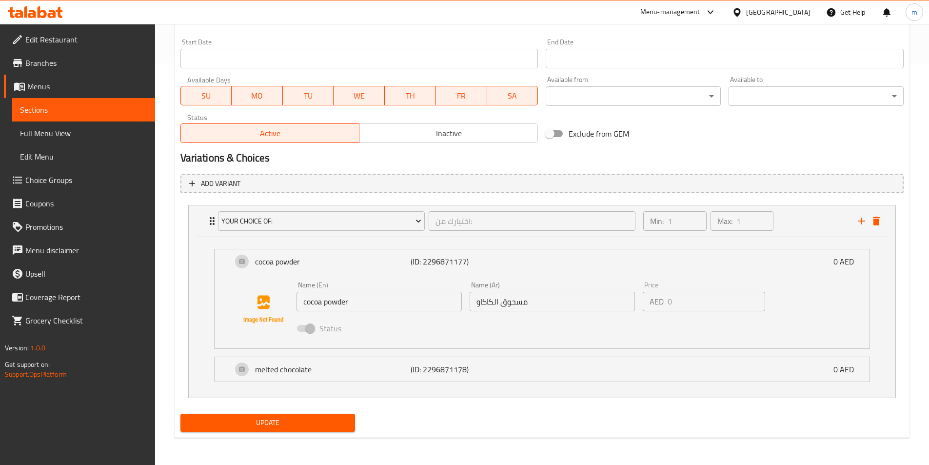
type textarea "مشروب دافئ ومريح، مصنوع من بودرة الكاكاو الغني أو الشوكولاتة الذائبة، مخلوط بال…"
click at [325, 422] on span "Update" at bounding box center [267, 423] width 159 height 12
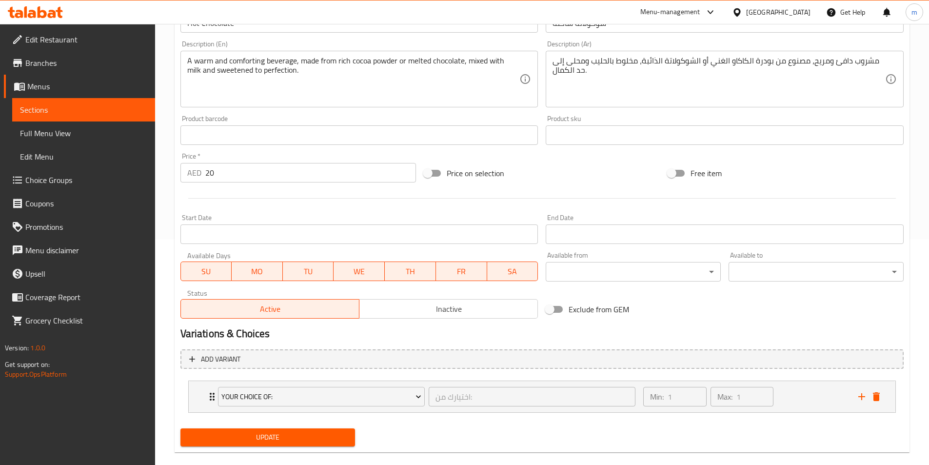
scroll to position [240, 0]
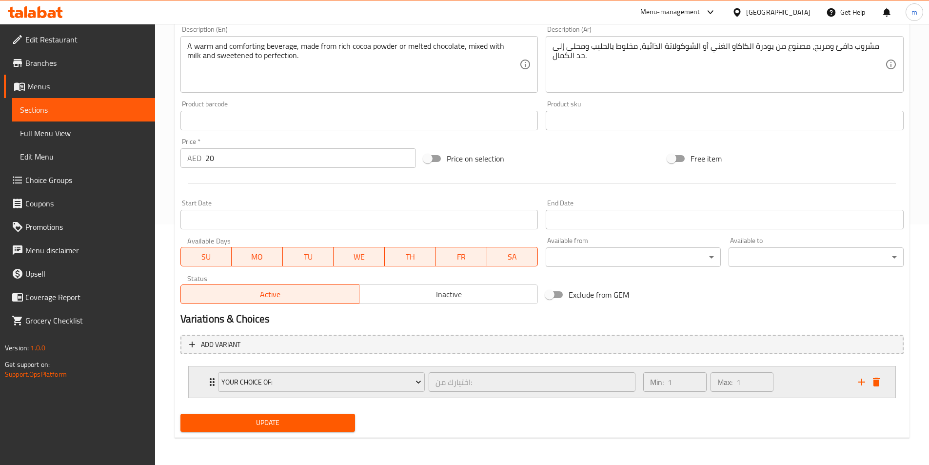
click at [212, 384] on div "Your Choice of: اختيارك من: ​" at bounding box center [427, 381] width 430 height 31
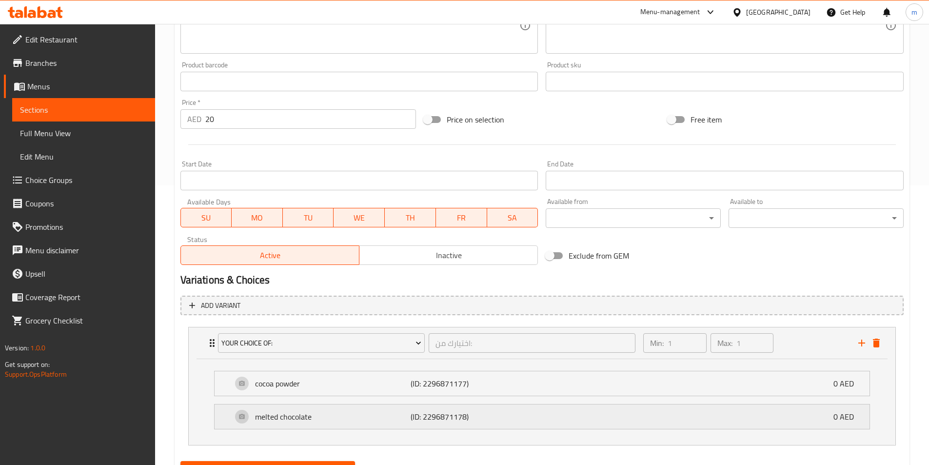
scroll to position [327, 0]
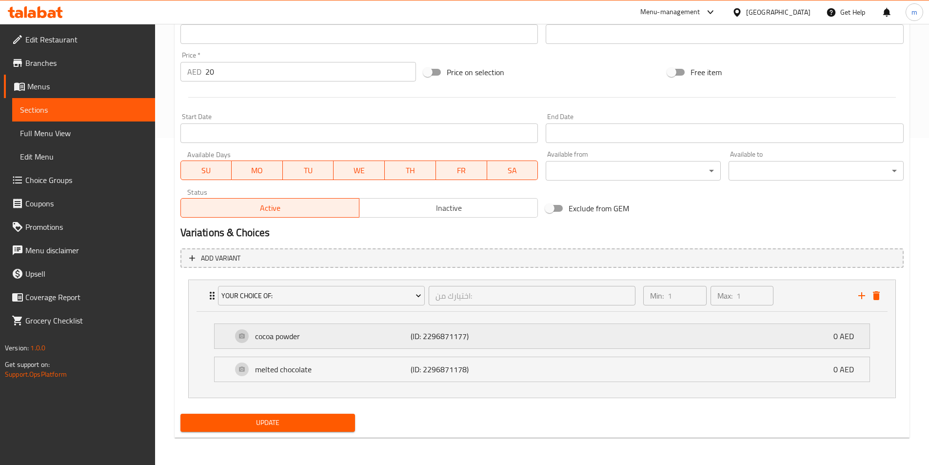
click at [449, 342] on p "(ID: 2296871177)" at bounding box center [463, 336] width 104 height 12
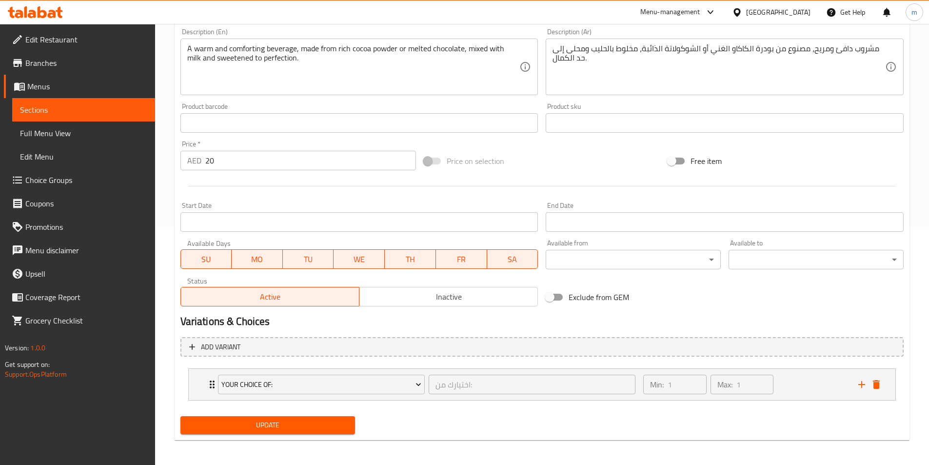
scroll to position [240, 0]
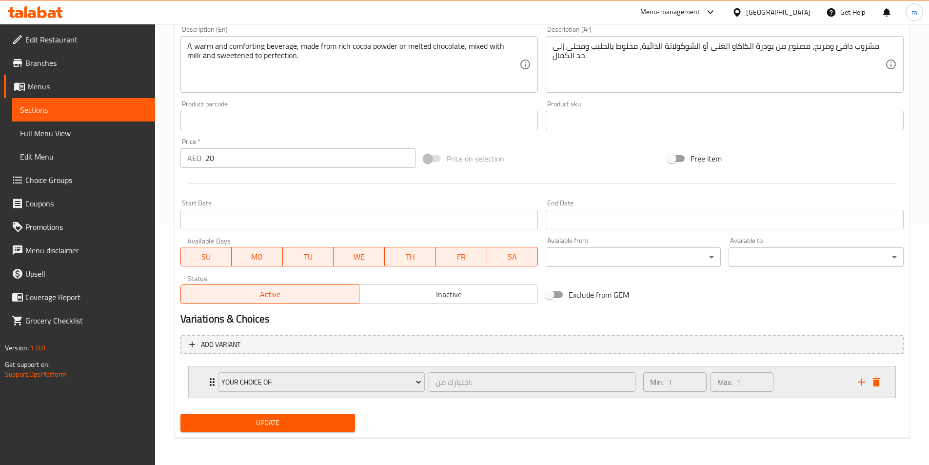
click at [209, 379] on icon "Expand" at bounding box center [212, 382] width 12 height 12
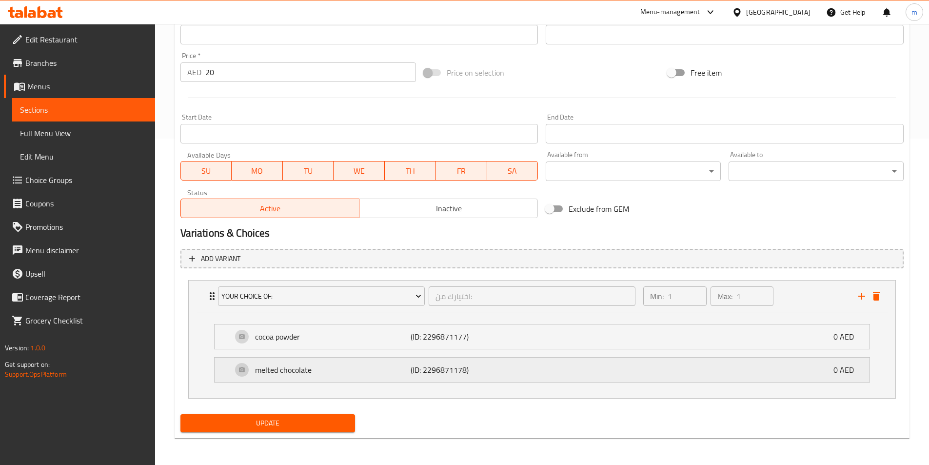
scroll to position [327, 0]
click at [474, 340] on p "(ID: 2296871177)" at bounding box center [463, 336] width 104 height 12
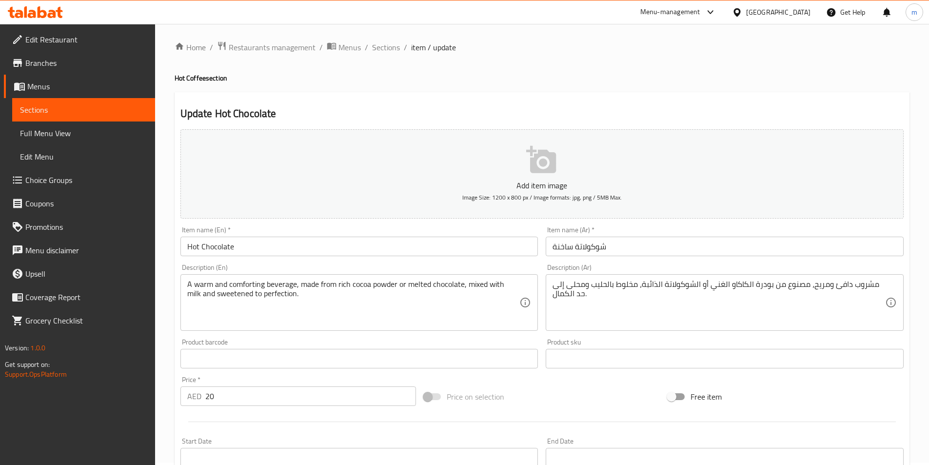
scroll to position [0, 0]
click at [385, 53] on span "Sections" at bounding box center [386, 50] width 28 height 12
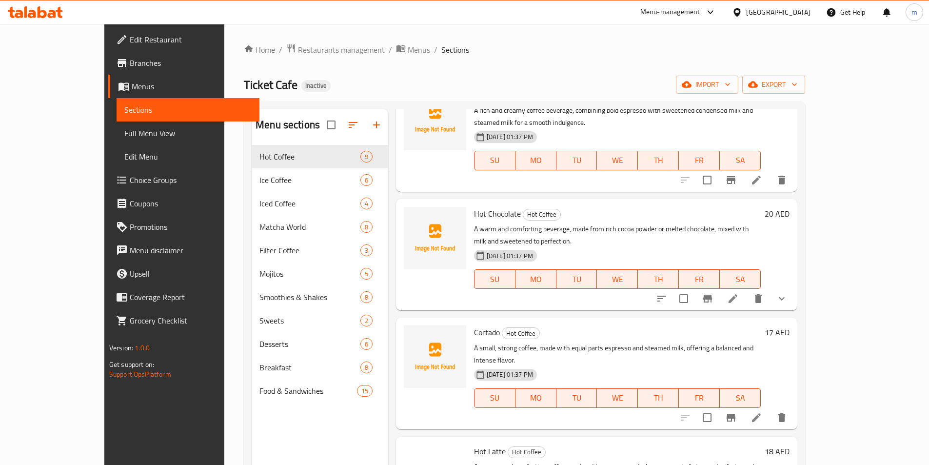
scroll to position [195, 0]
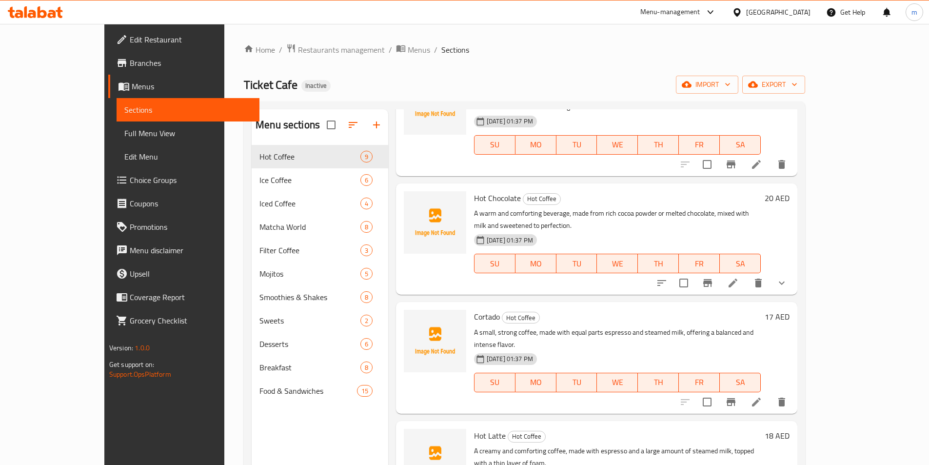
click at [762, 396] on icon at bounding box center [757, 402] width 12 height 12
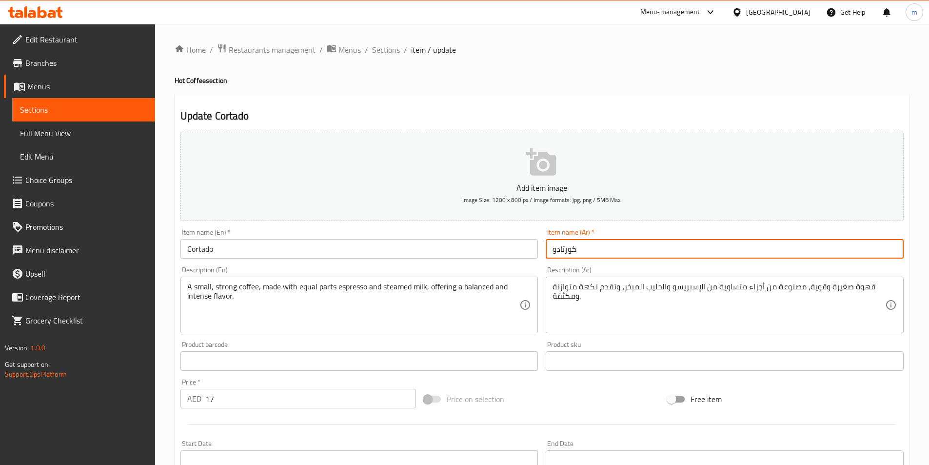
click at [607, 247] on input "كورتادو" at bounding box center [725, 249] width 358 height 20
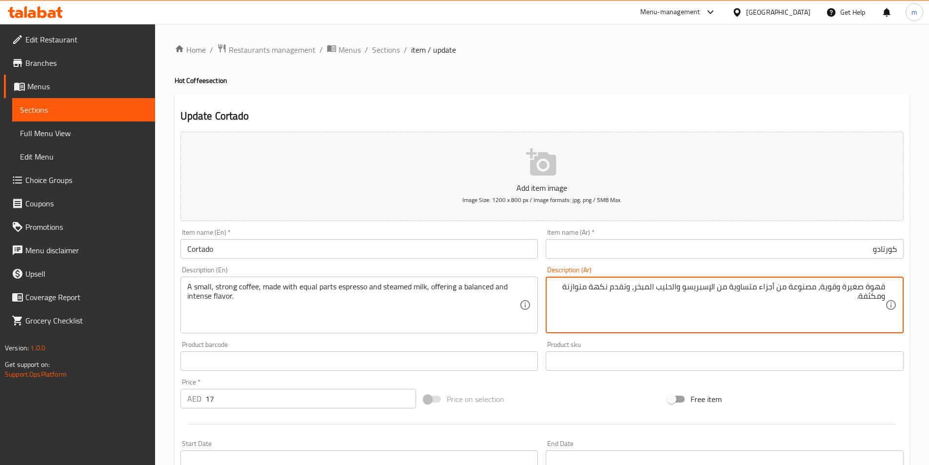
click at [823, 295] on textarea "قهوة صغيرة وقوية، مصنوعة من أجزاء متساوية من الإسبريسو والحليب المبخر، وتقدم نك…" at bounding box center [719, 305] width 333 height 46
click at [822, 293] on textarea "قهوة صغيرة وقوية، مصنوعة من أجزاء متساوية من الإسبريسو والحليب المبخر، وتقدم نك…" at bounding box center [719, 305] width 333 height 46
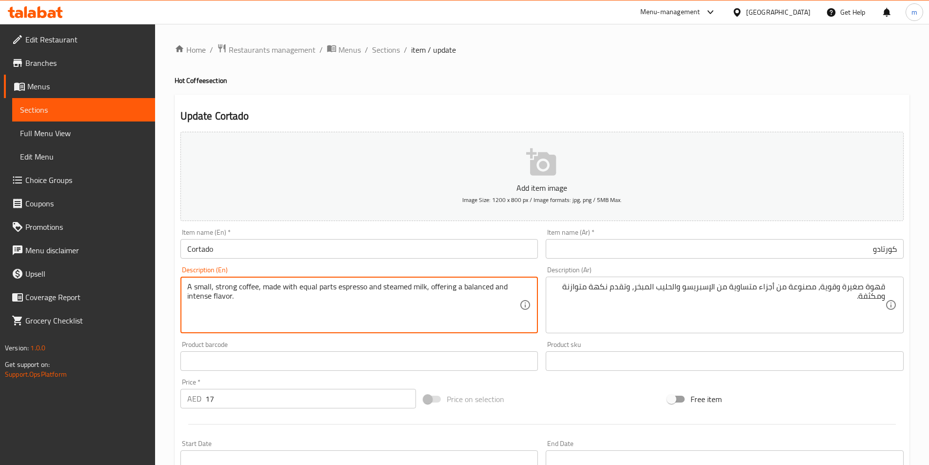
click at [208, 300] on textarea "A small, strong coffee, made with equal parts espresso and steamed milk, offeri…" at bounding box center [353, 305] width 333 height 46
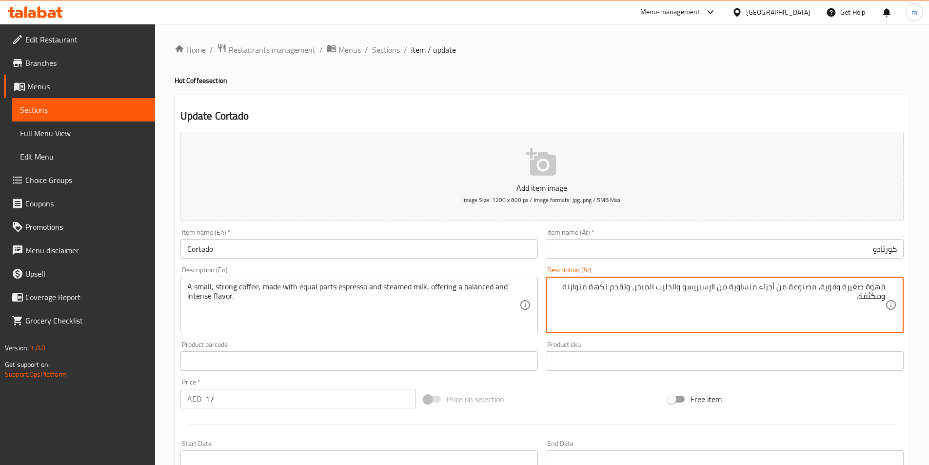
drag, startPoint x: 871, startPoint y: 300, endPoint x: 895, endPoint y: 336, distance: 43.8
click at [872, 300] on textarea "قهوة صغيرة وقوية، مصنوعة من أجزاء متساوية من الإسبريسو والحليب المبخر، وتقدم نك…" at bounding box center [719, 305] width 333 height 46
type textarea "قهوة صغيرة وقوية، مصنوعة من أجزاء متساوية من الإسبريسو والحليب المبخر، وتقدم نك…"
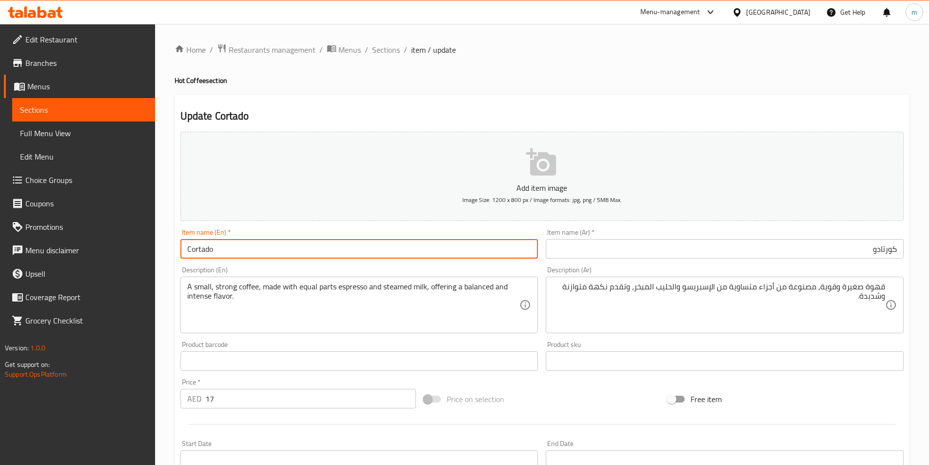
click at [205, 250] on input "Cortado" at bounding box center [359, 249] width 358 height 20
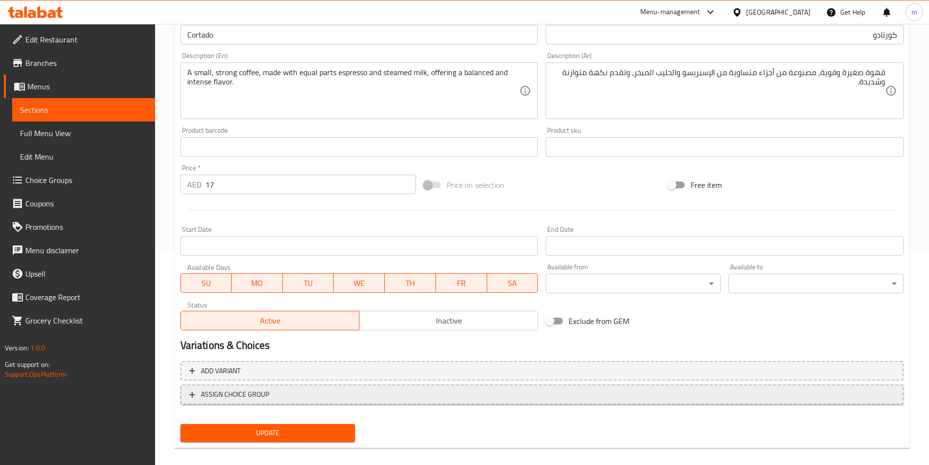
scroll to position [224, 0]
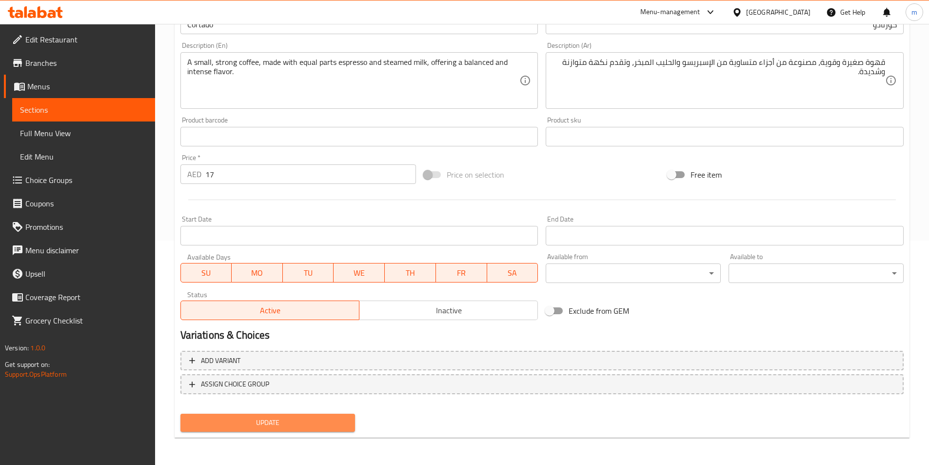
click at [323, 431] on button "Update" at bounding box center [267, 423] width 175 height 18
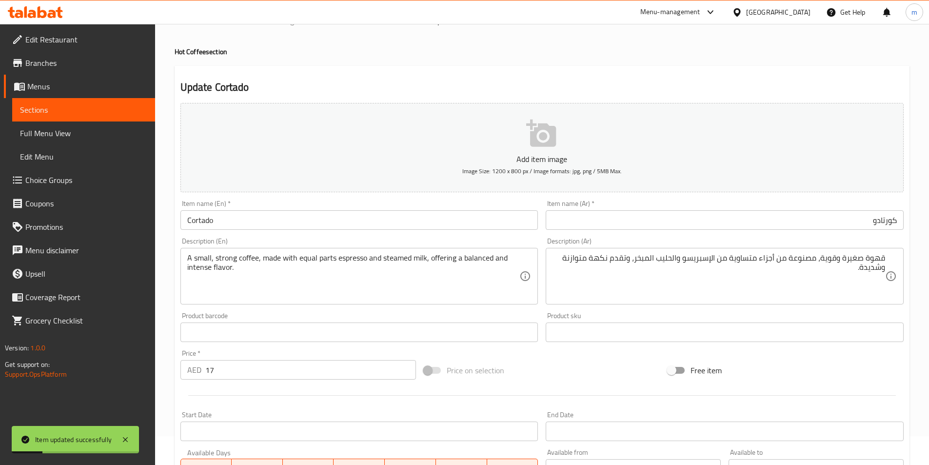
scroll to position [0, 0]
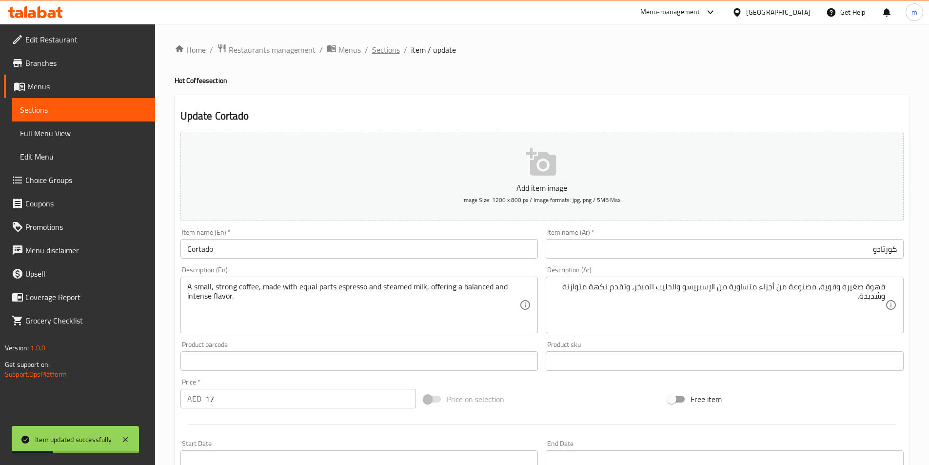
click at [378, 47] on span "Sections" at bounding box center [386, 50] width 28 height 12
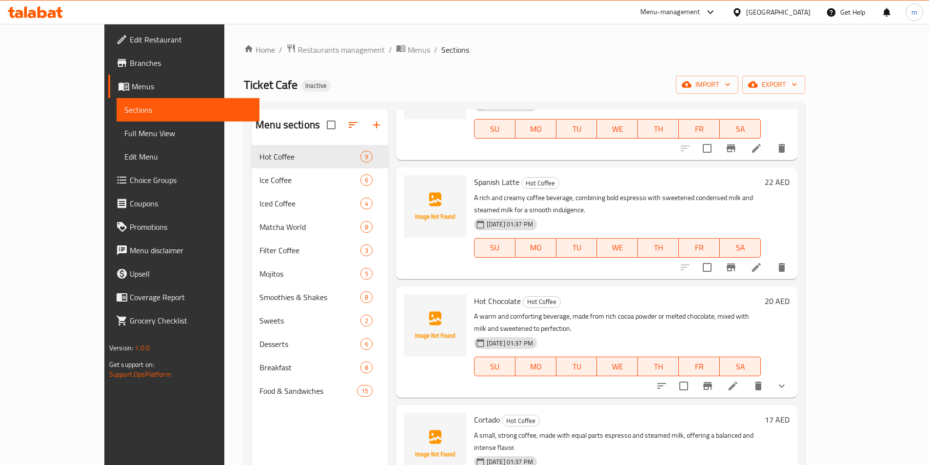
scroll to position [244, 0]
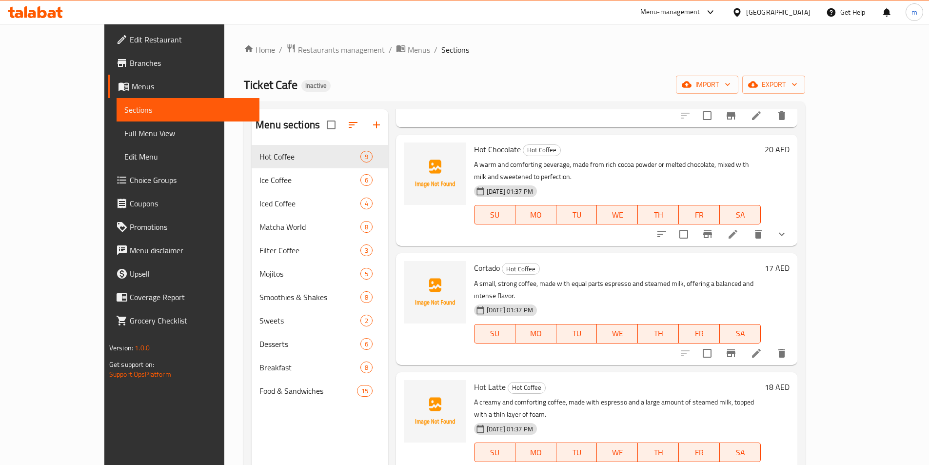
click at [407, 18] on div "Menu-management [GEOGRAPHIC_DATA] Get Help m" at bounding box center [464, 11] width 929 height 23
